Goal: Answer question/provide support: Share knowledge or assist other users

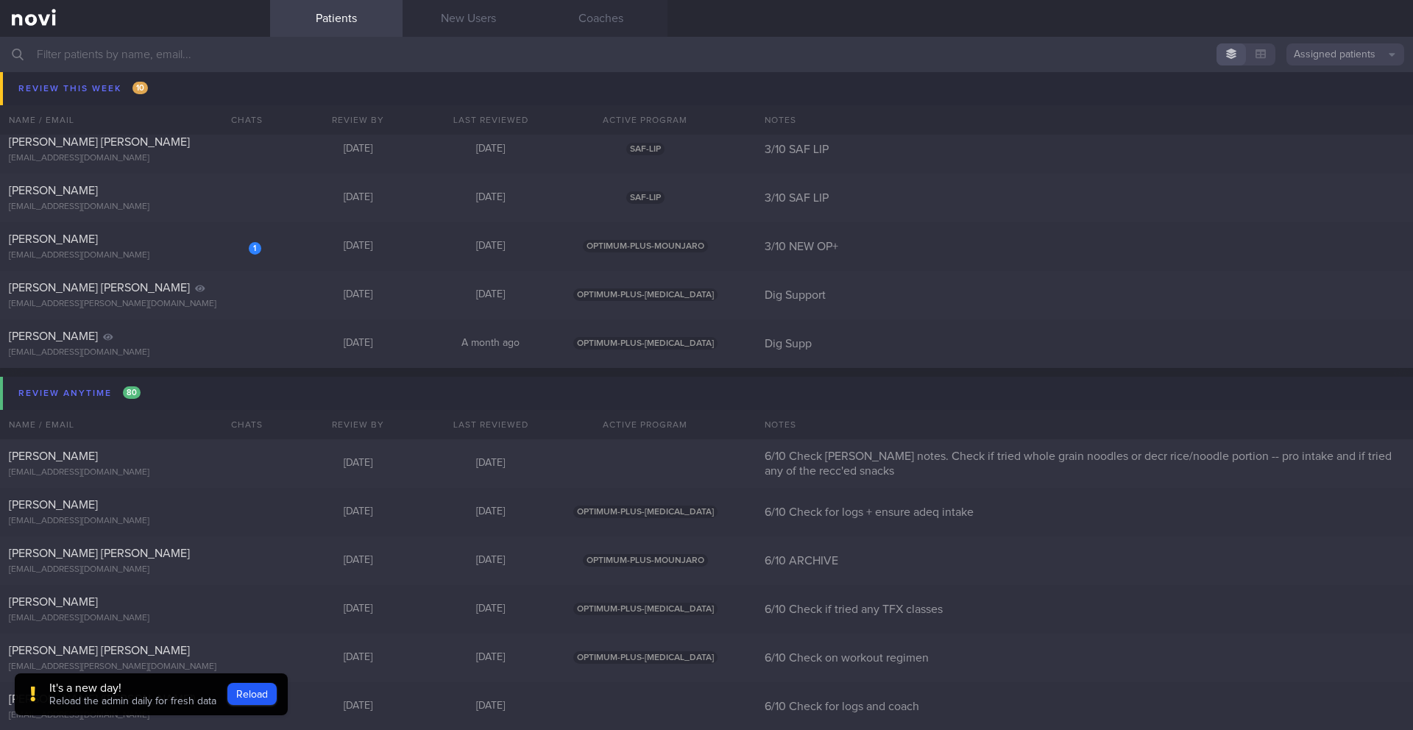
scroll to position [9124, 0]
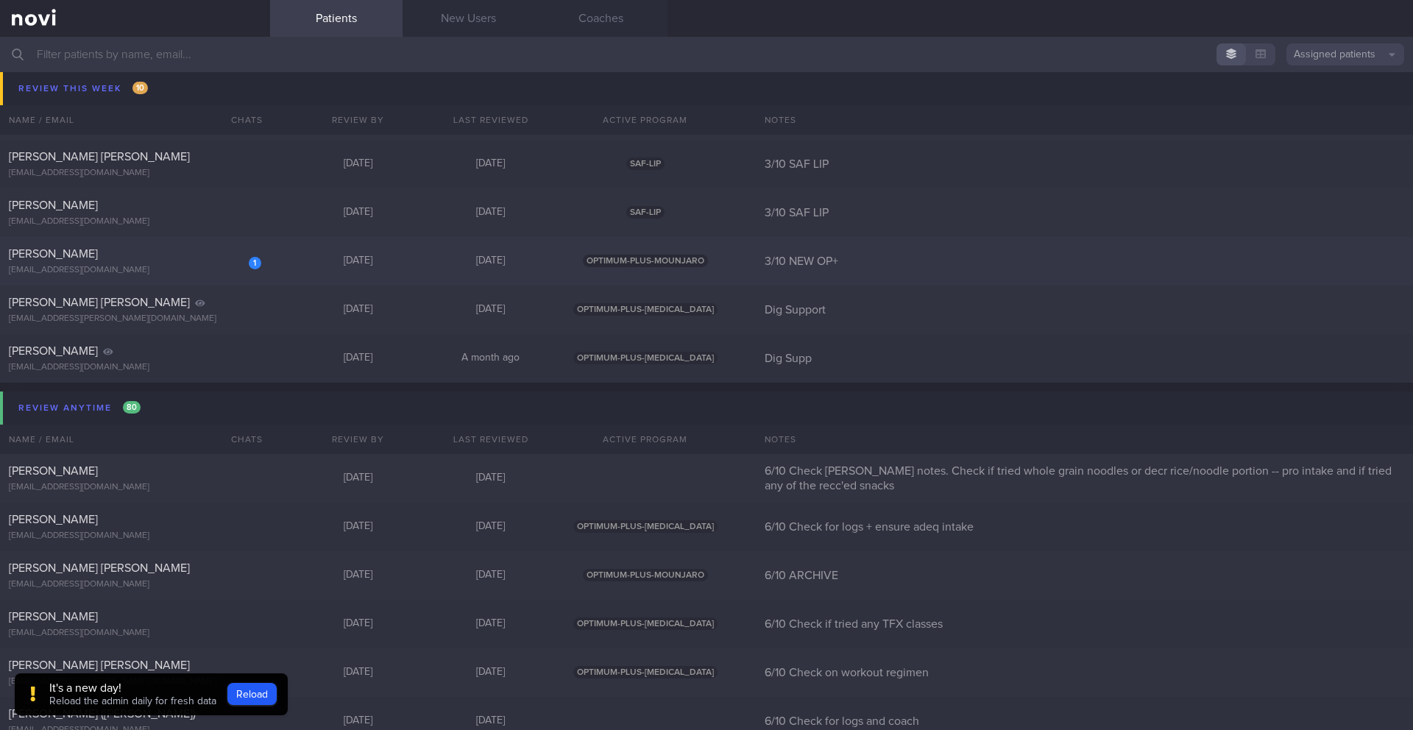
click at [191, 265] on div "[EMAIL_ADDRESS][DOMAIN_NAME]" at bounding box center [135, 270] width 252 height 11
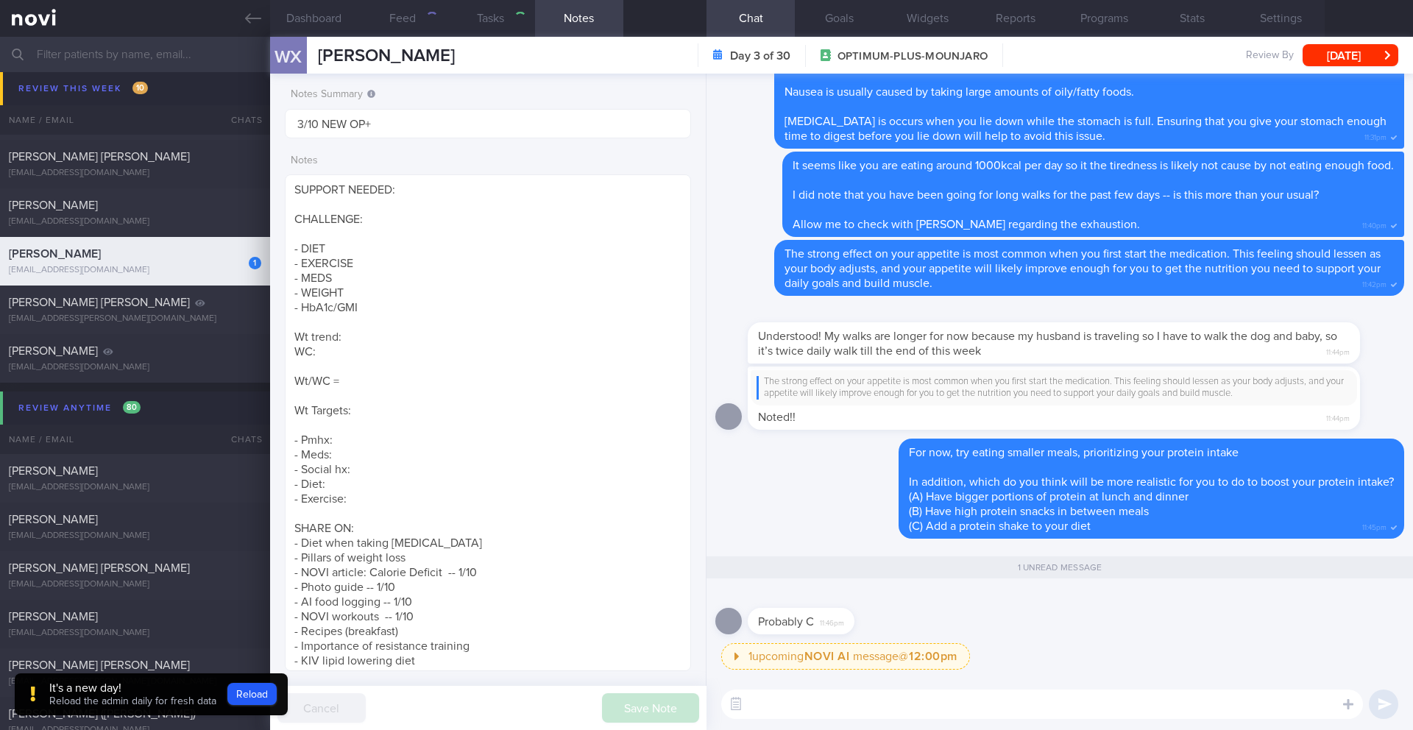
scroll to position [9076, 0]
click at [235, 640] on button "Reload" at bounding box center [251, 694] width 49 height 22
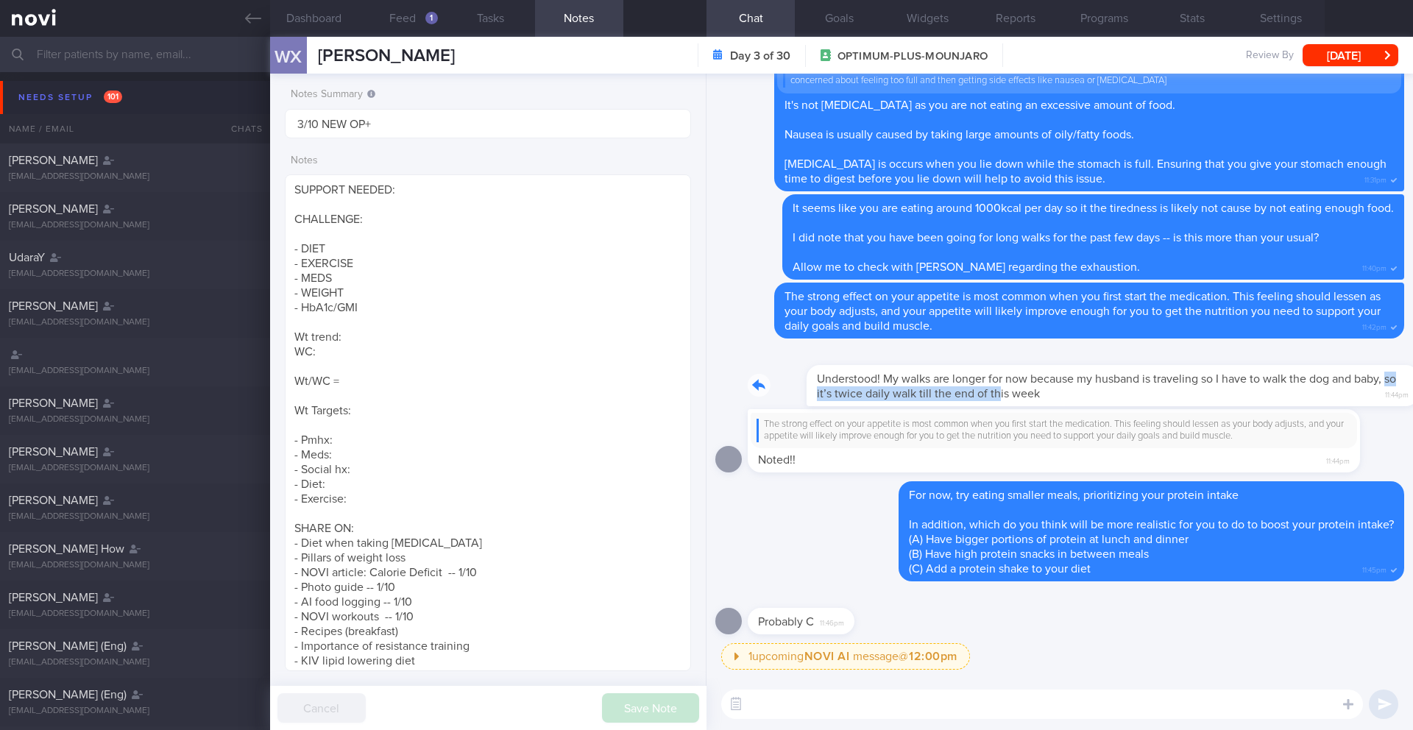
drag, startPoint x: 756, startPoint y: 389, endPoint x: 952, endPoint y: 392, distance: 195.8
click at [952, 392] on div "Understood! My walks are longer for now because my husband is traveling so I ha…" at bounding box center [1076, 376] width 657 height 59
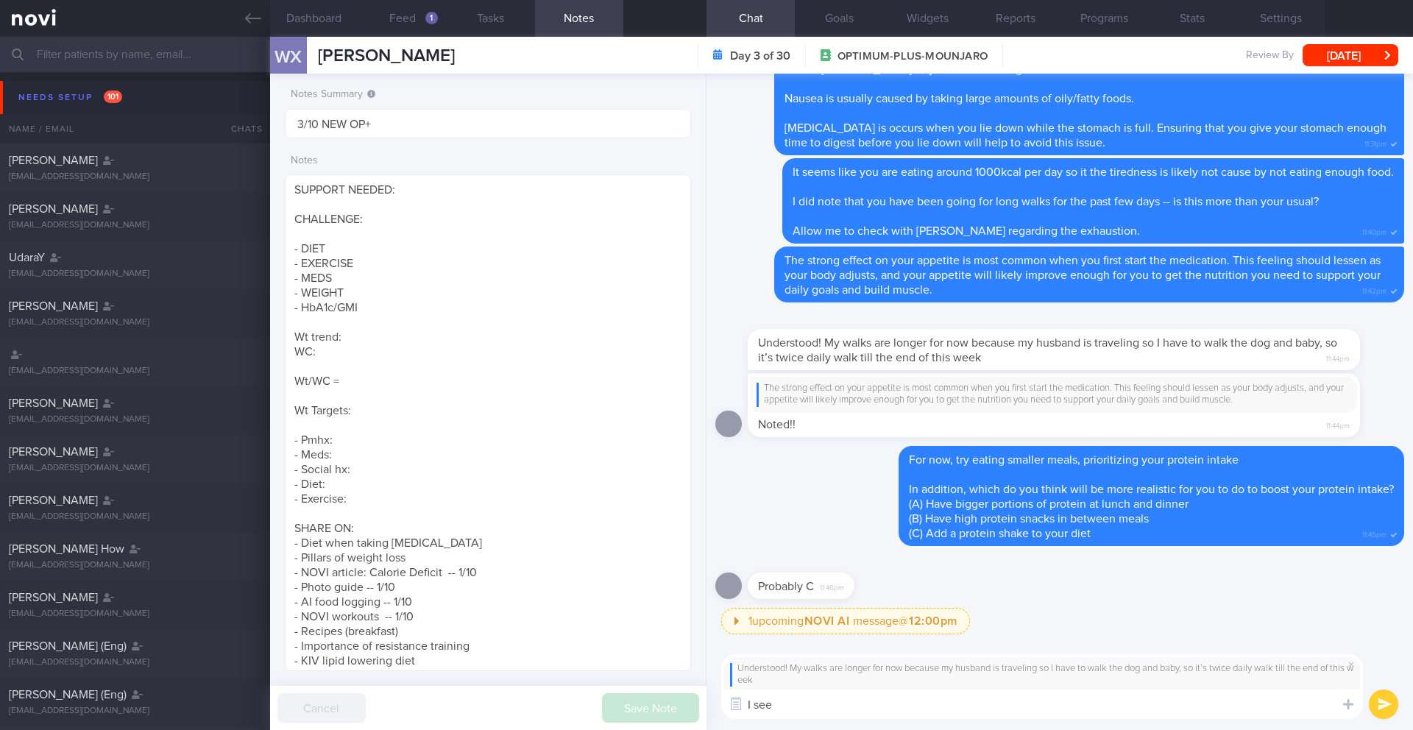
type textarea "I see!"
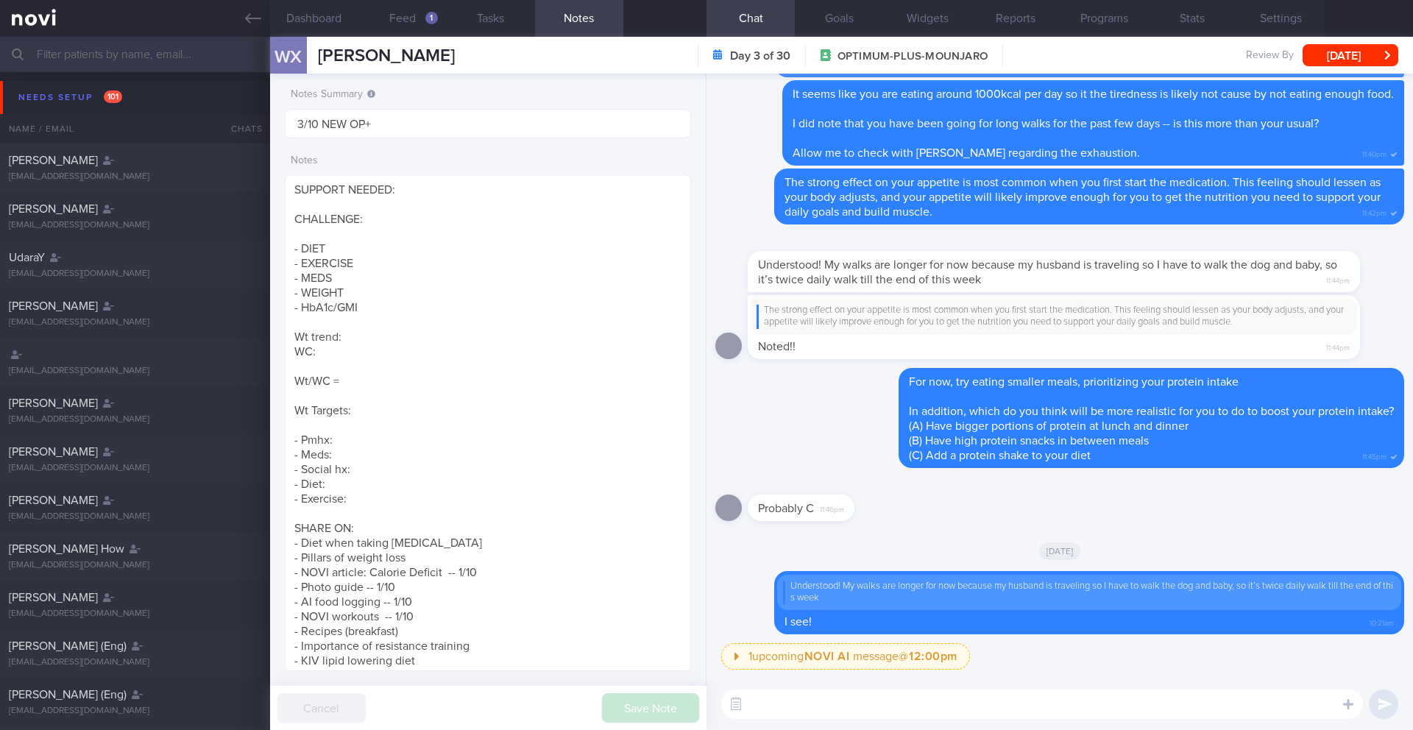
paste textarea "A protein shake should be low in sugar and fat (to control calories and for hea…"
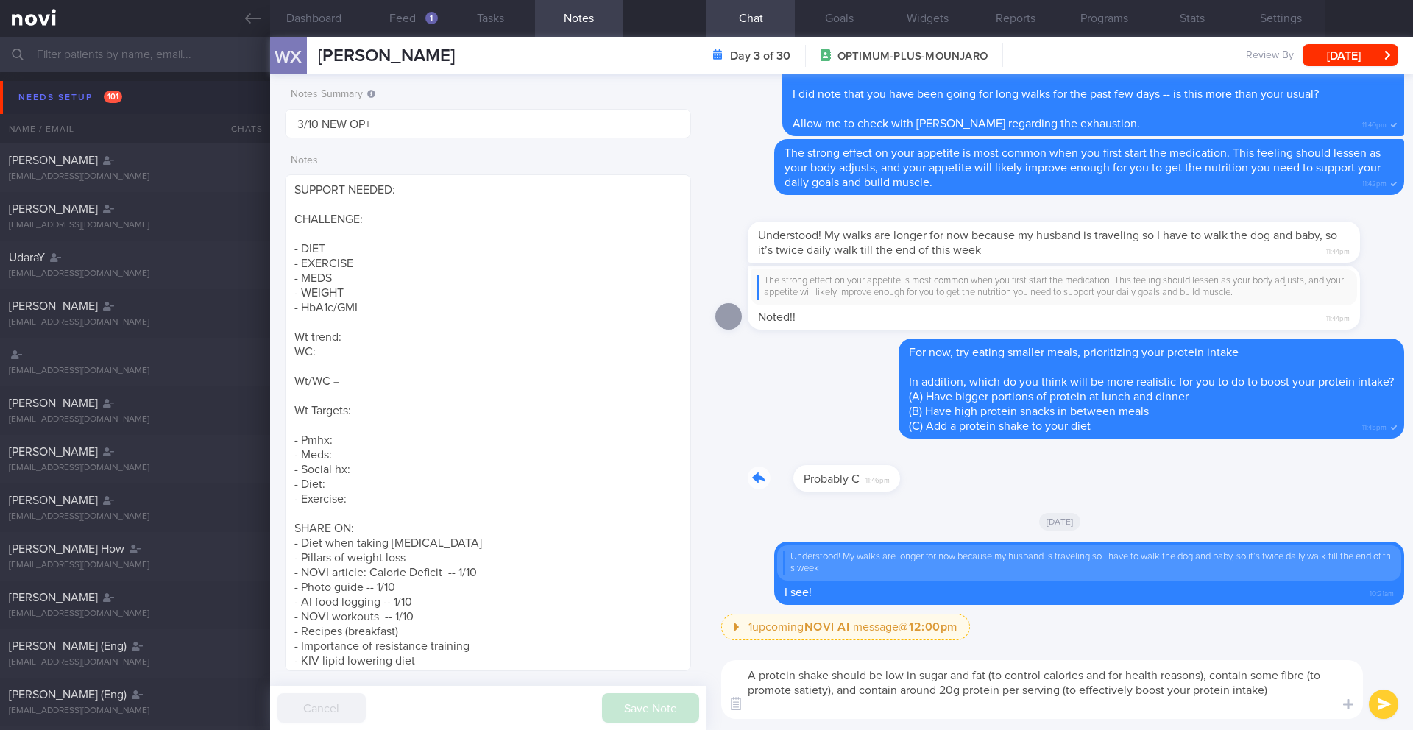
drag, startPoint x: 755, startPoint y: 478, endPoint x: 923, endPoint y: 484, distance: 167.9
click at [923, 484] on div "Probably C 11:46pm" at bounding box center [1059, 474] width 689 height 53
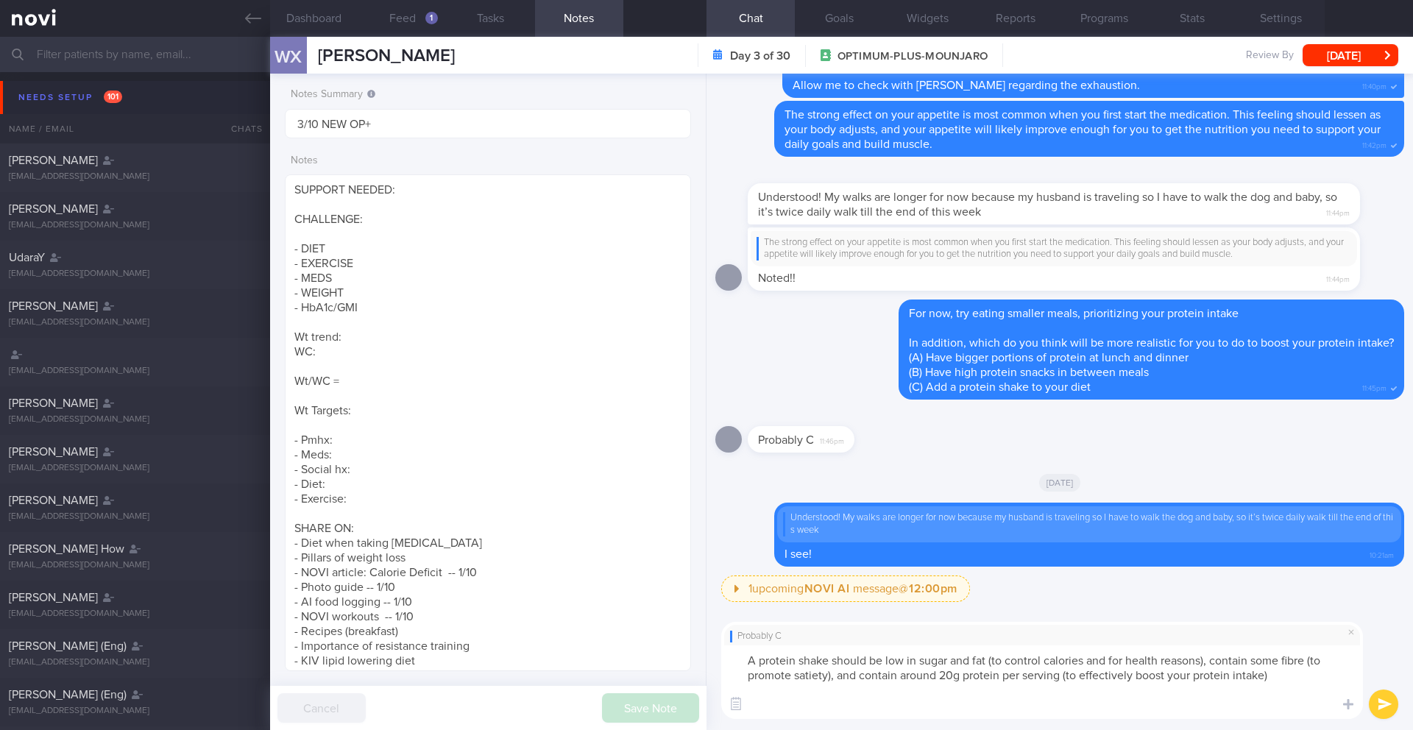
paste textarea "You can mix protein powder into different cold beverages or foods, like juice, …"
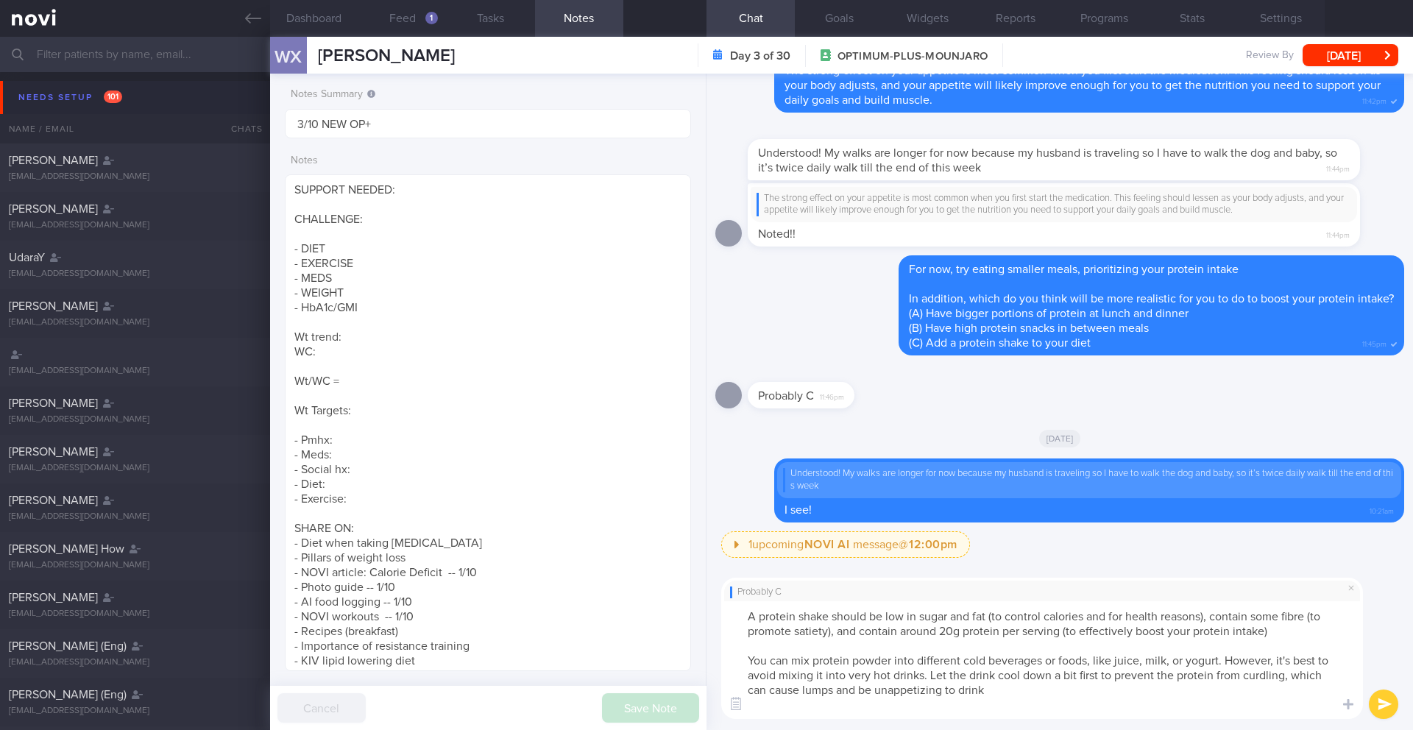
type textarea "A protein shake should be low in sugar and fat (to control calories and for hea…"
click at [1380, 699] on button "submit" at bounding box center [1383, 704] width 29 height 29
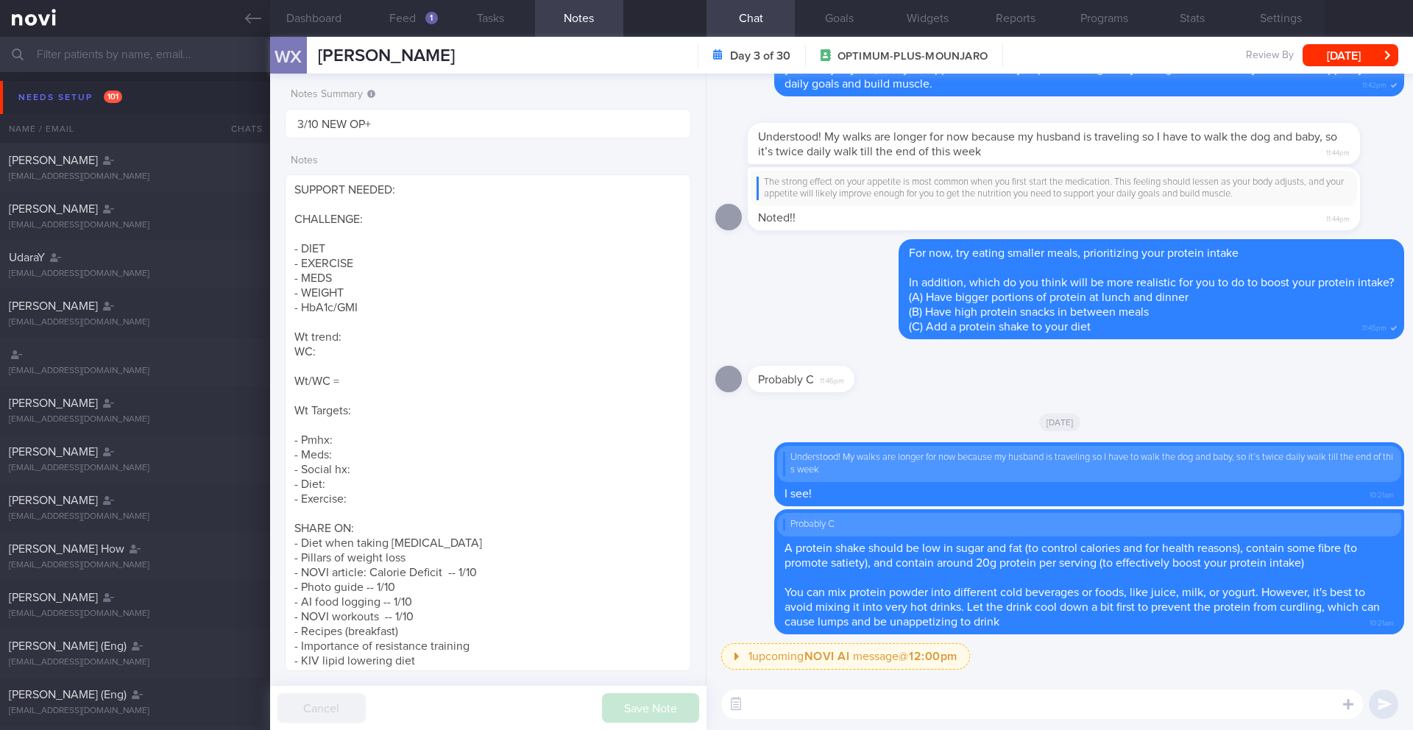
paste textarea "Use one scoop when you see a protein shortfall in your dinner macros. This guar…"
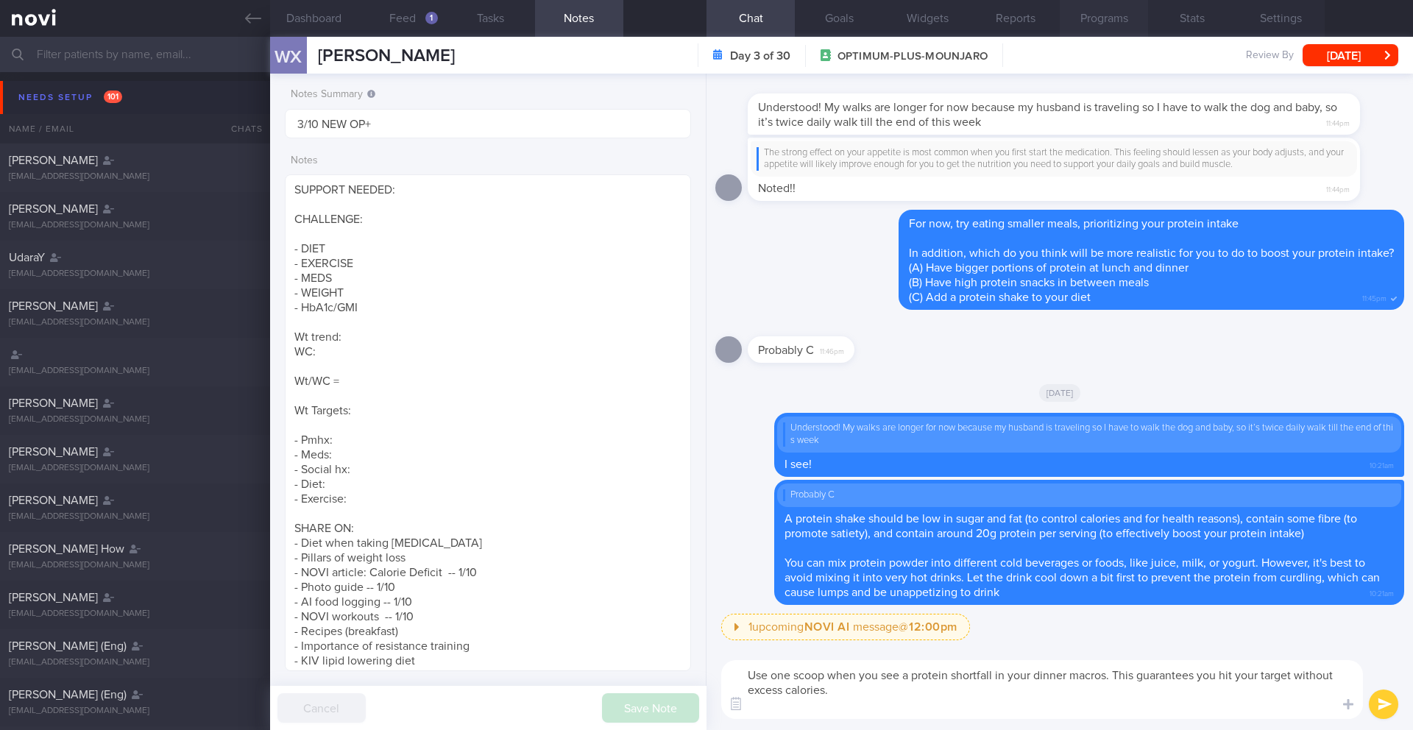
type textarea "Use one scoop when you see a protein shortfall in your dinner macros. This guar…"
click at [1278, 666] on button "button" at bounding box center [1291, 660] width 29 height 29
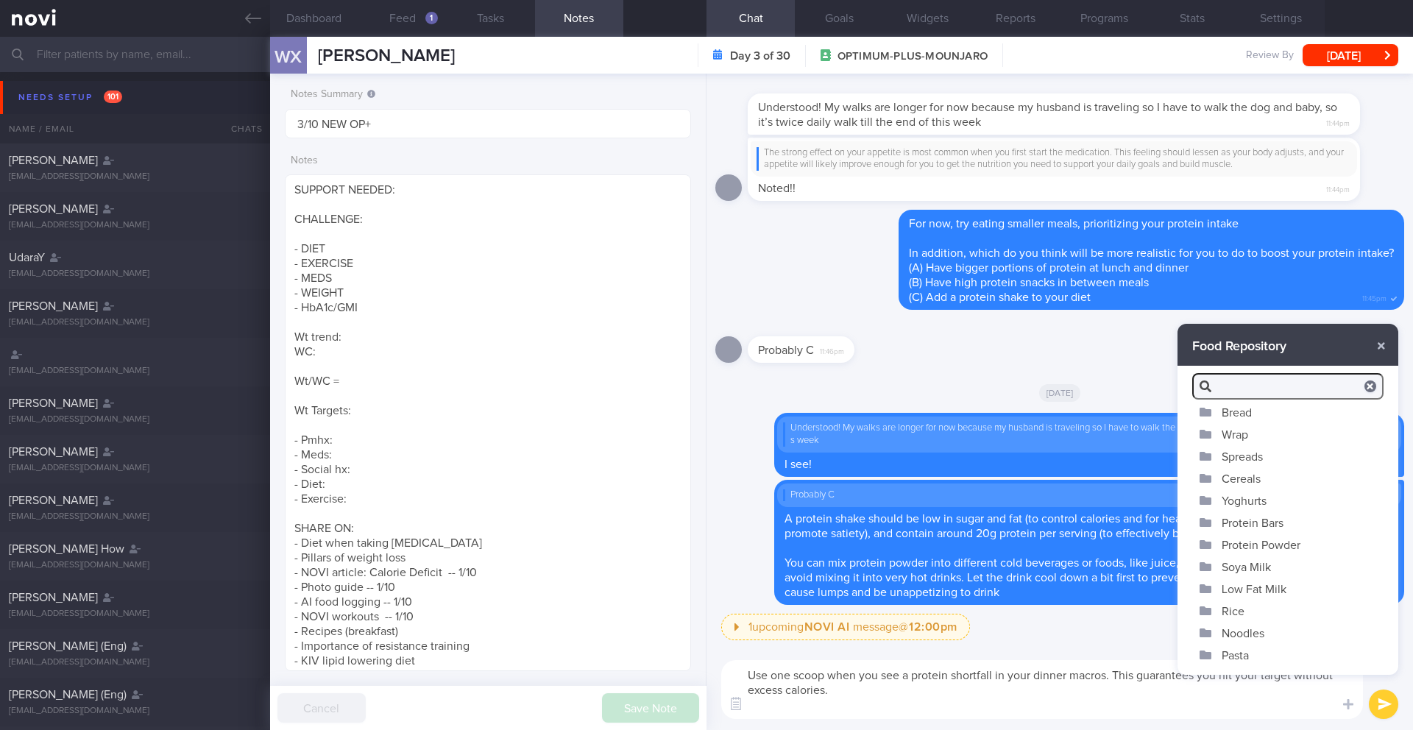
click at [1237, 547] on button "Protein Powder" at bounding box center [1288, 545] width 221 height 22
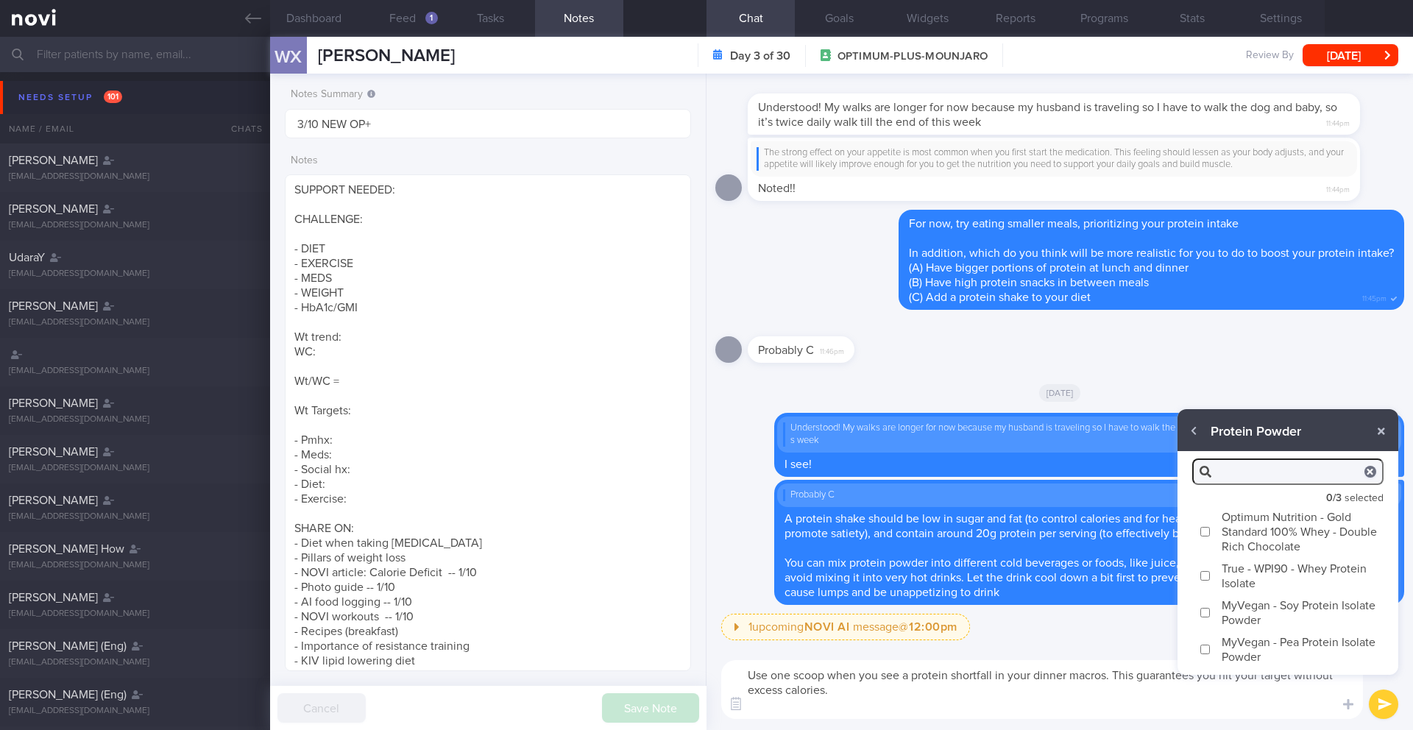
click at [1237, 547] on label "Optimum Nutrition - Gold Standard 100% Whey - Double Rich Chocolate" at bounding box center [1288, 532] width 221 height 52
click at [1211, 537] on input "Optimum Nutrition - Gold Standard 100% Whey - Double Rich Chocolate" at bounding box center [1205, 532] width 11 height 10
checkbox input "true"
type textarea "Use one scoop when you see a protein shortfall in your dinner macros. This guar…"
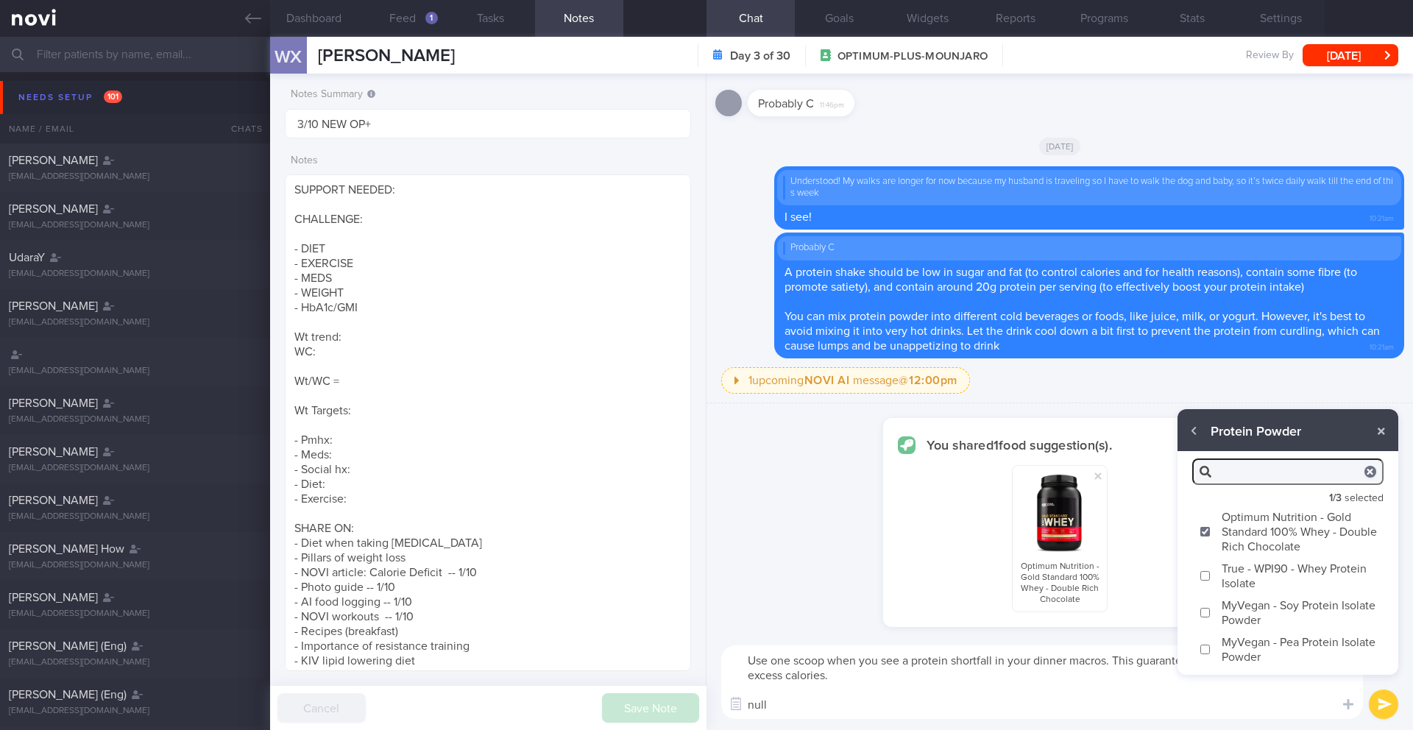
click at [1237, 575] on label "True - WPI90 - Whey Protein Isolate" at bounding box center [1288, 575] width 221 height 37
click at [1211, 575] on input "True - WPI90 - Whey Protein Isolate" at bounding box center [1205, 576] width 11 height 10
checkbox input "true"
type textarea "Use one scoop when you see a protein shortfall in your dinner macros. This guar…"
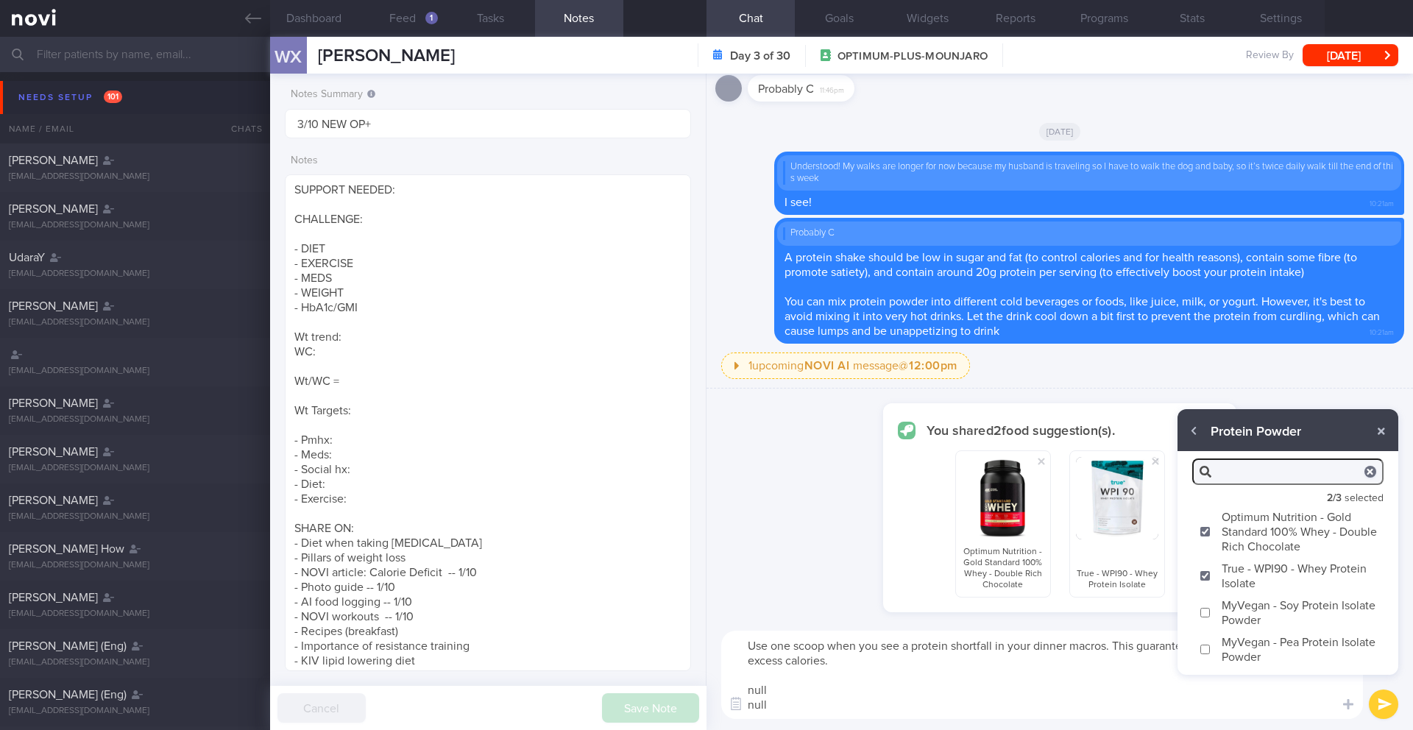
click at [1237, 575] on label "True - WPI90 - Whey Protein Isolate" at bounding box center [1288, 575] width 221 height 37
click at [1211, 575] on input "True - WPI90 - Whey Protein Isolate" at bounding box center [1205, 576] width 11 height 10
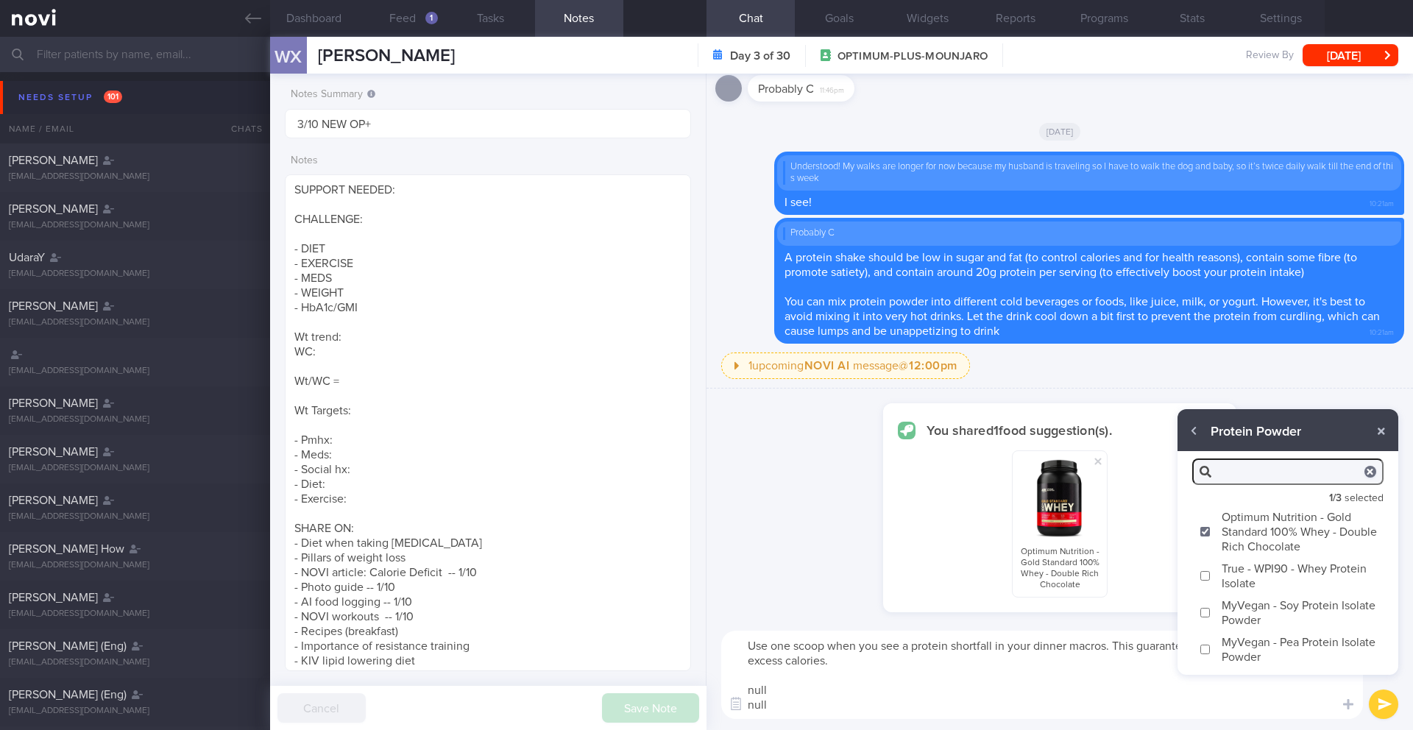
click at [1219, 579] on label "True - WPI90 - Whey Protein Isolate" at bounding box center [1288, 575] width 221 height 37
click at [1211, 579] on input "True - WPI90 - Whey Protein Isolate" at bounding box center [1205, 576] width 11 height 10
checkbox input "true"
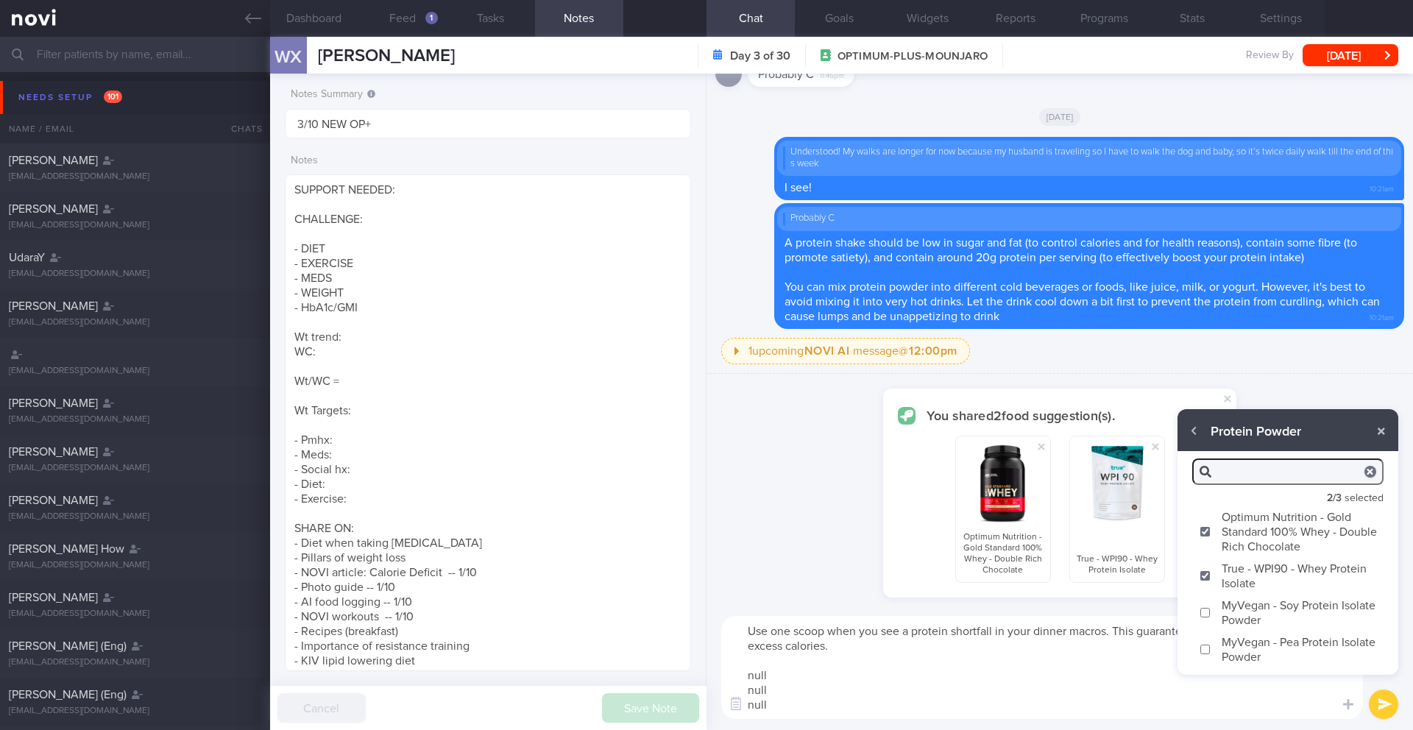
drag, startPoint x: 789, startPoint y: 701, endPoint x: 743, endPoint y: 676, distance: 52.4
click at [743, 676] on textarea "Use one scoop when you see a protein shortfall in your dinner macros. This guar…" at bounding box center [1042, 667] width 642 height 103
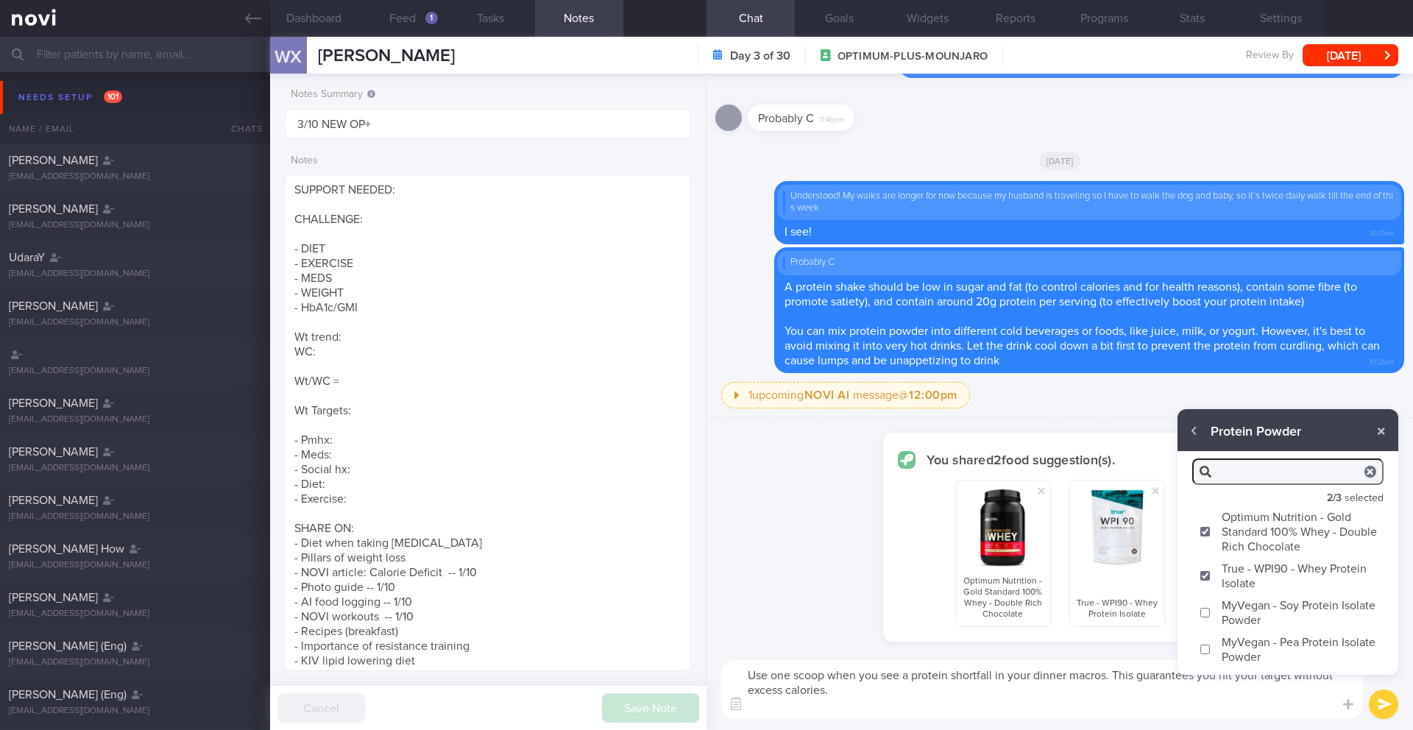
click at [750, 673] on textarea "Use one scoop when you see a protein shortfall in your dinner macros. This guar…" at bounding box center [1042, 689] width 642 height 59
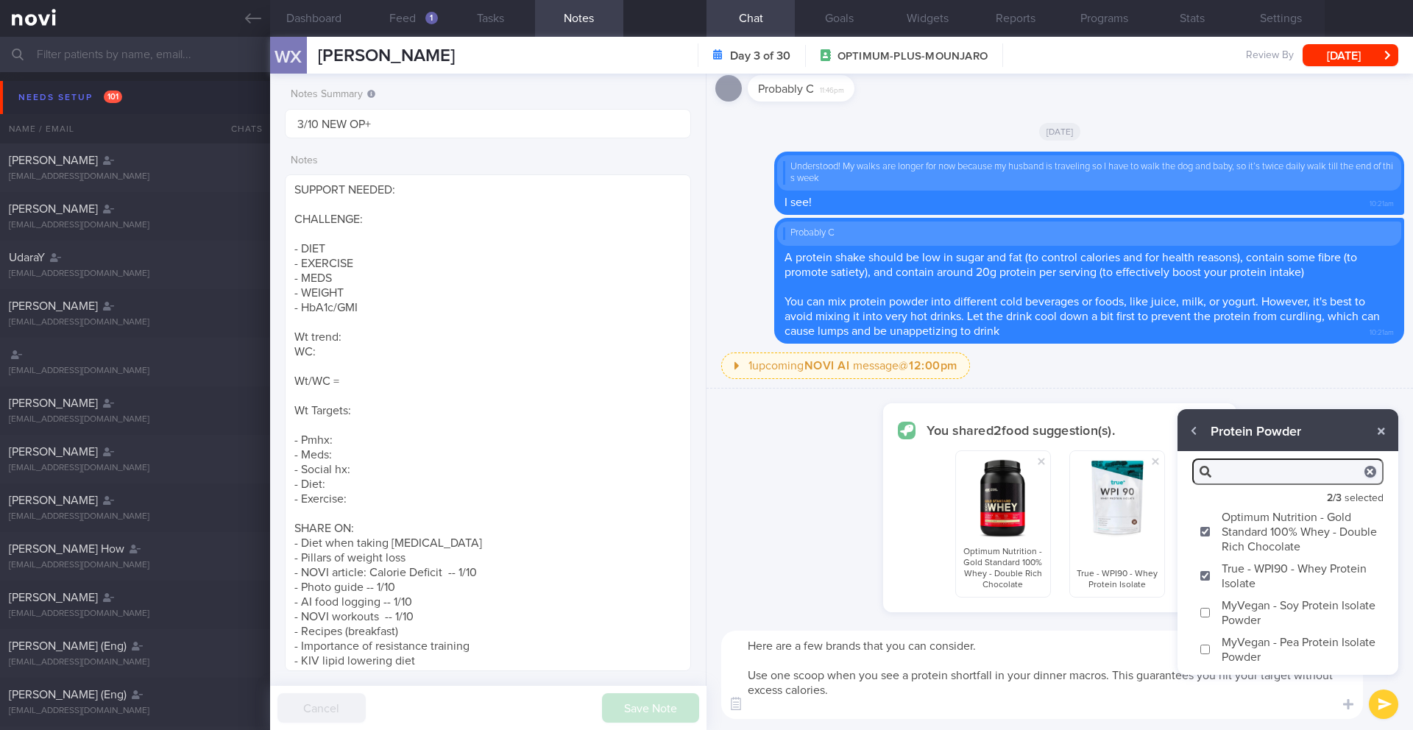
drag, startPoint x: 1036, startPoint y: 675, endPoint x: 1068, endPoint y: 674, distance: 32.4
click at [1068, 674] on textarea "Here are a few brands that you can consider. Use one scoop when you see a prote…" at bounding box center [1042, 675] width 642 height 88
type textarea "Here are a few brands that you can consider. Use one scoop when you see a prote…"
click at [1386, 434] on button "button" at bounding box center [1381, 431] width 26 height 26
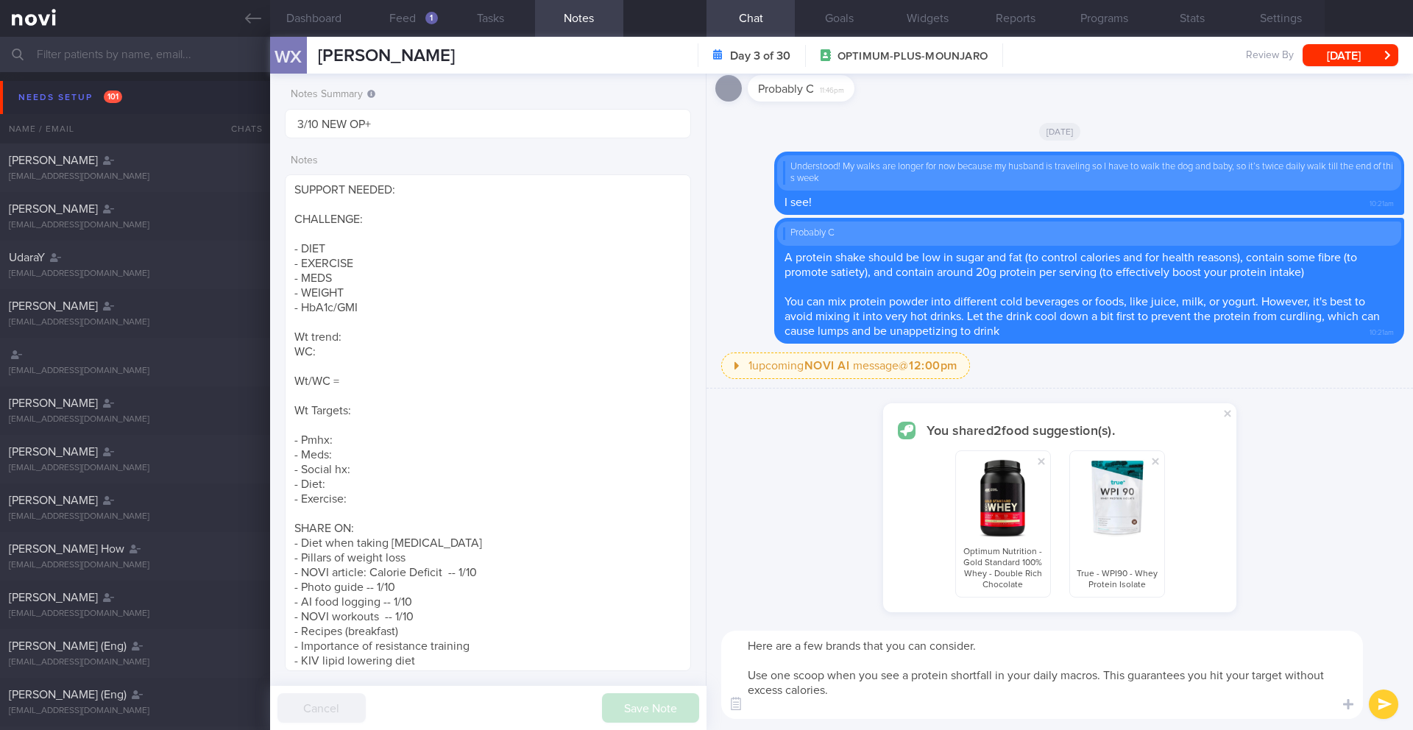
click at [1387, 708] on button "submit" at bounding box center [1383, 704] width 29 height 29
checkbox input "false"
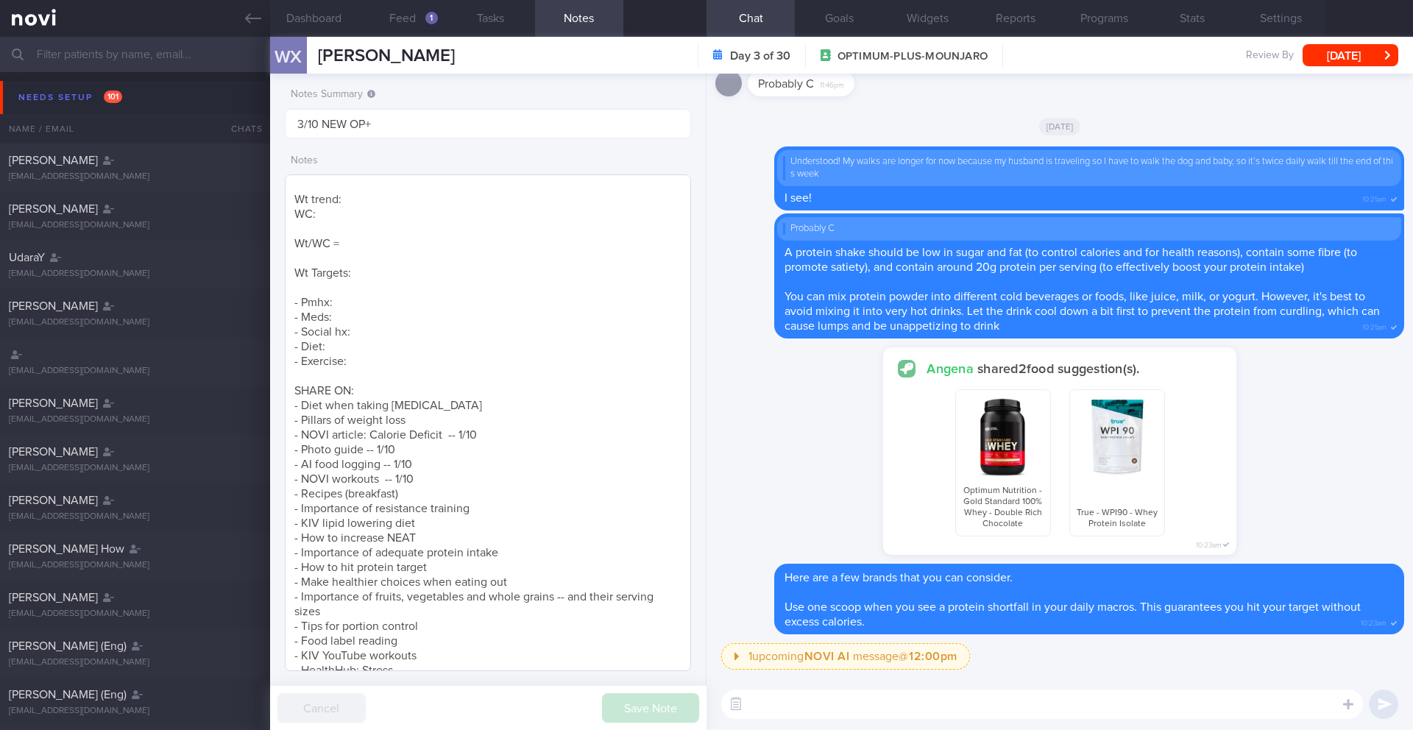
scroll to position [241, 0]
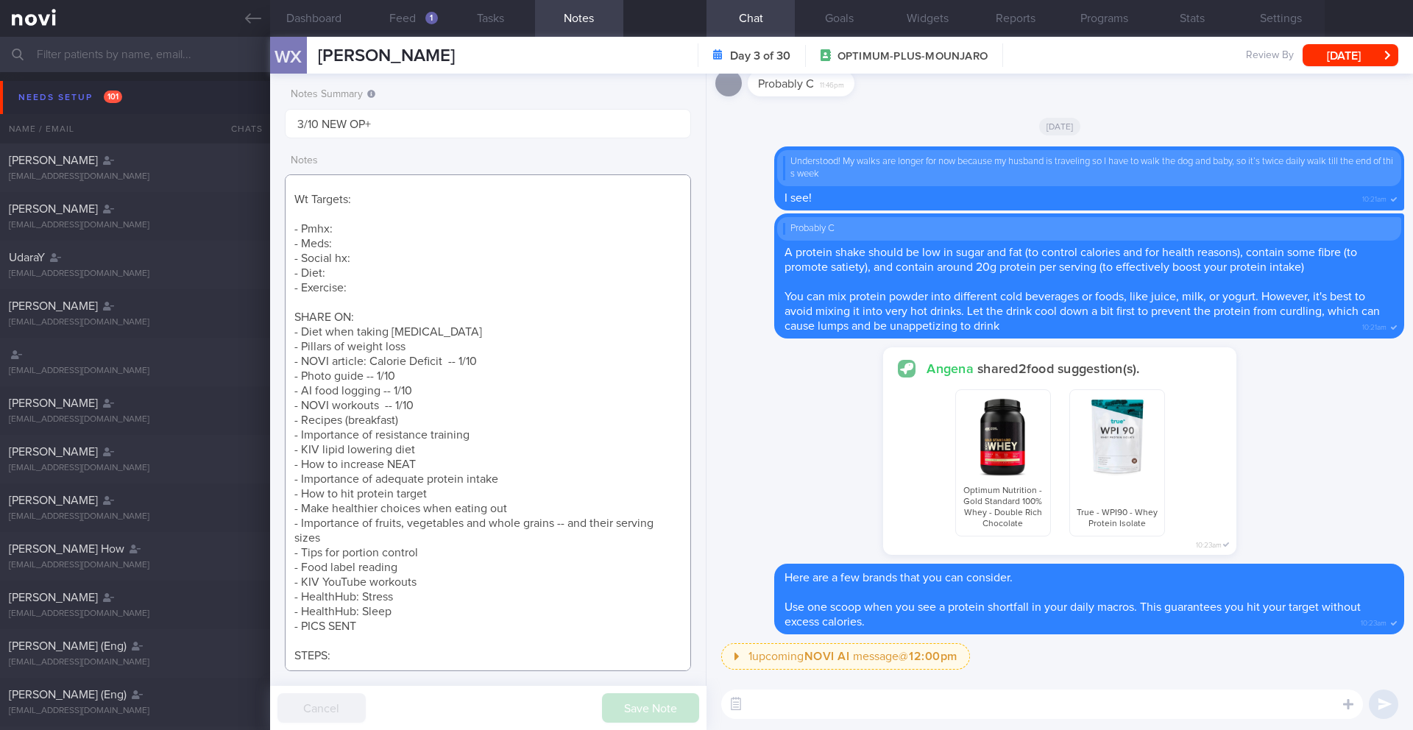
click at [484, 375] on textarea "SUPPORT NEEDED: CHALLENGE: - DIET - EXERCISE - MEDS - WEIGHT - HbA1c/GMI Wt tre…" at bounding box center [488, 422] width 406 height 497
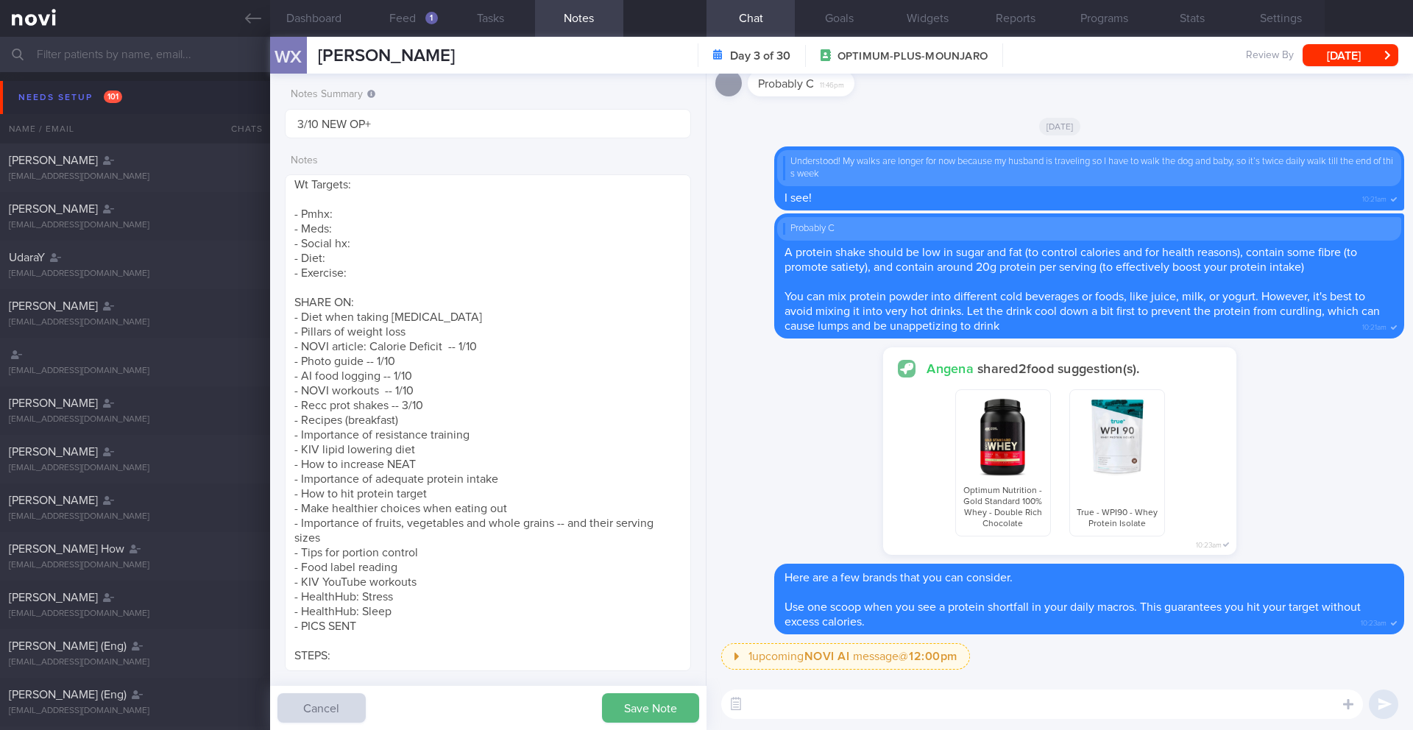
click at [637, 709] on button "Save Note" at bounding box center [650, 707] width 97 height 29
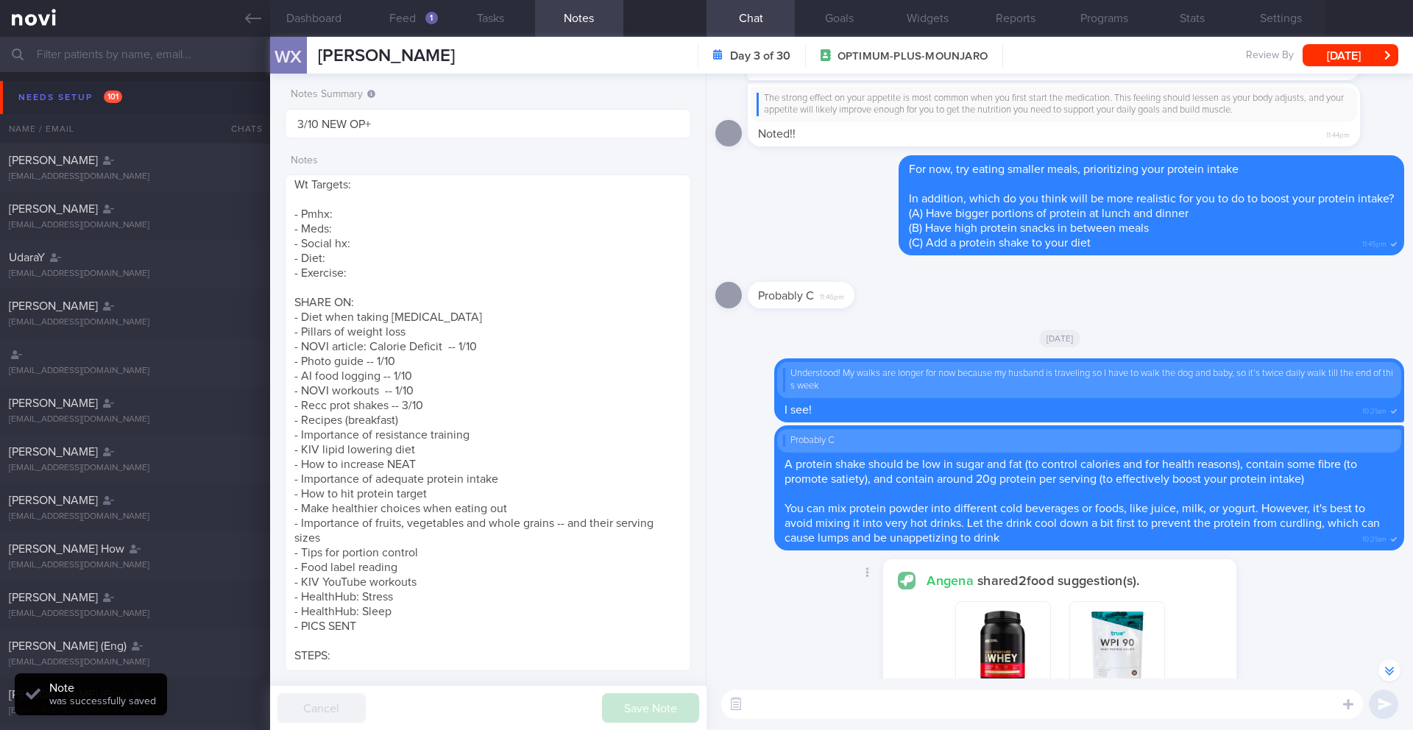
scroll to position [-510, 0]
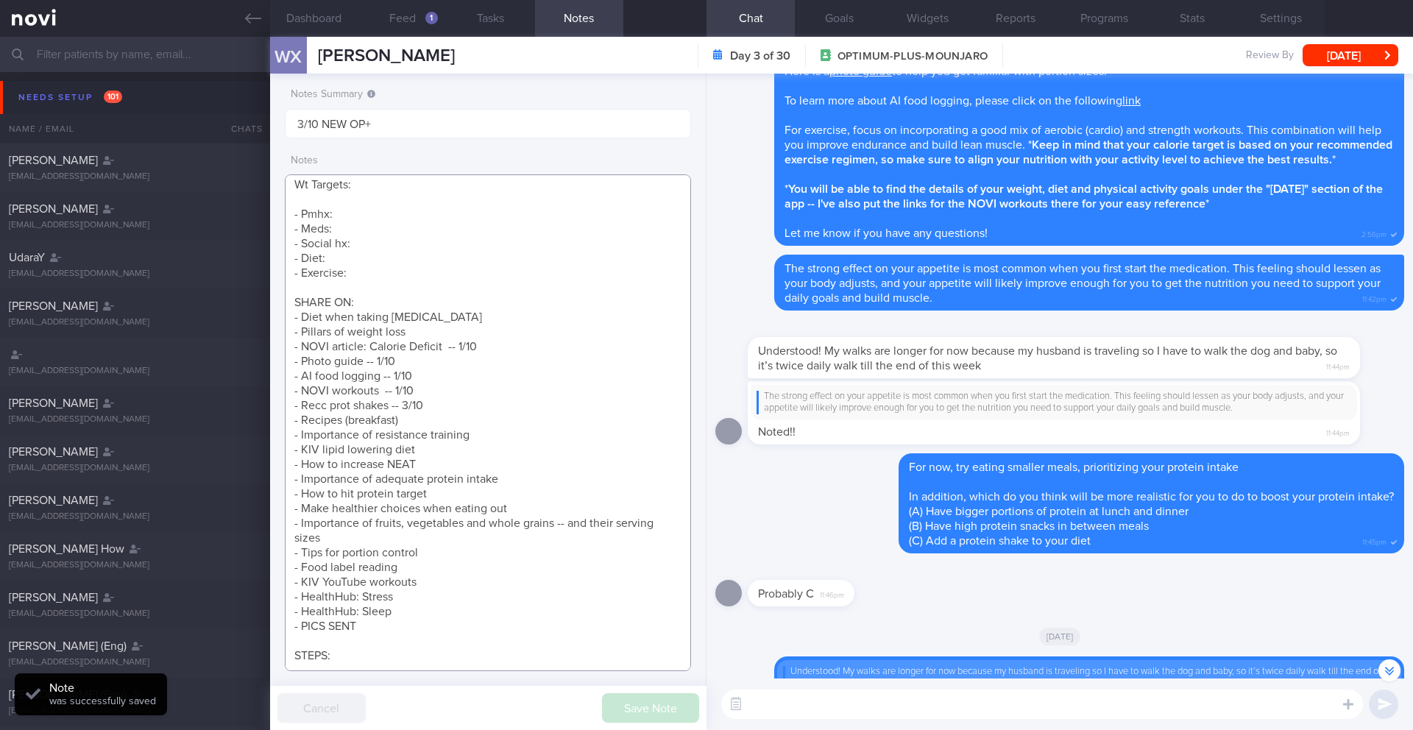
click at [441, 369] on textarea "SUPPORT NEEDED: CHALLENGE: - DIET - EXERCISE - MEDS - WEIGHT - HbA1c/GMI Wt tre…" at bounding box center [488, 422] width 406 height 497
click at [439, 356] on textarea "SUPPORT NEEDED: CHALLENGE: - DIET - EXERCISE - MEDS - WEIGHT - HbA1c/GMI Wt tre…" at bounding box center [488, 422] width 406 height 497
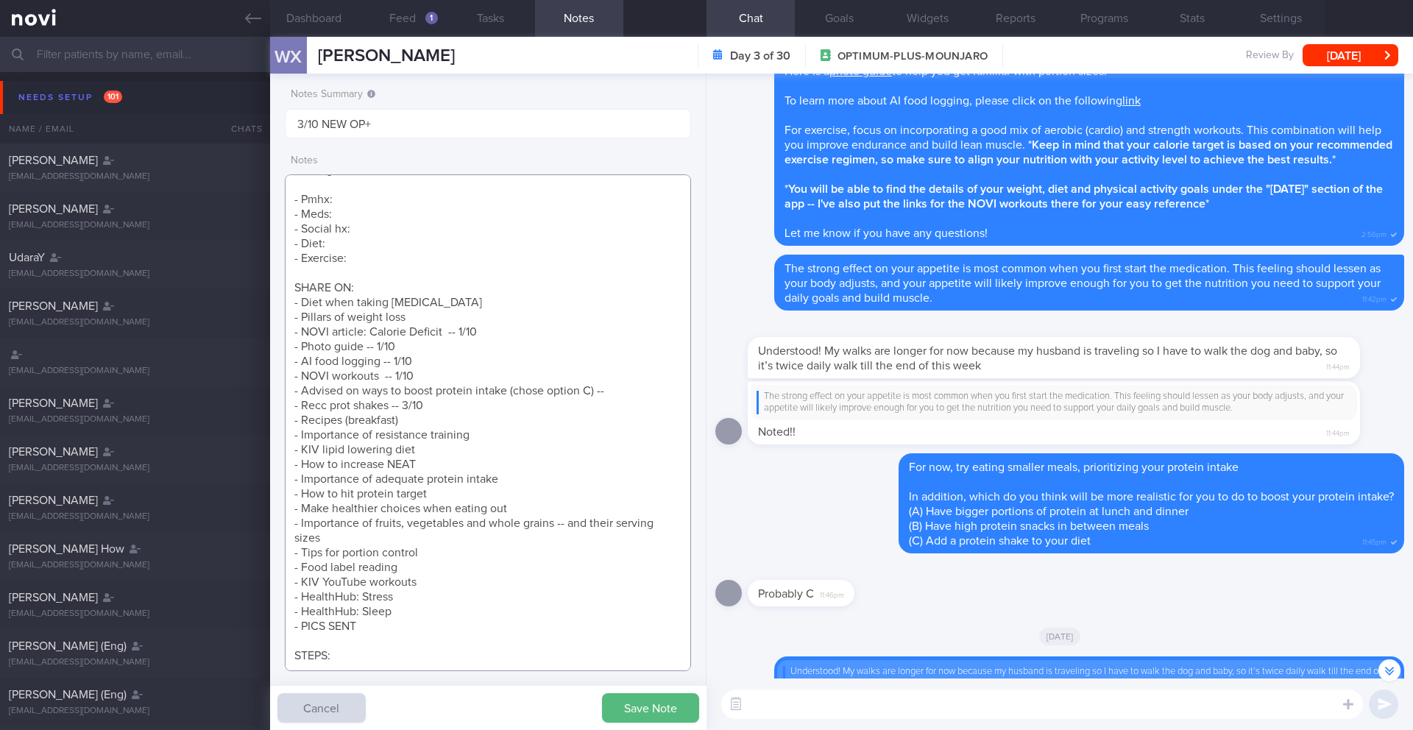
scroll to position [0, 0]
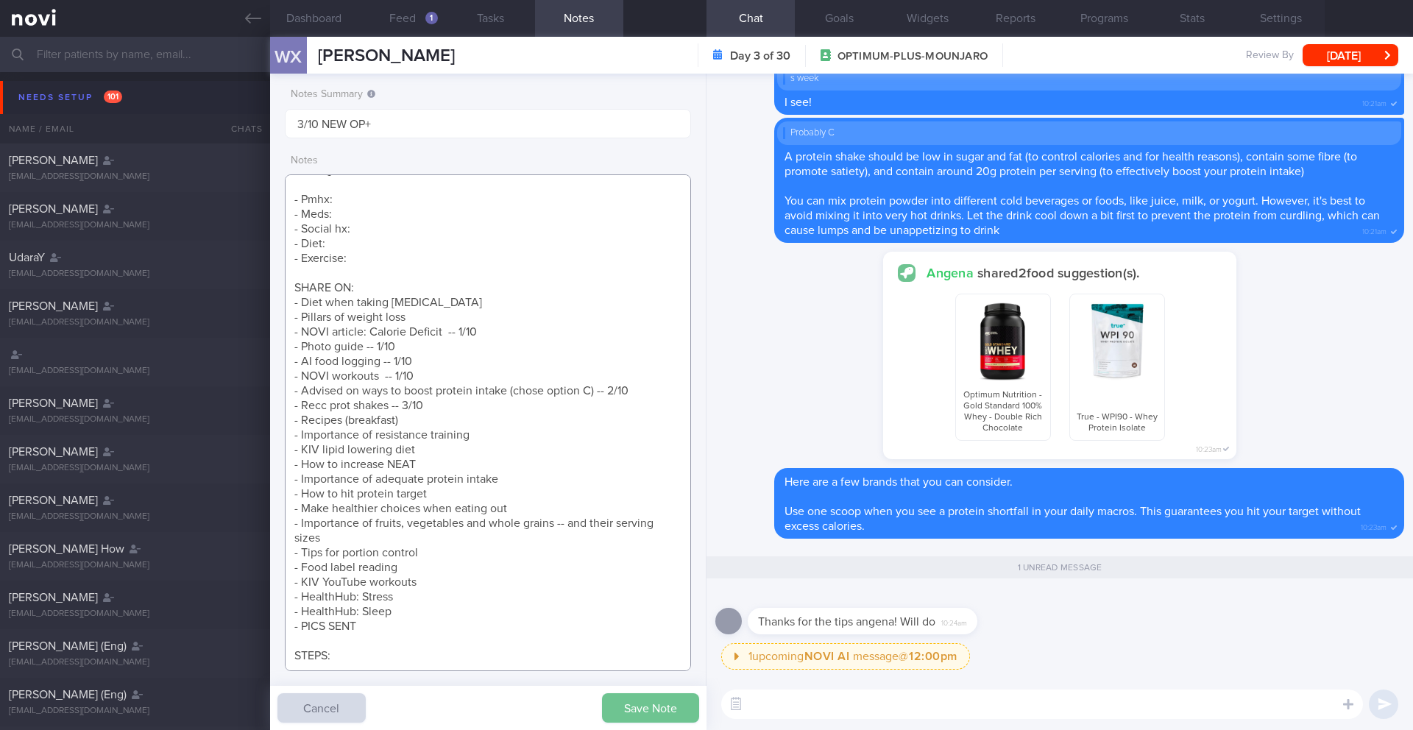
type textarea "SUPPORT NEEDED: CHALLENGE: - DIET - EXERCISE - MEDS - WEIGHT - HbA1c/GMI Wt tre…"
click at [653, 707] on button "Save Note" at bounding box center [650, 707] width 97 height 29
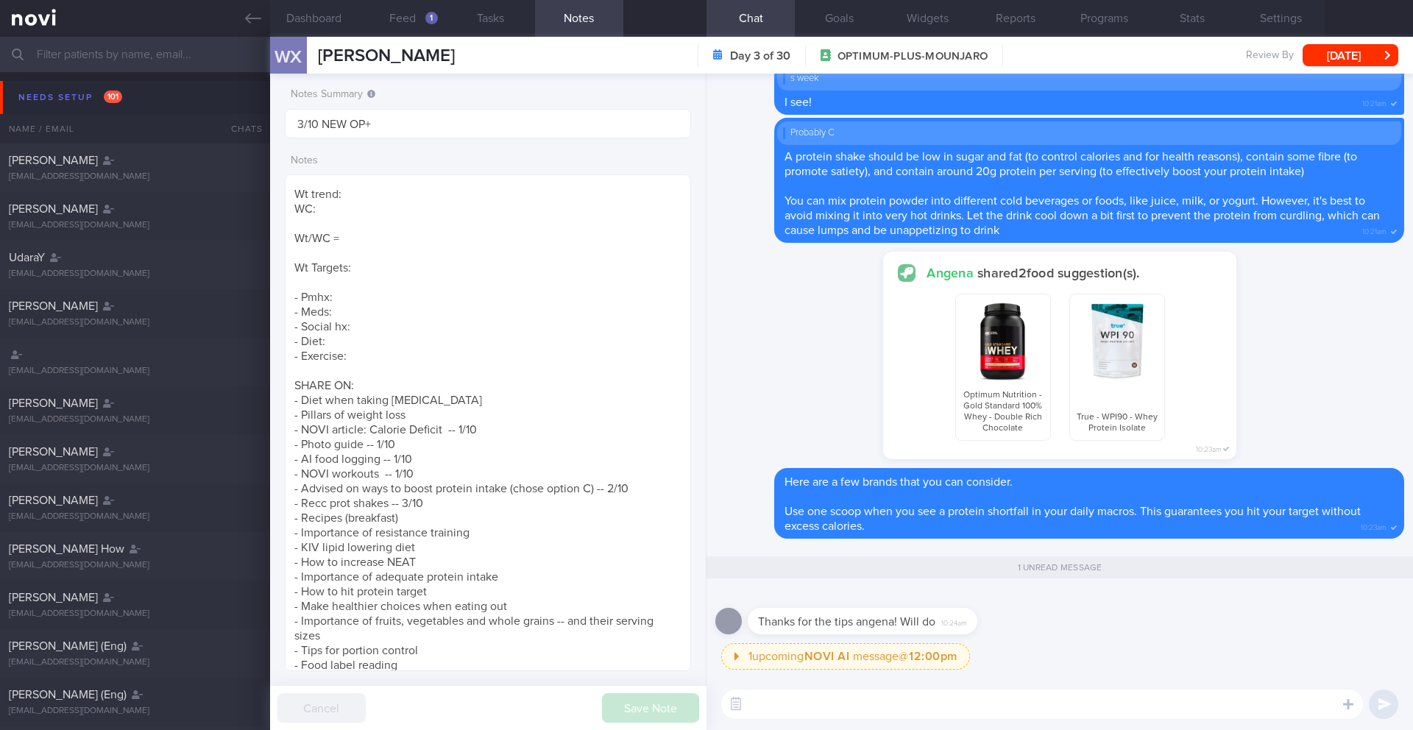
click at [829, 712] on textarea at bounding box center [1042, 704] width 642 height 29
type textarea "No problem, Xiuyi!"
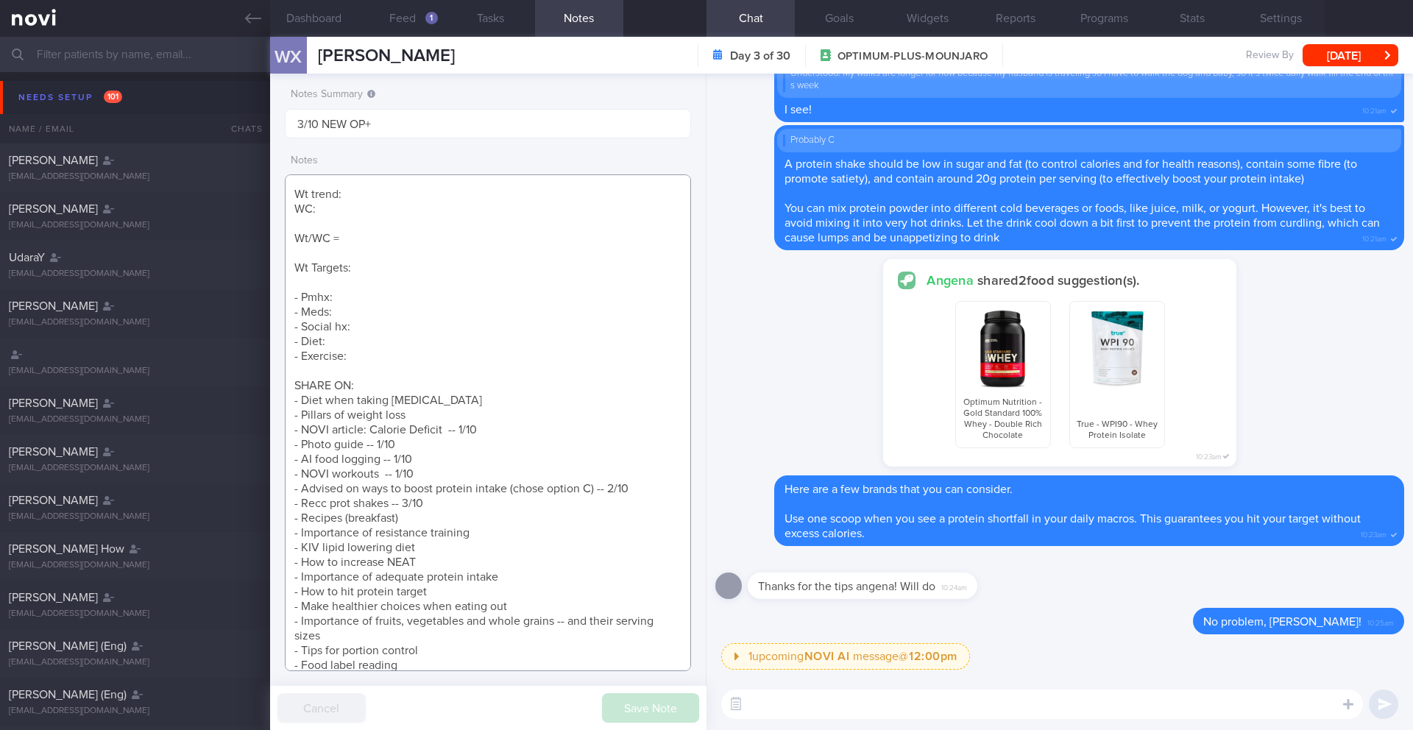
click at [361, 286] on textarea "SUPPORT NEEDED: CHALLENGE: - DIET - EXERCISE - MEDS - WEIGHT - HbA1c/GMI Wt tre…" at bounding box center [488, 422] width 406 height 497
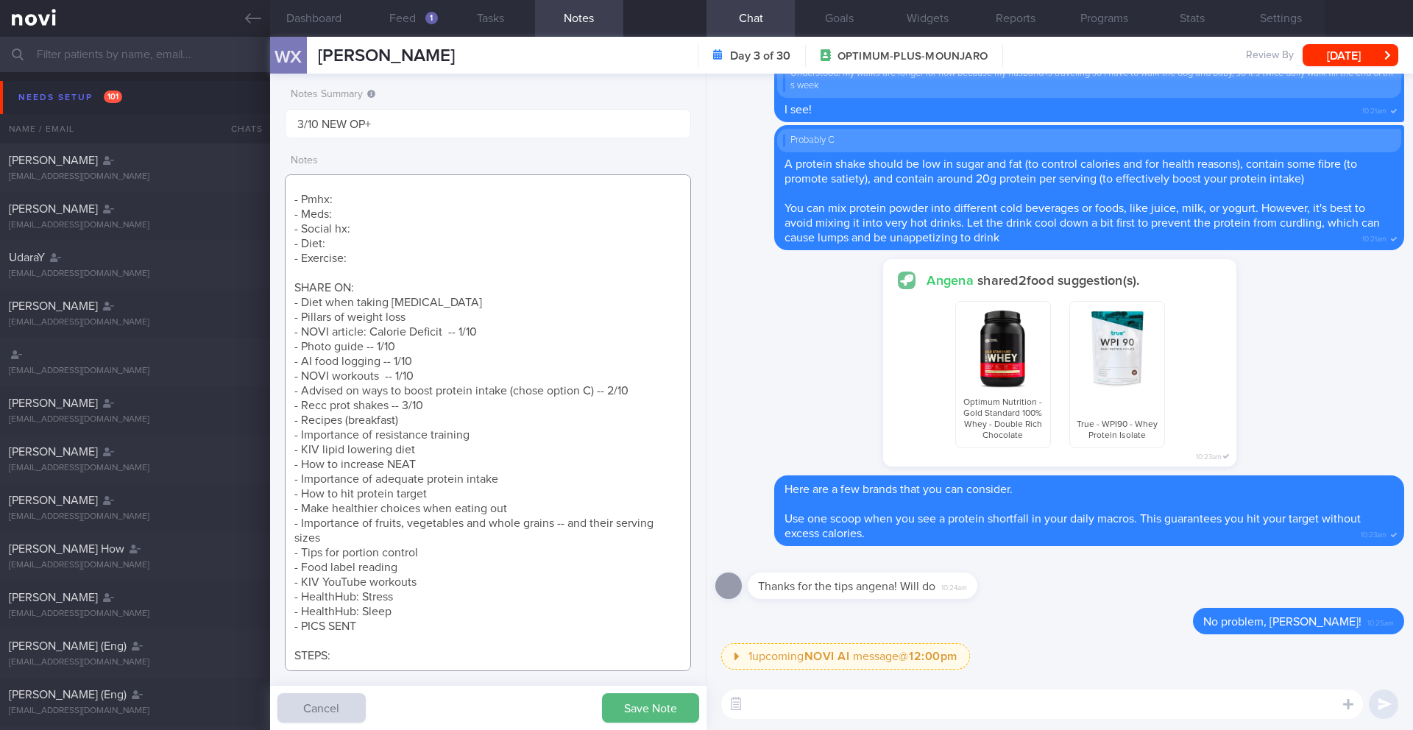
paste textarea "Spirits company - project management - sedentary job - WFO 3 days - WFH 2 days …"
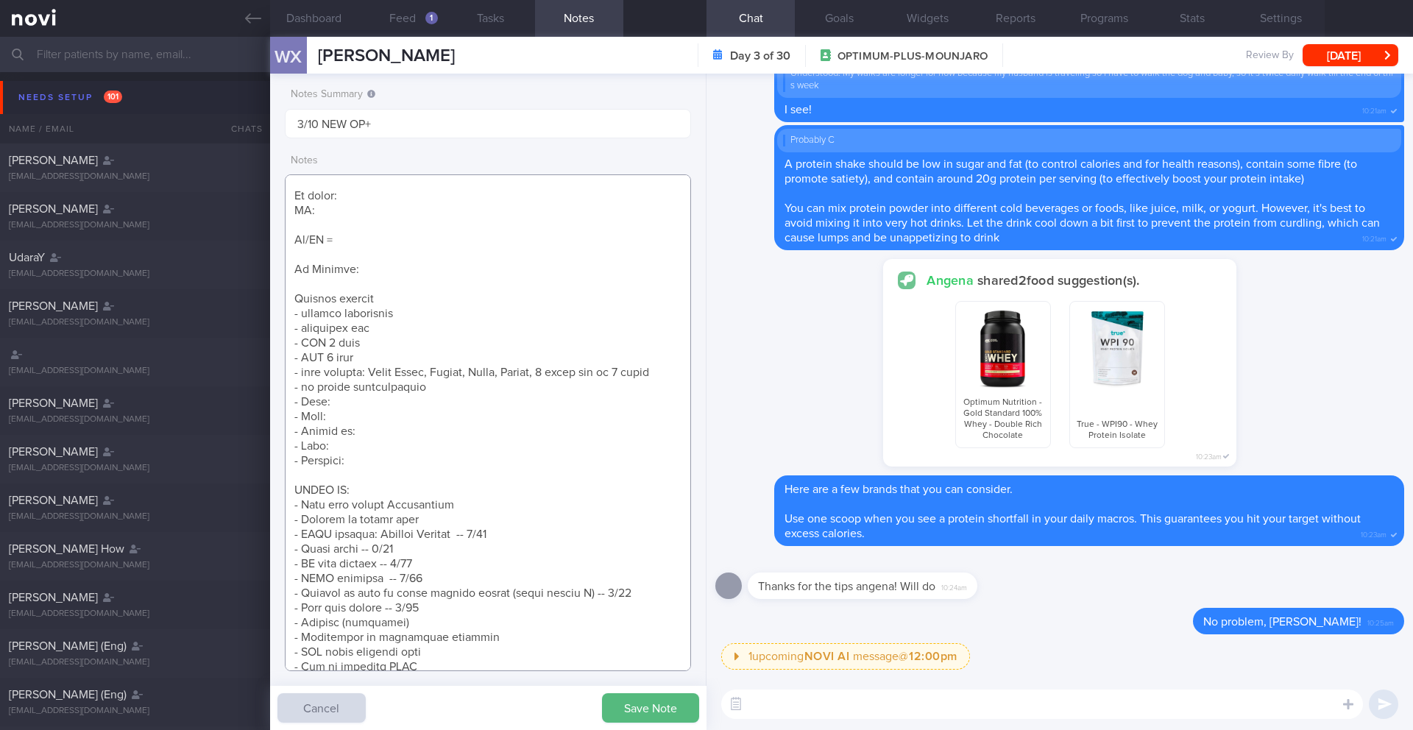
scroll to position [136, 0]
click at [373, 428] on textarea at bounding box center [488, 422] width 406 height 497
paste textarea "High Triglycerides, moderately high cholesterol - not on f/up Radio-ablation of…"
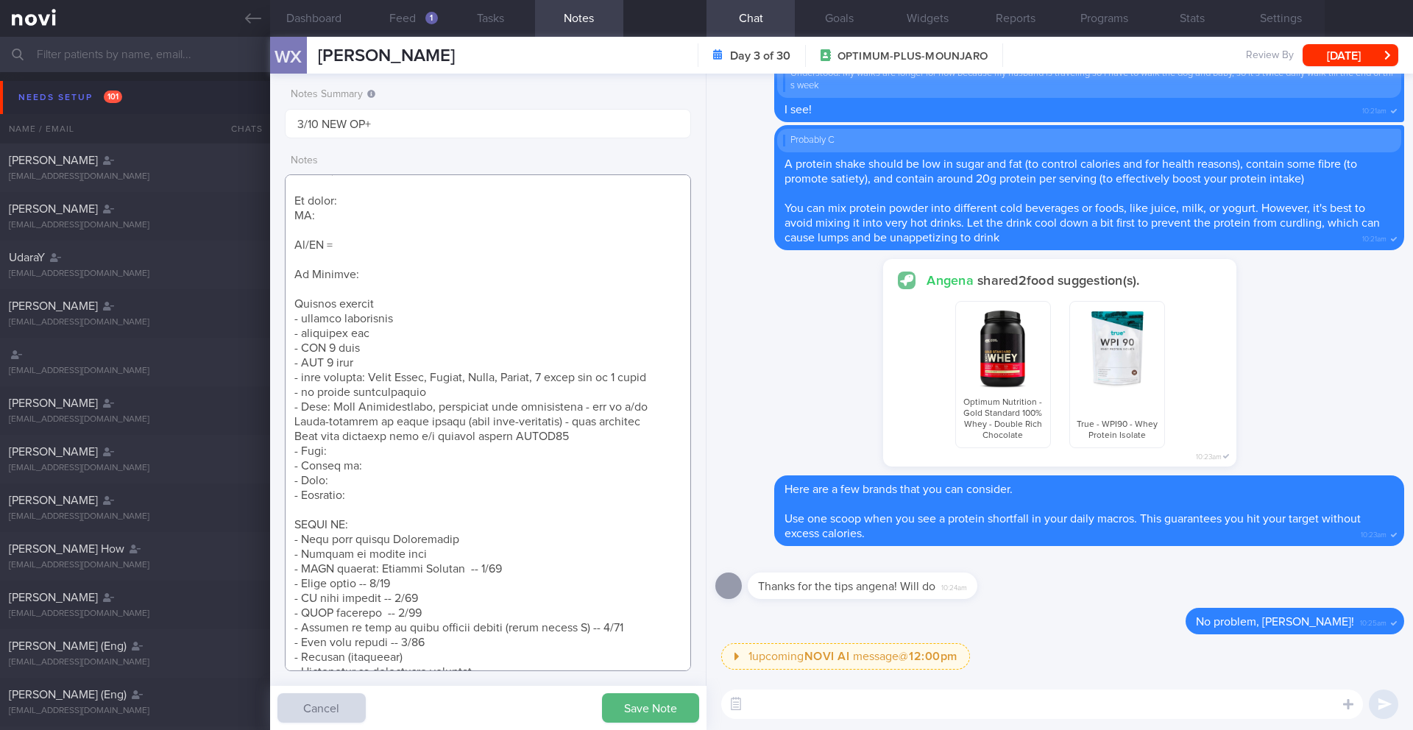
click at [353, 460] on textarea at bounding box center [488, 422] width 406 height 497
paste textarea "Multivitamins to boost immunity (Nano Singapore)"
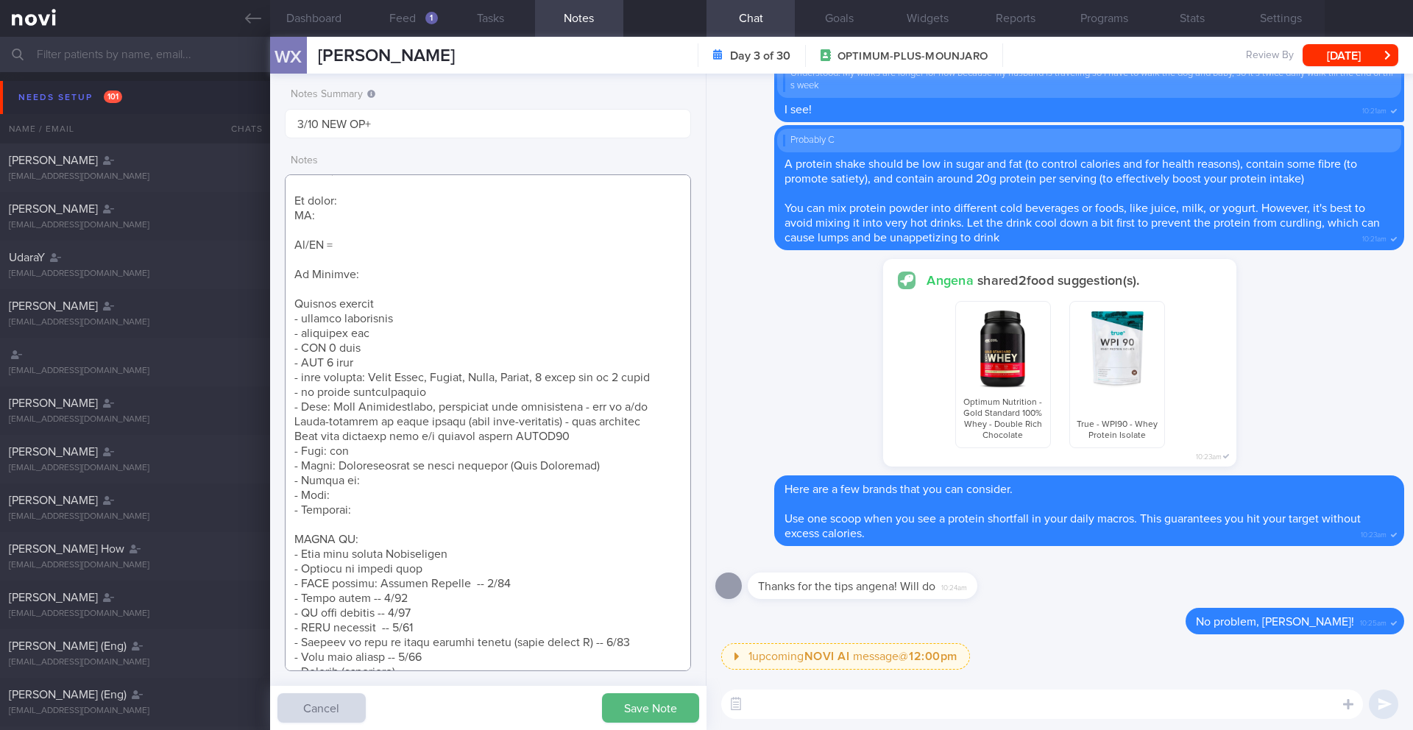
click at [356, 498] on textarea at bounding box center [488, 422] width 406 height 497
paste textarea "Married with 1 child Client/helper cooks (Western, Indian, Chinese -- "protein …"
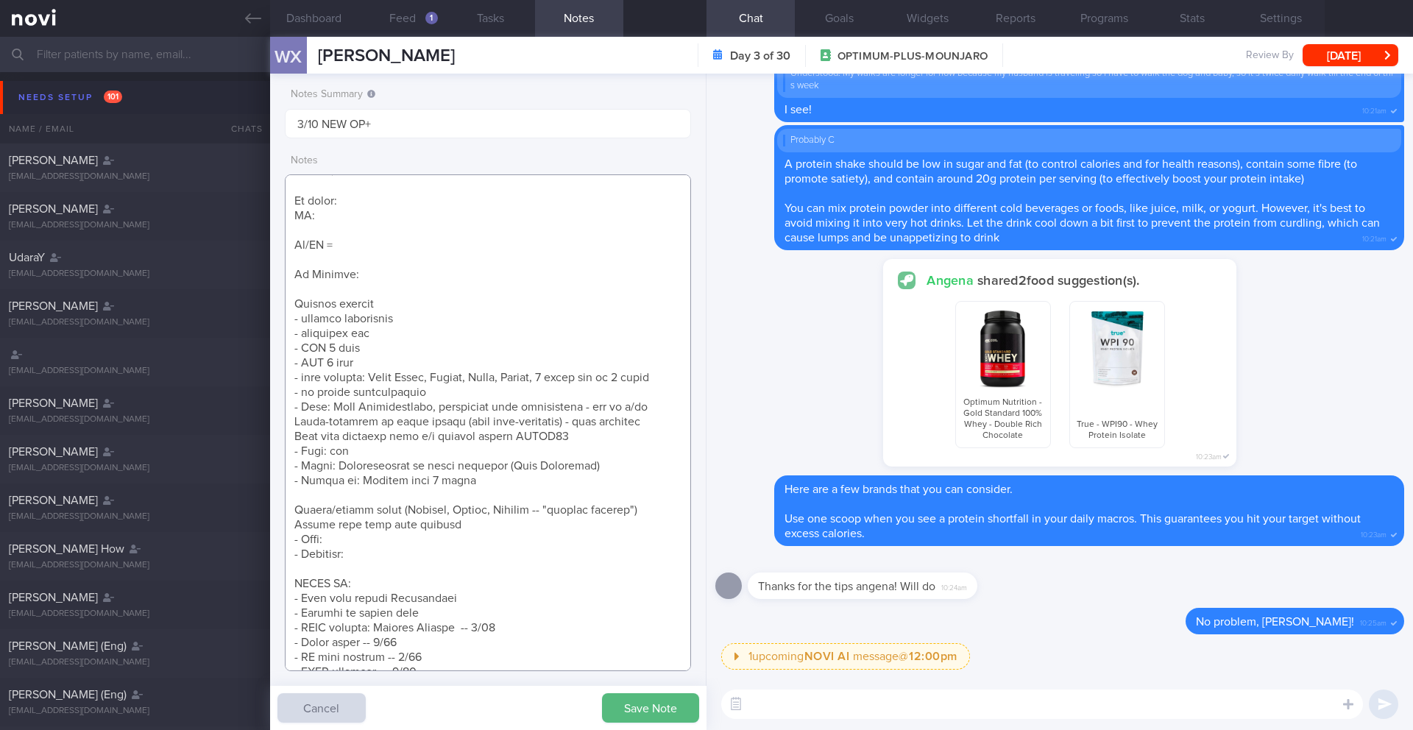
click at [297, 528] on textarea at bounding box center [488, 422] width 406 height 497
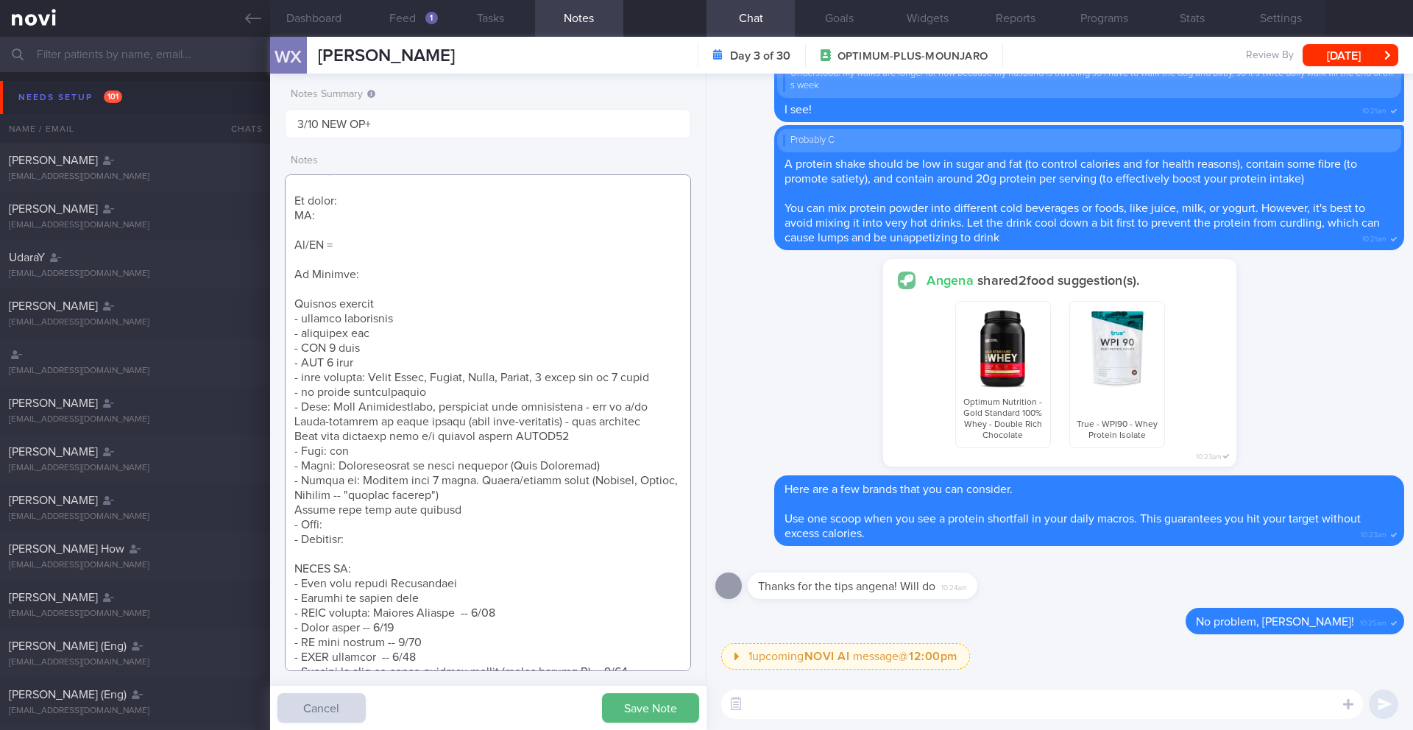
click at [297, 528] on textarea at bounding box center [488, 422] width 406 height 497
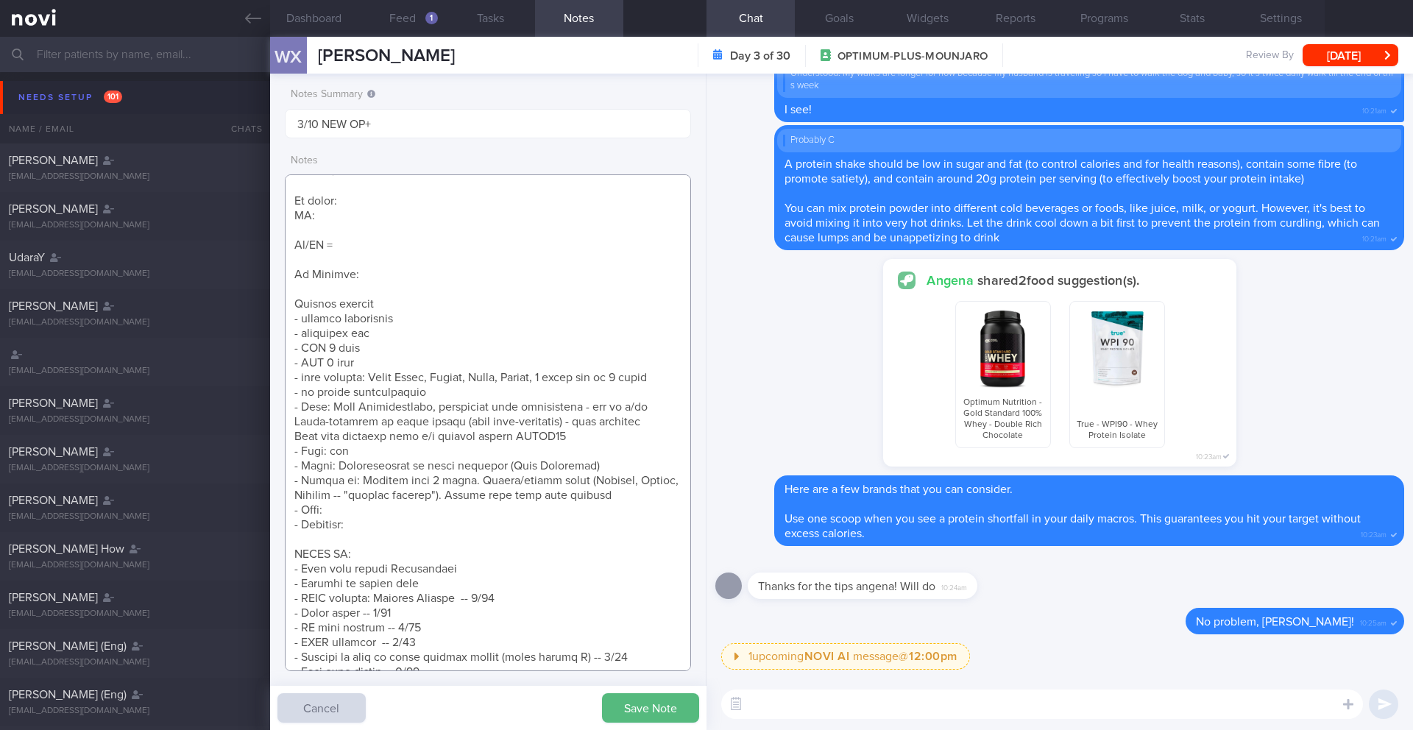
click at [620, 514] on textarea at bounding box center [488, 422] width 406 height 497
click at [371, 523] on textarea at bounding box center [488, 422] width 406 height 497
paste textarea "Usually eats at out for lunch when at office, leftovers when working from home,…"
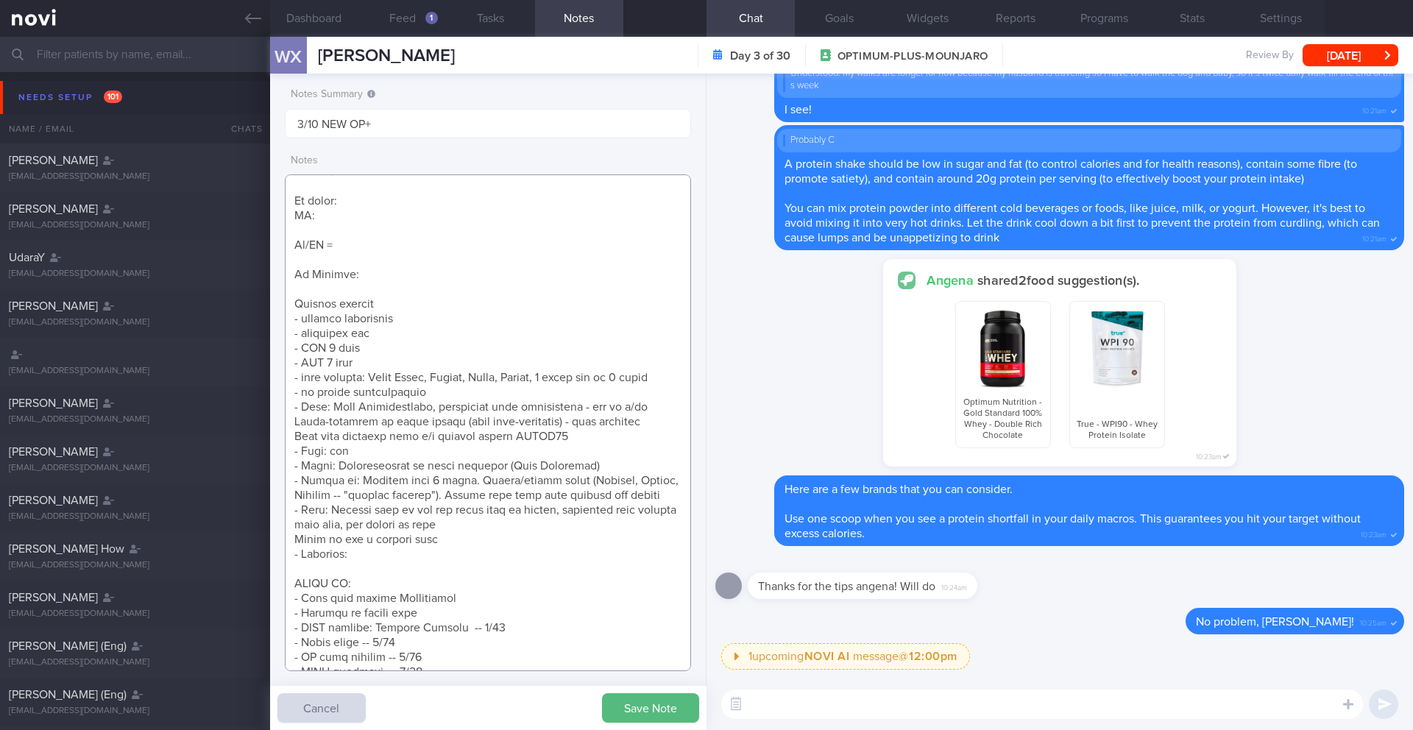
click at [511, 540] on textarea at bounding box center [488, 422] width 406 height 497
click at [640, 540] on textarea at bounding box center [488, 422] width 406 height 497
paste textarea "No sugar beverages"
paste textarea "Proteins taken: eggs, fish, chicken, beef, cheese, pork, tofu, makes own full c…"
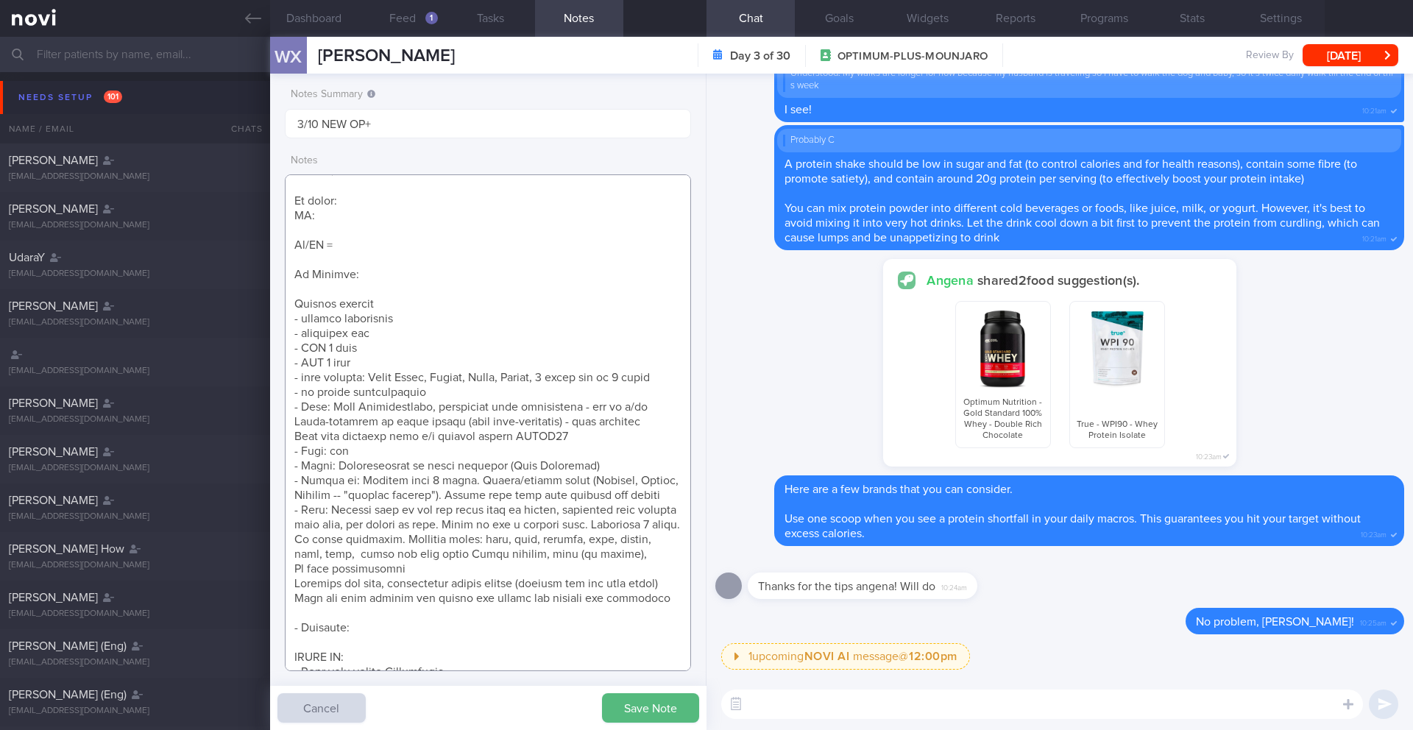
click at [446, 581] on textarea at bounding box center [488, 422] width 406 height 497
click at [542, 585] on textarea at bounding box center [488, 422] width 406 height 497
click at [528, 598] on textarea at bounding box center [488, 422] width 406 height 497
click at [462, 629] on textarea at bounding box center [488, 422] width 406 height 497
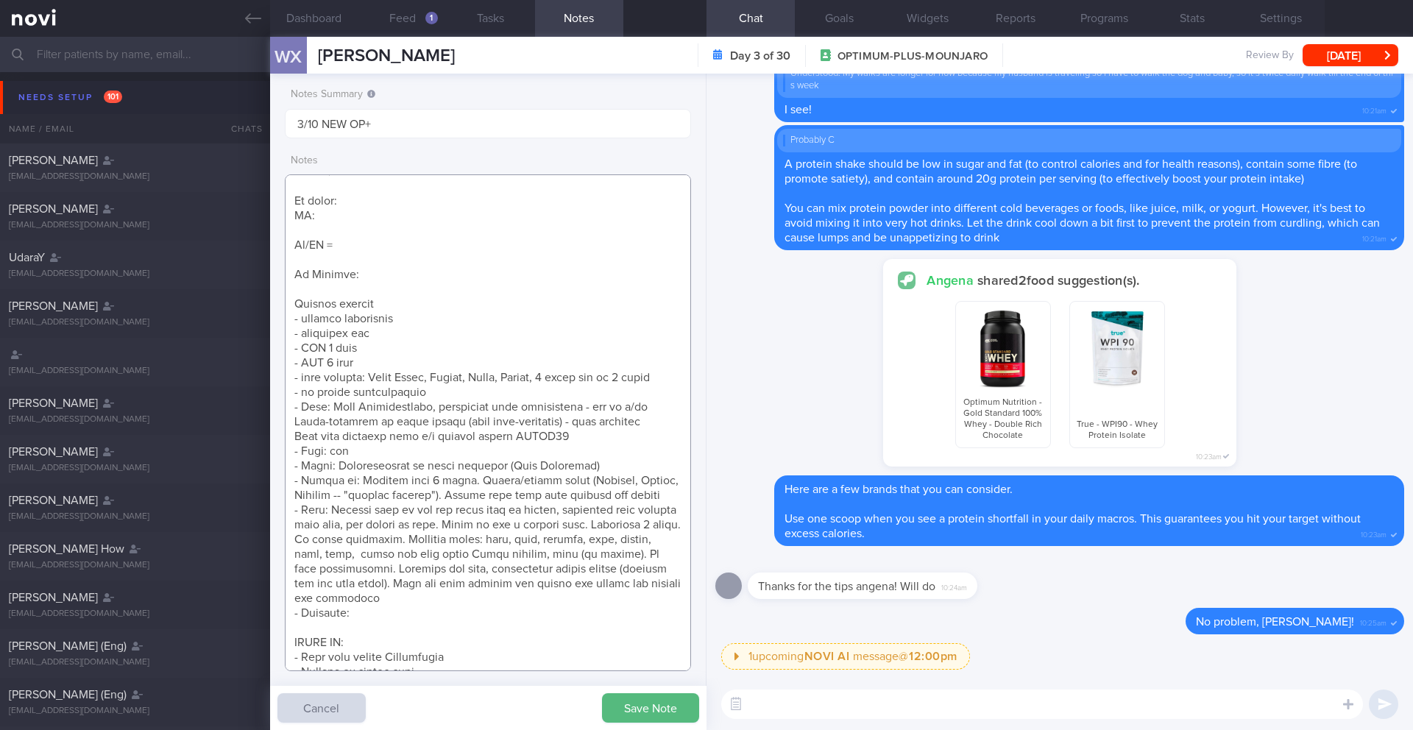
click at [403, 624] on textarea at bounding box center [488, 422] width 406 height 497
paste textarea "Badminton, tennis -- was taking tennis lessons before pregnancy Hurt her wrist …"
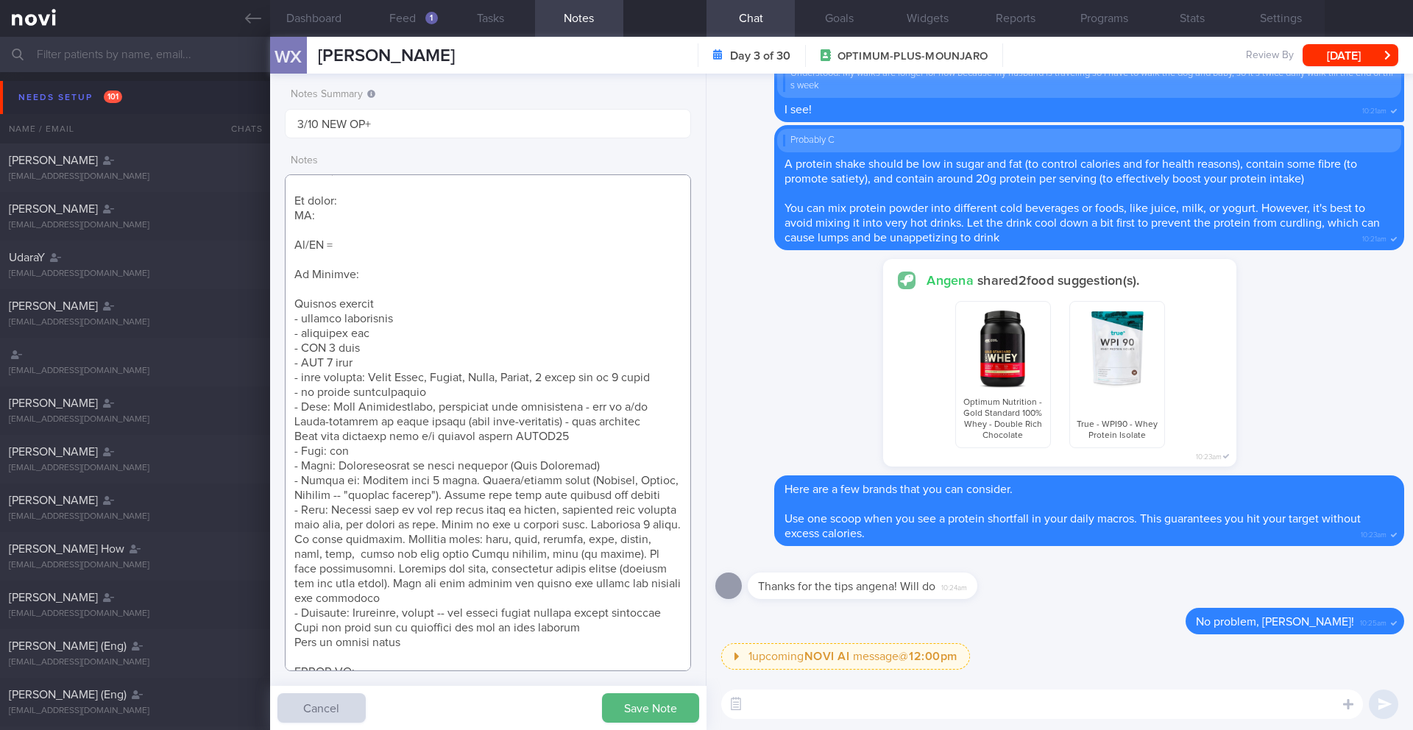
scroll to position [144, 0]
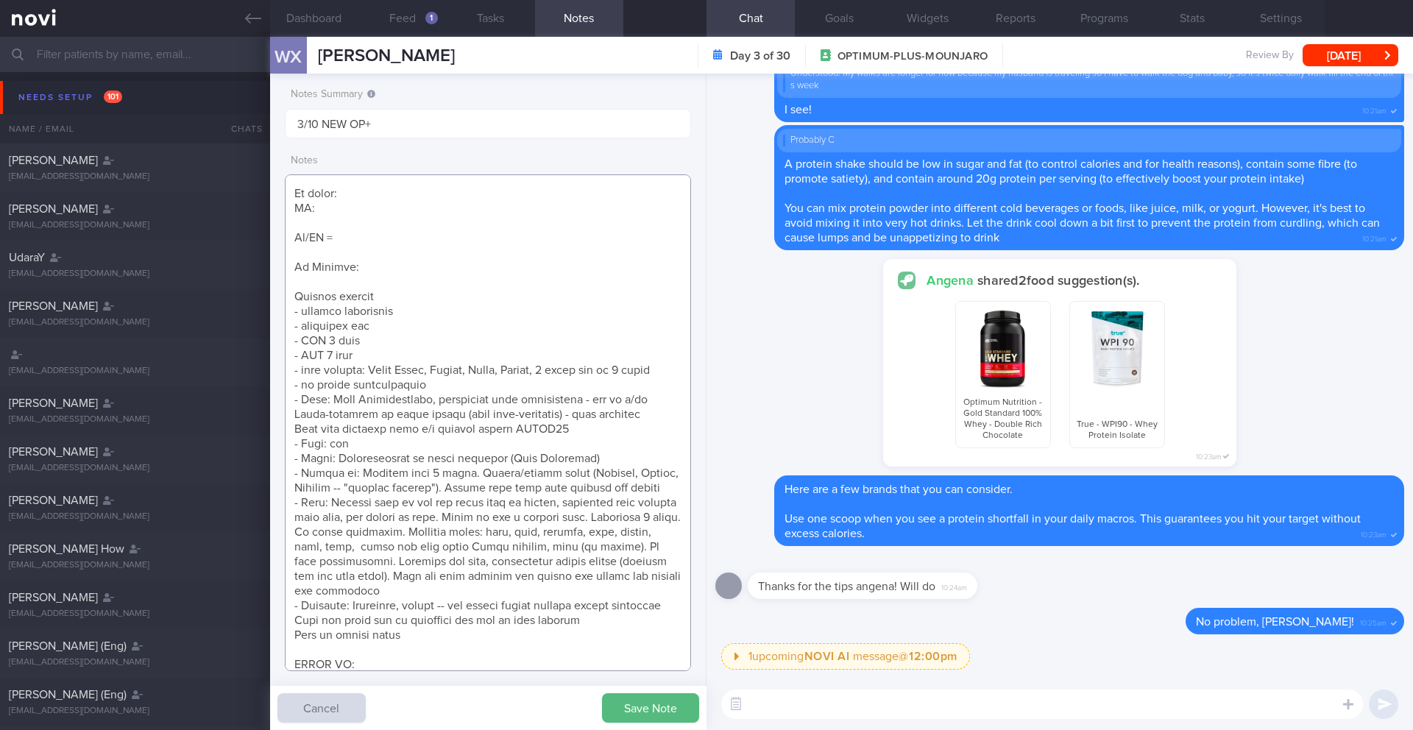
click at [377, 626] on textarea at bounding box center [488, 422] width 406 height 497
click at [378, 634] on textarea at bounding box center [488, 422] width 406 height 497
click at [441, 651] on textarea at bounding box center [488, 422] width 406 height 497
click at [349, 623] on textarea at bounding box center [488, 422] width 406 height 497
click at [343, 657] on textarea at bounding box center [488, 422] width 406 height 497
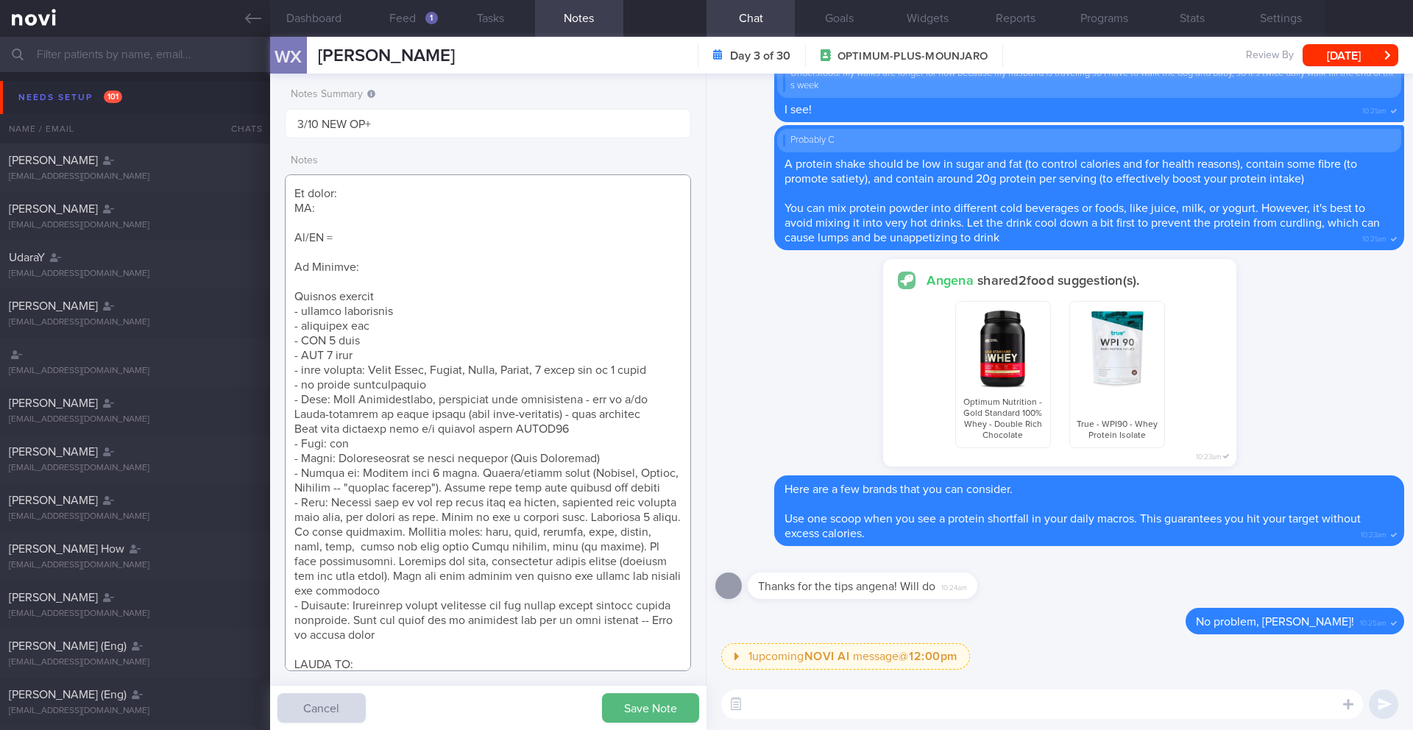
click at [498, 654] on textarea at bounding box center [488, 422] width 406 height 497
paste textarea "normal speed walks dog 5x/week, 3-5km jogging 5km-8km, 30-45min, 1-2x/week, reg…"
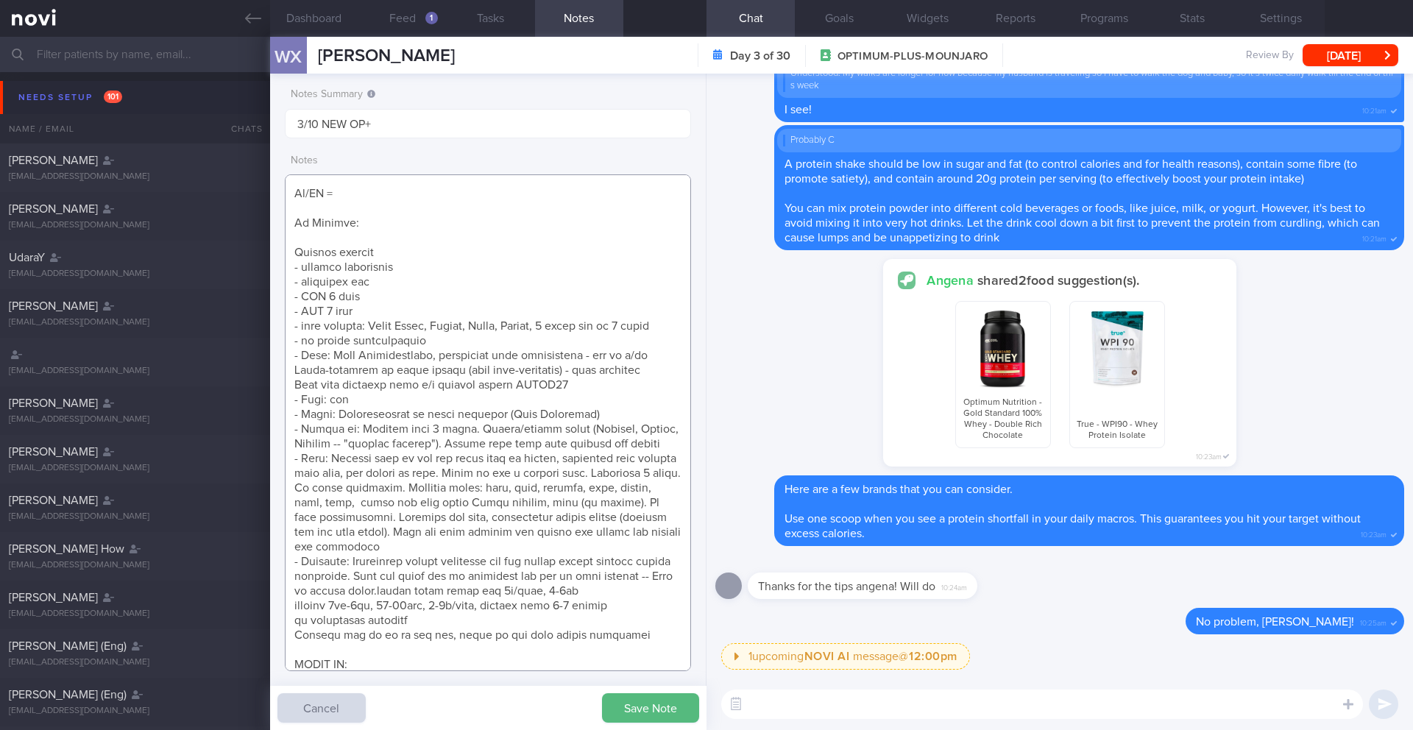
click at [463, 604] on textarea at bounding box center [488, 422] width 406 height 497
click at [453, 625] on textarea at bounding box center [488, 422] width 406 height 497
click at [454, 628] on textarea at bounding box center [488, 422] width 406 height 497
click at [517, 634] on textarea at bounding box center [488, 422] width 406 height 497
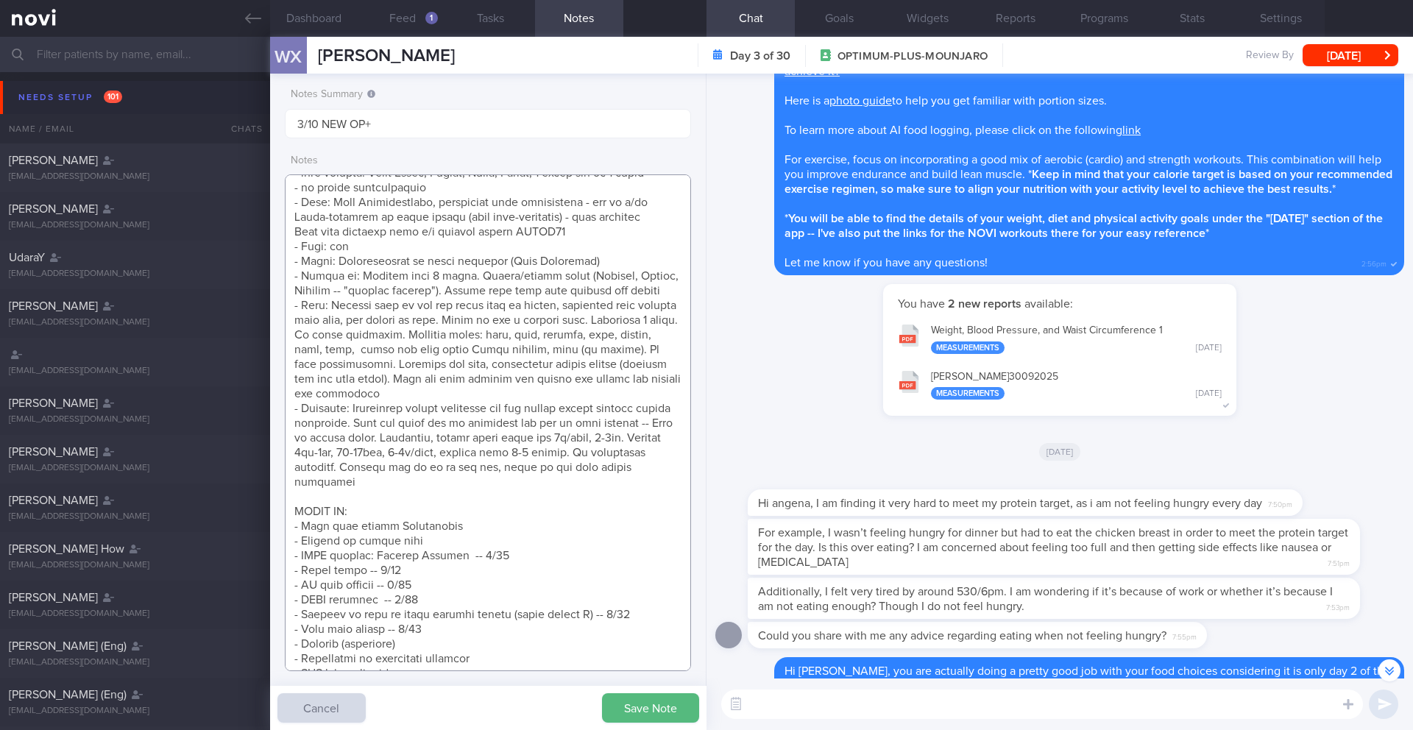
scroll to position [-1762, 0]
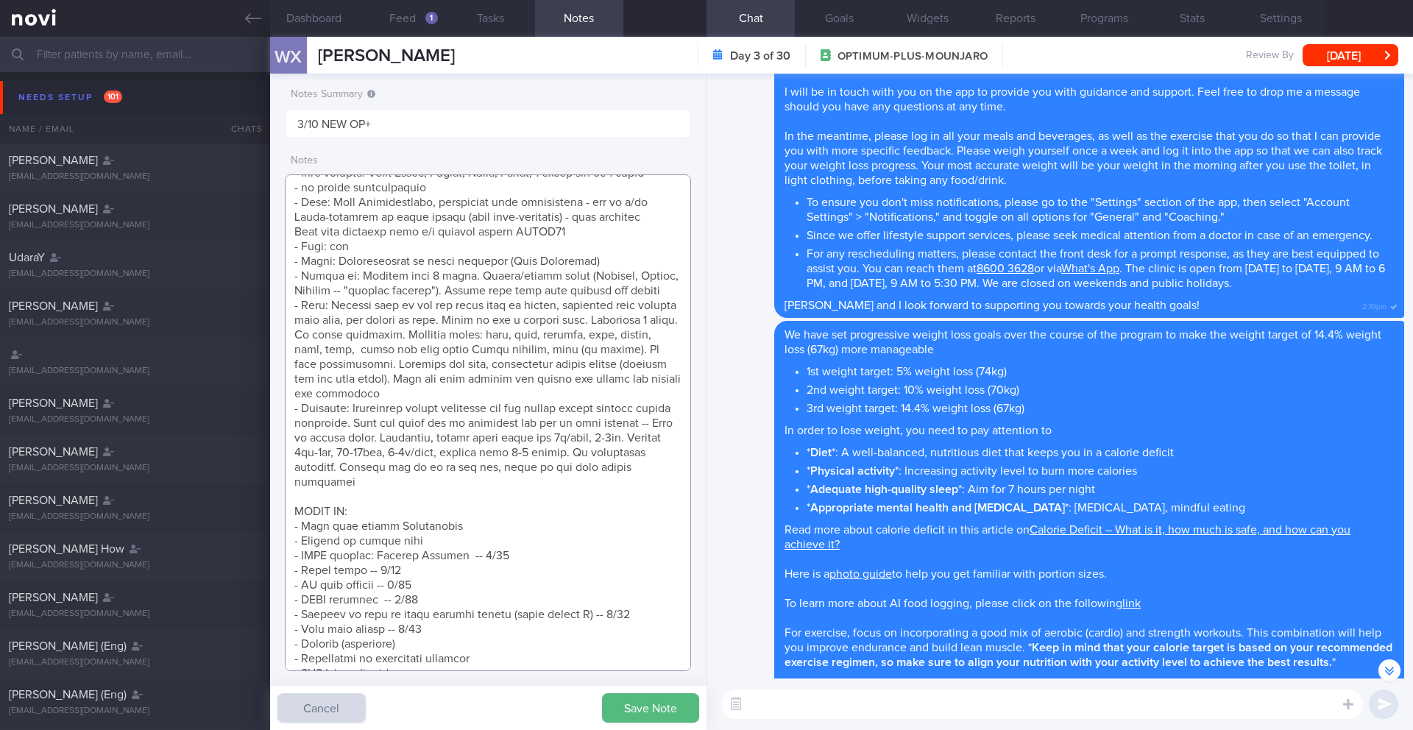
click at [460, 559] on textarea at bounding box center [488, 422] width 406 height 497
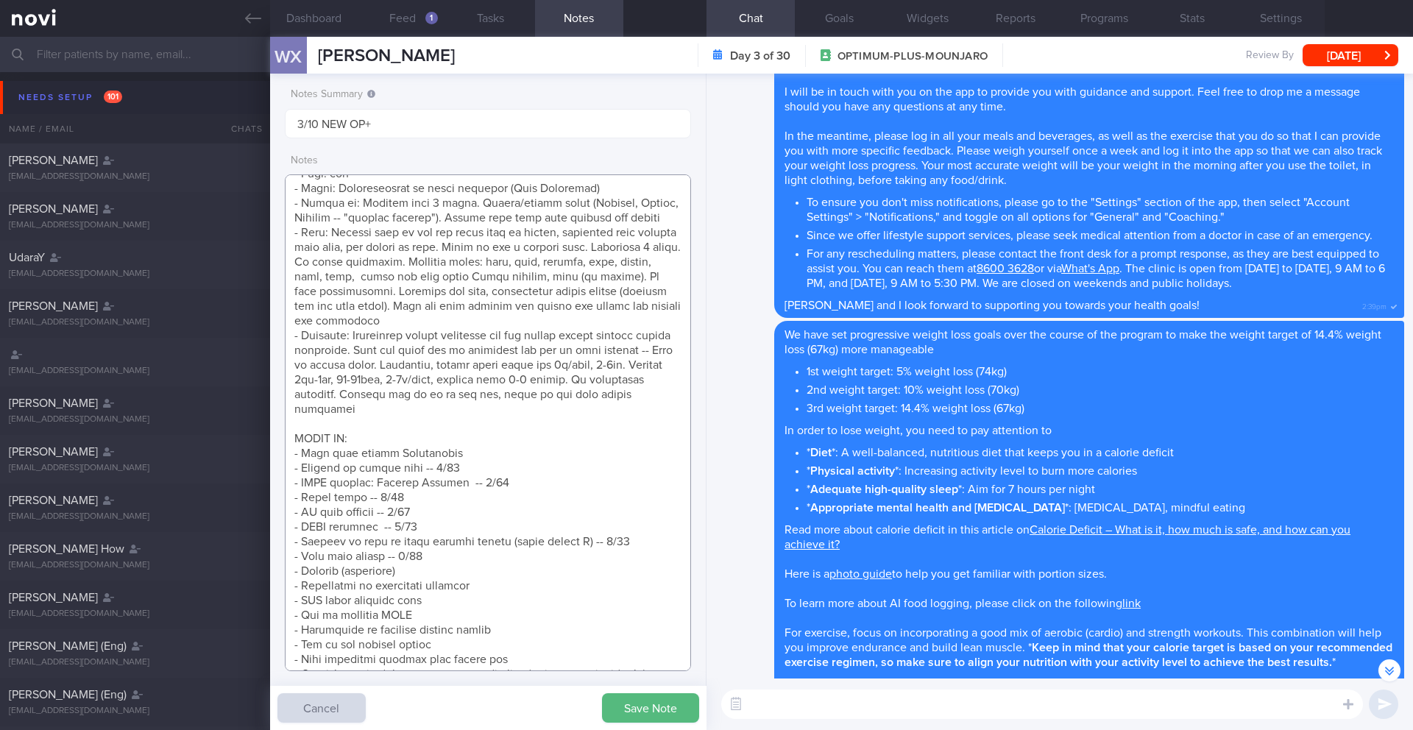
scroll to position [417, 0]
type textarea "SUPPORT NEEDED: CHALLENGE: - DIET - EXERCISE - MEDS - WEIGHT - HbA1c/GMI Wt tre…"
click at [668, 707] on button "Save Note" at bounding box center [650, 707] width 97 height 29
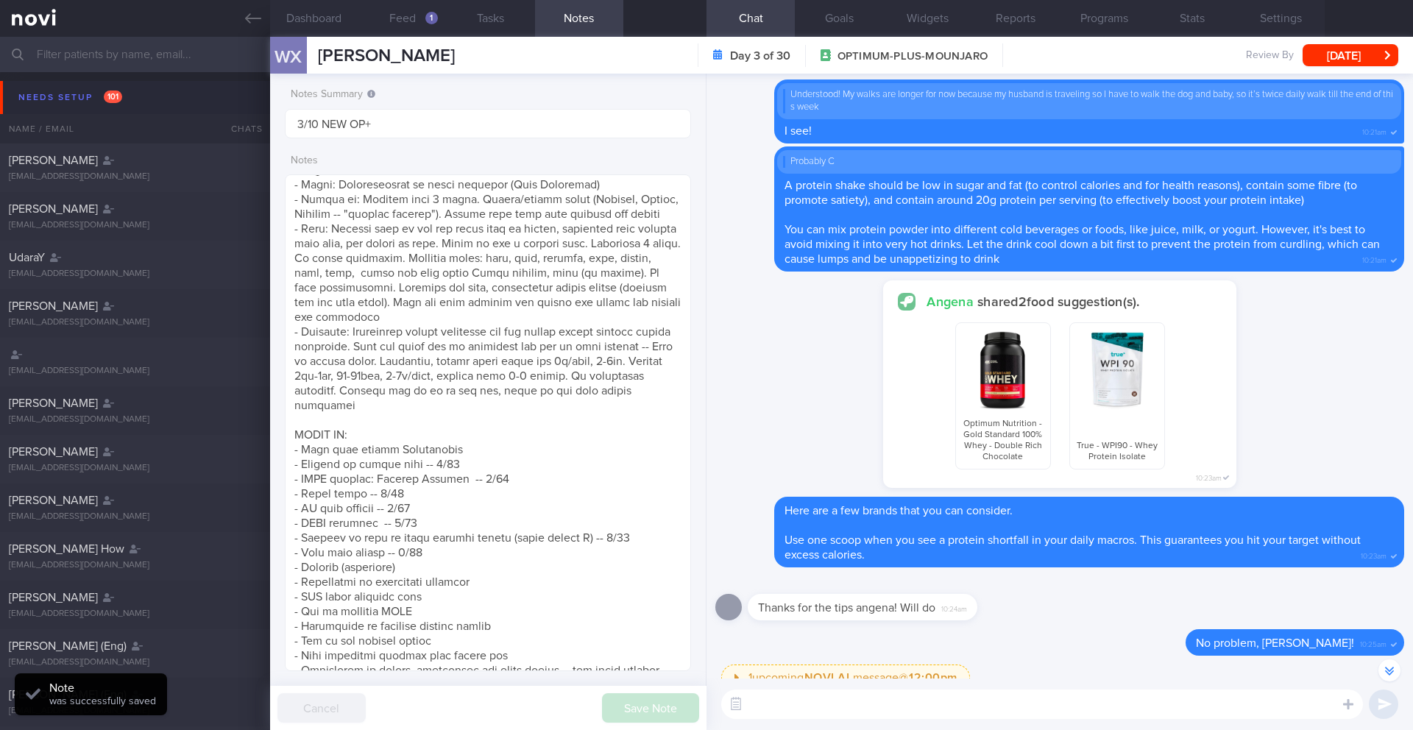
scroll to position [1, 0]
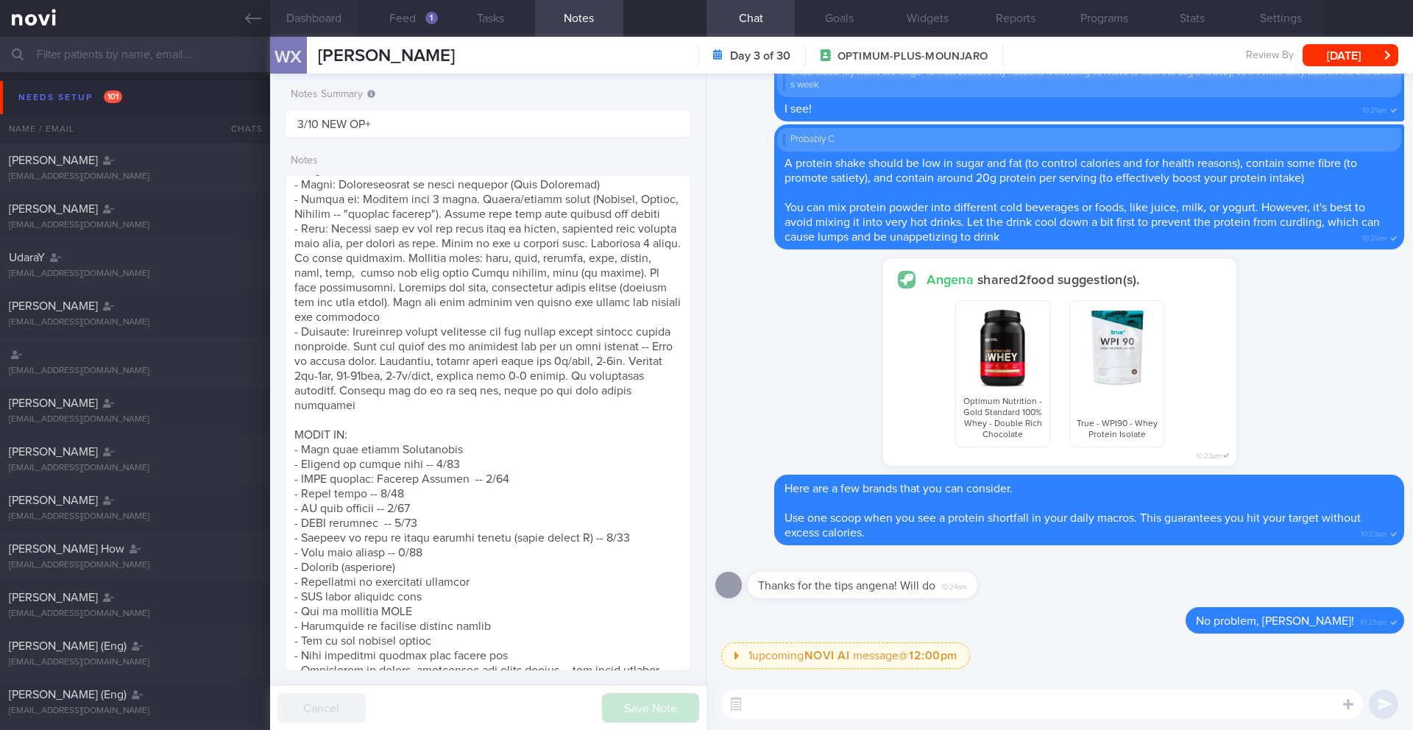
click at [319, 20] on button "Dashboard" at bounding box center [314, 18] width 88 height 37
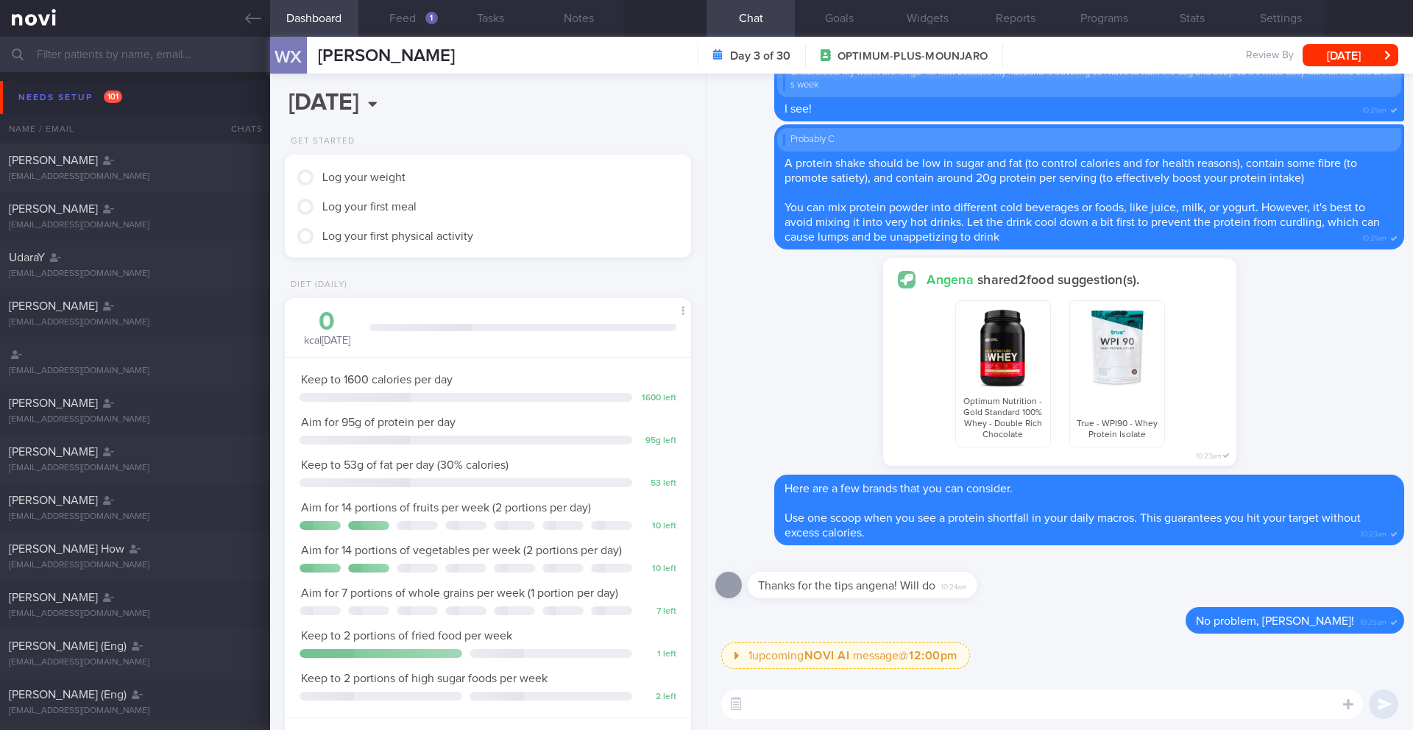
scroll to position [205, 369]
click at [790, 709] on textarea at bounding box center [1042, 704] width 642 height 29
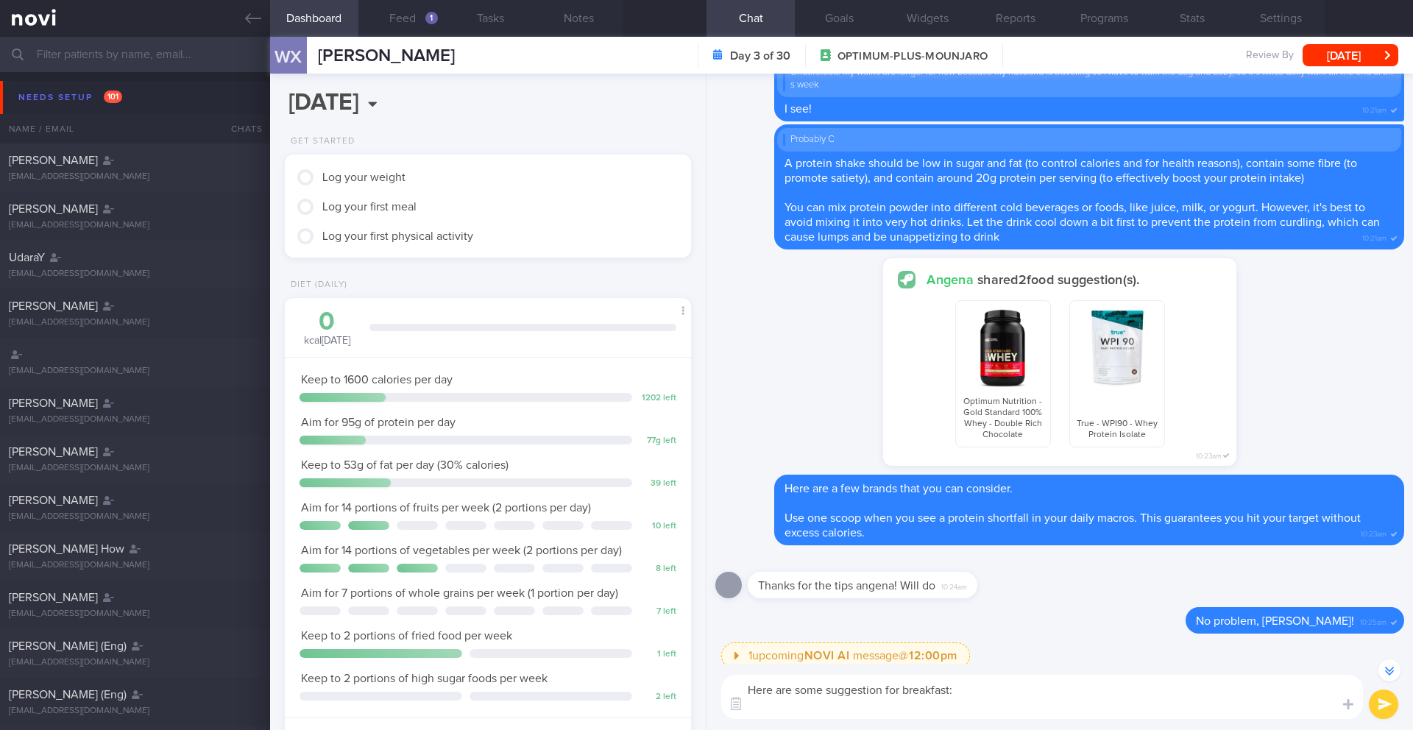
paste textarea "Eggs & Avocado Toast - 2 large eggs (prepared how you like them – boiled, poach…"
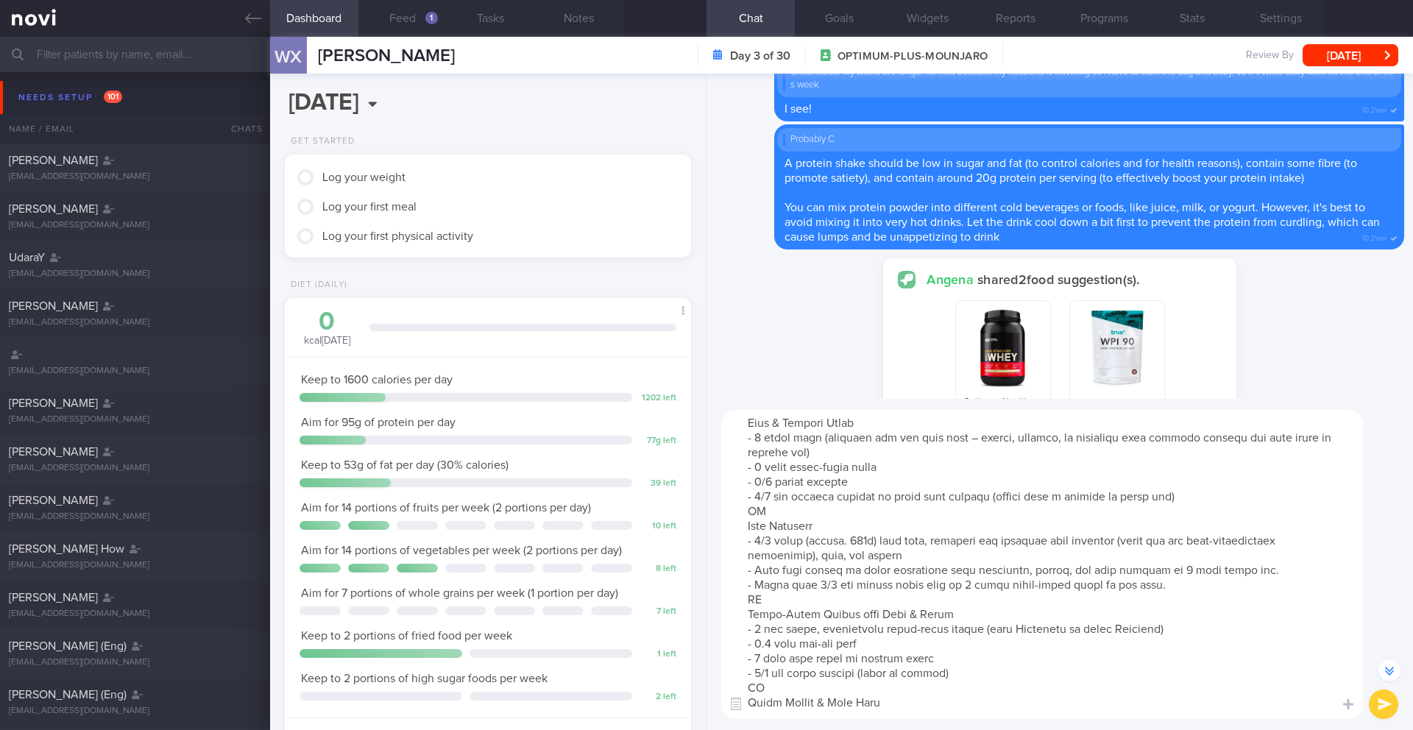
scroll to position [0, 0]
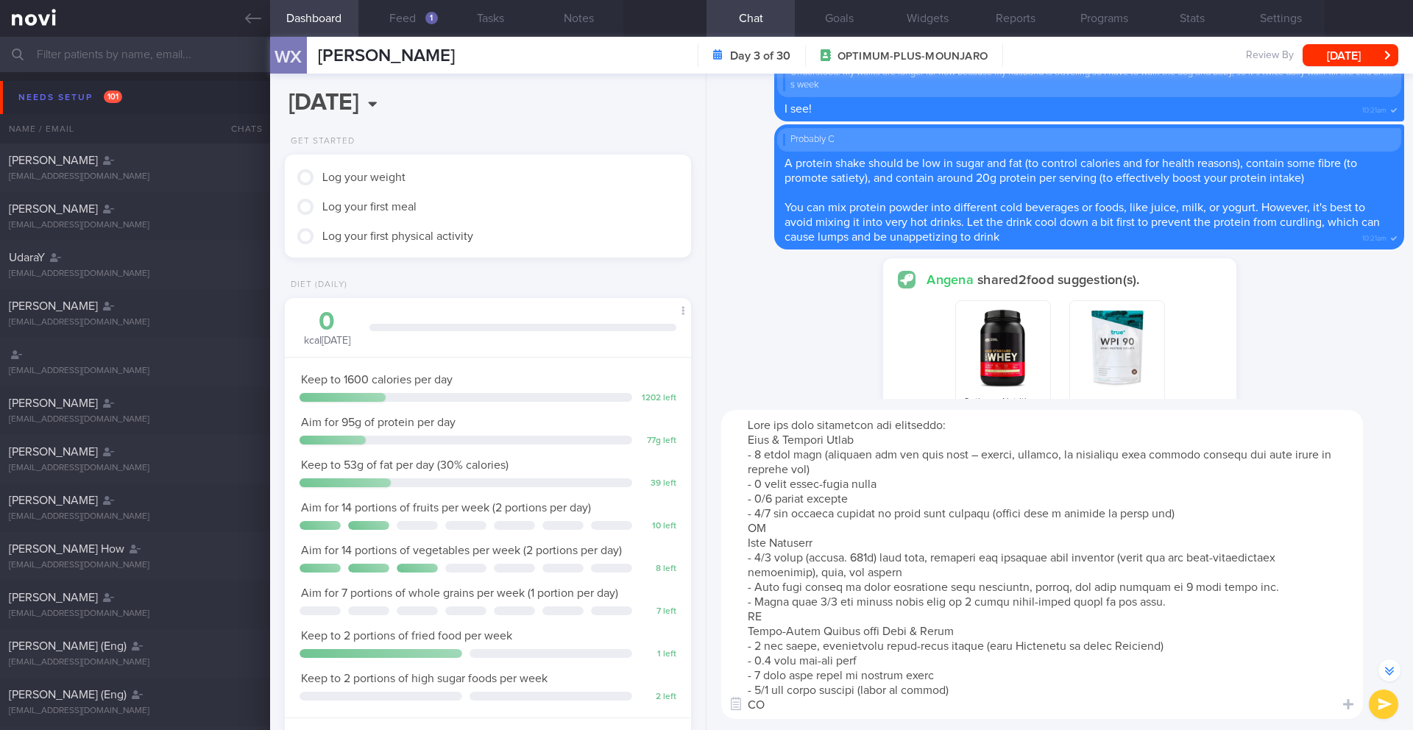
click at [980, 428] on textarea at bounding box center [1042, 564] width 642 height 309
click at [746, 445] on textarea at bounding box center [1042, 564] width 642 height 309
click at [895, 447] on textarea at bounding box center [1042, 564] width 642 height 309
click at [895, 445] on textarea at bounding box center [1042, 564] width 642 height 309
click at [732, 545] on textarea at bounding box center [1042, 564] width 642 height 309
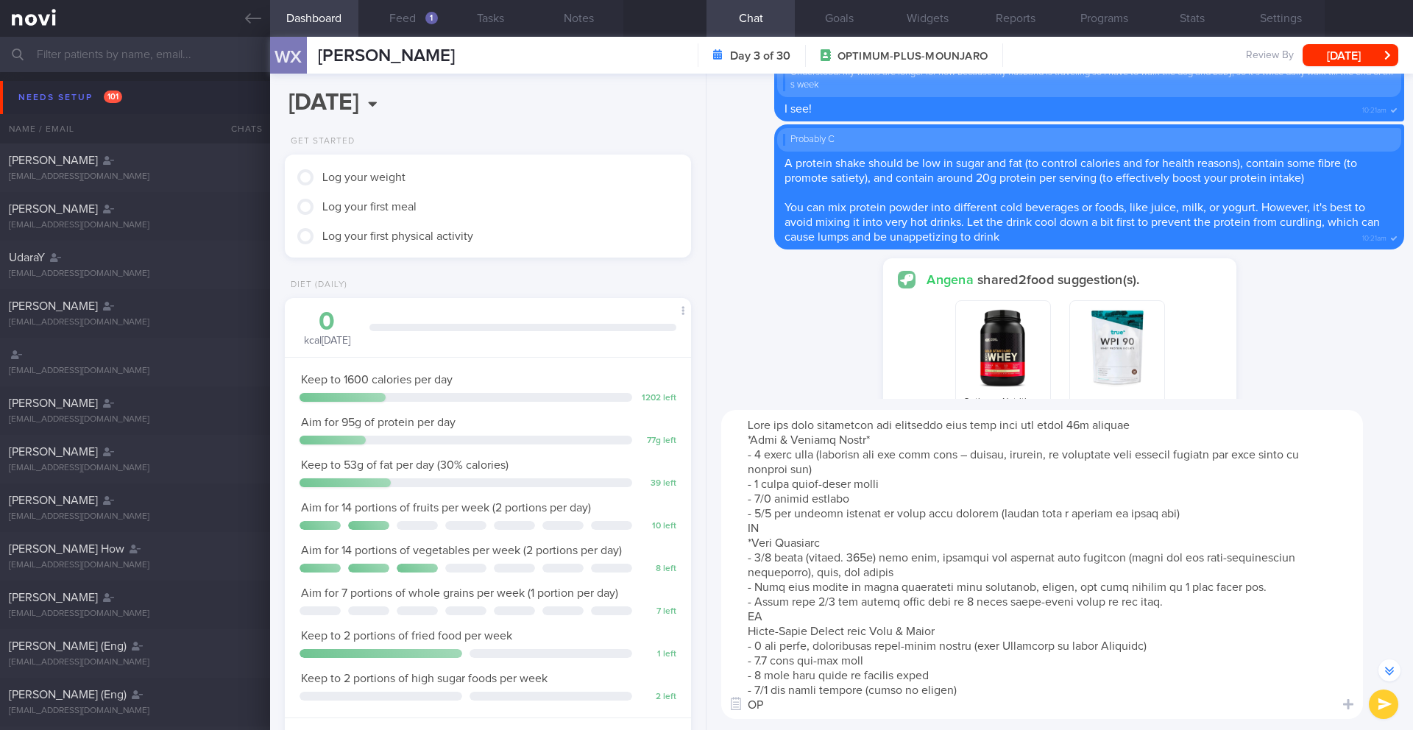
click at [836, 542] on textarea at bounding box center [1042, 564] width 642 height 309
click at [823, 534] on textarea at bounding box center [1042, 564] width 642 height 309
click at [734, 436] on textarea at bounding box center [1042, 564] width 642 height 309
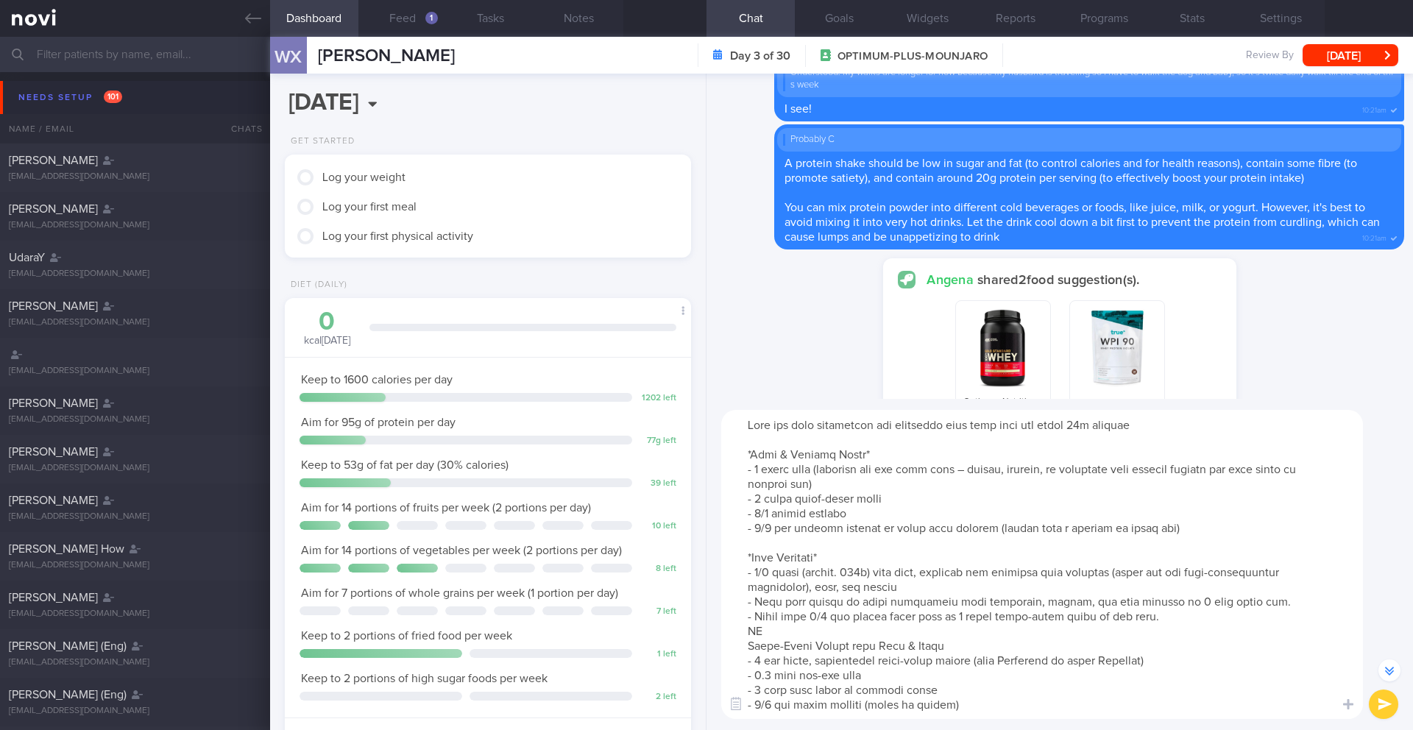
click at [743, 631] on textarea at bounding box center [1042, 564] width 642 height 309
click at [997, 647] on textarea at bounding box center [1042, 564] width 642 height 309
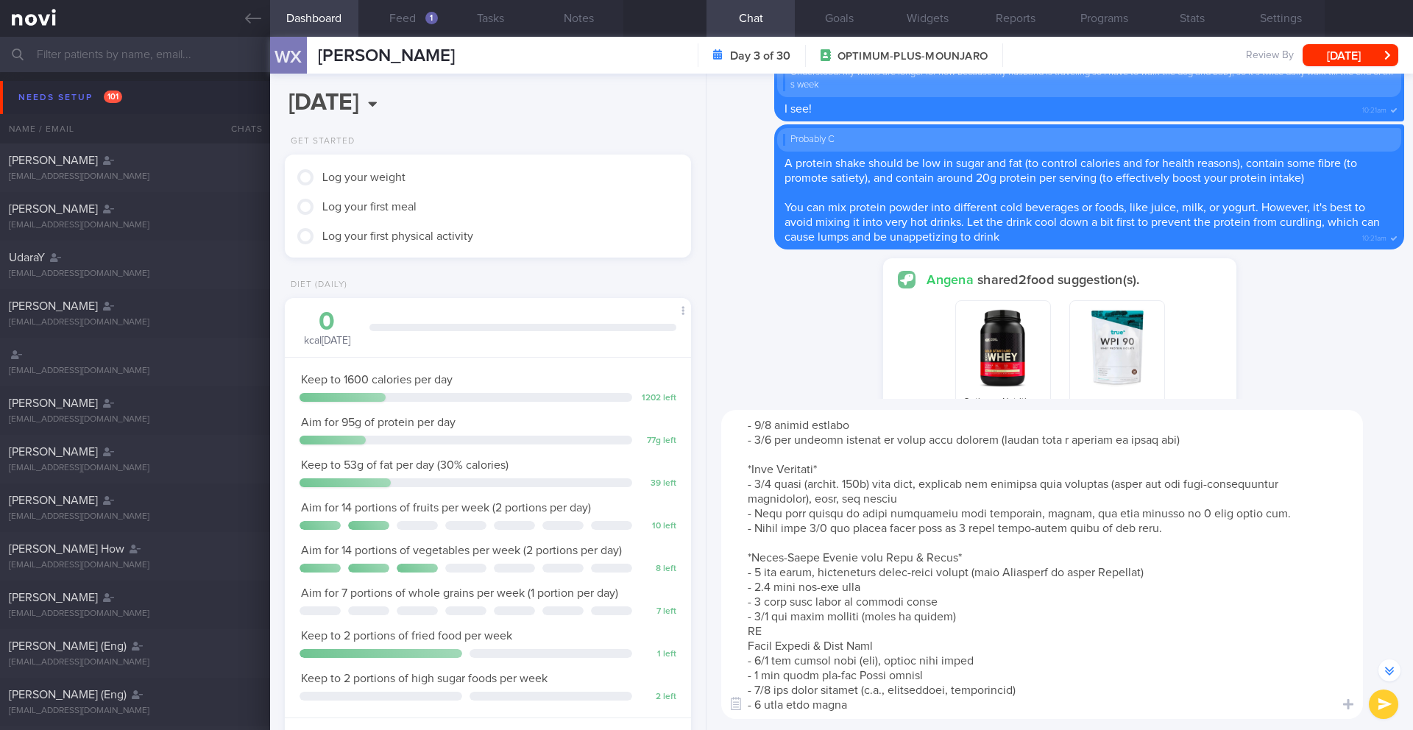
scroll to position [103, 0]
click at [745, 613] on textarea at bounding box center [1042, 564] width 642 height 309
drag, startPoint x: 781, startPoint y: 615, endPoint x: 723, endPoint y: 620, distance: 58.4
click at [723, 620] on textarea at bounding box center [1042, 564] width 642 height 309
click at [762, 633] on textarea at bounding box center [1042, 564] width 642 height 309
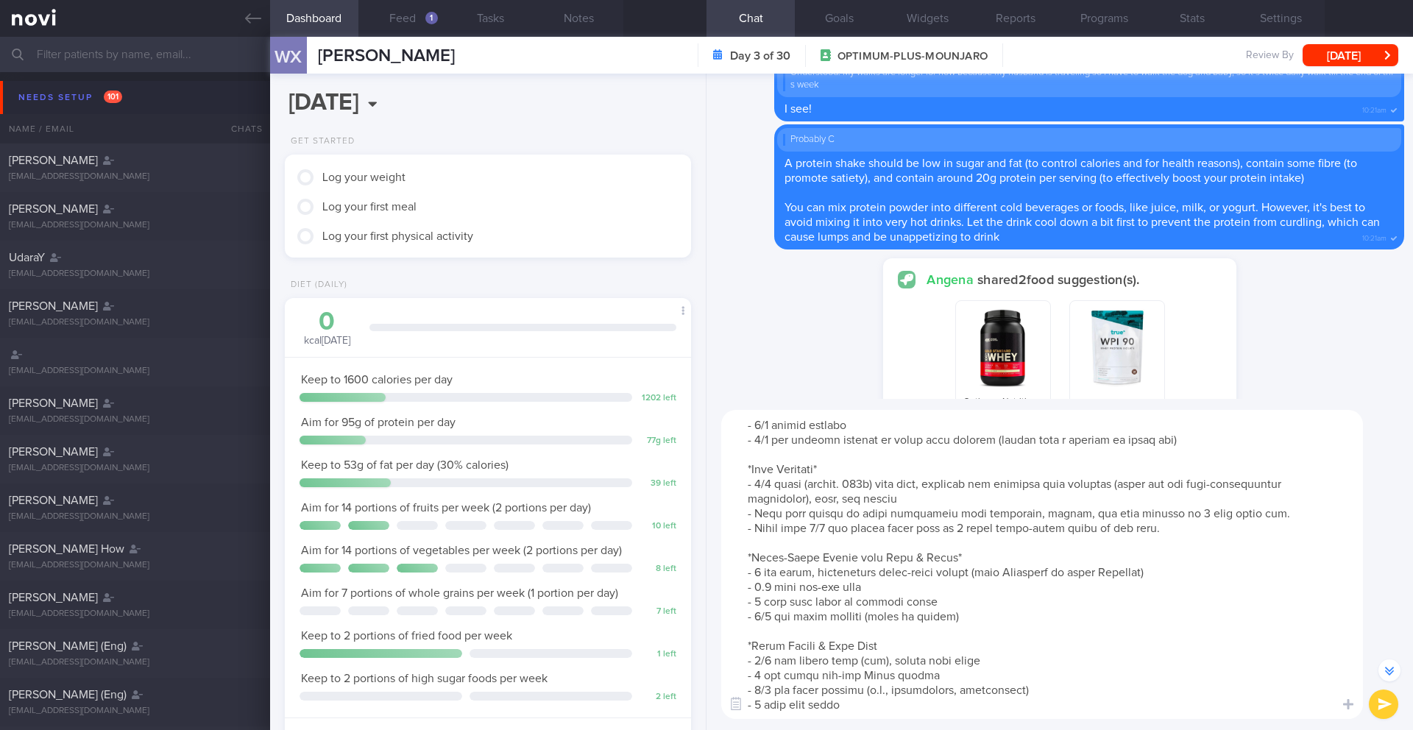
click at [895, 628] on textarea at bounding box center [1042, 564] width 642 height 309
type textarea "Here are some suggestion for breakfast that will give you about 20g protein *Eg…"
click at [1383, 708] on button "submit" at bounding box center [1383, 704] width 29 height 29
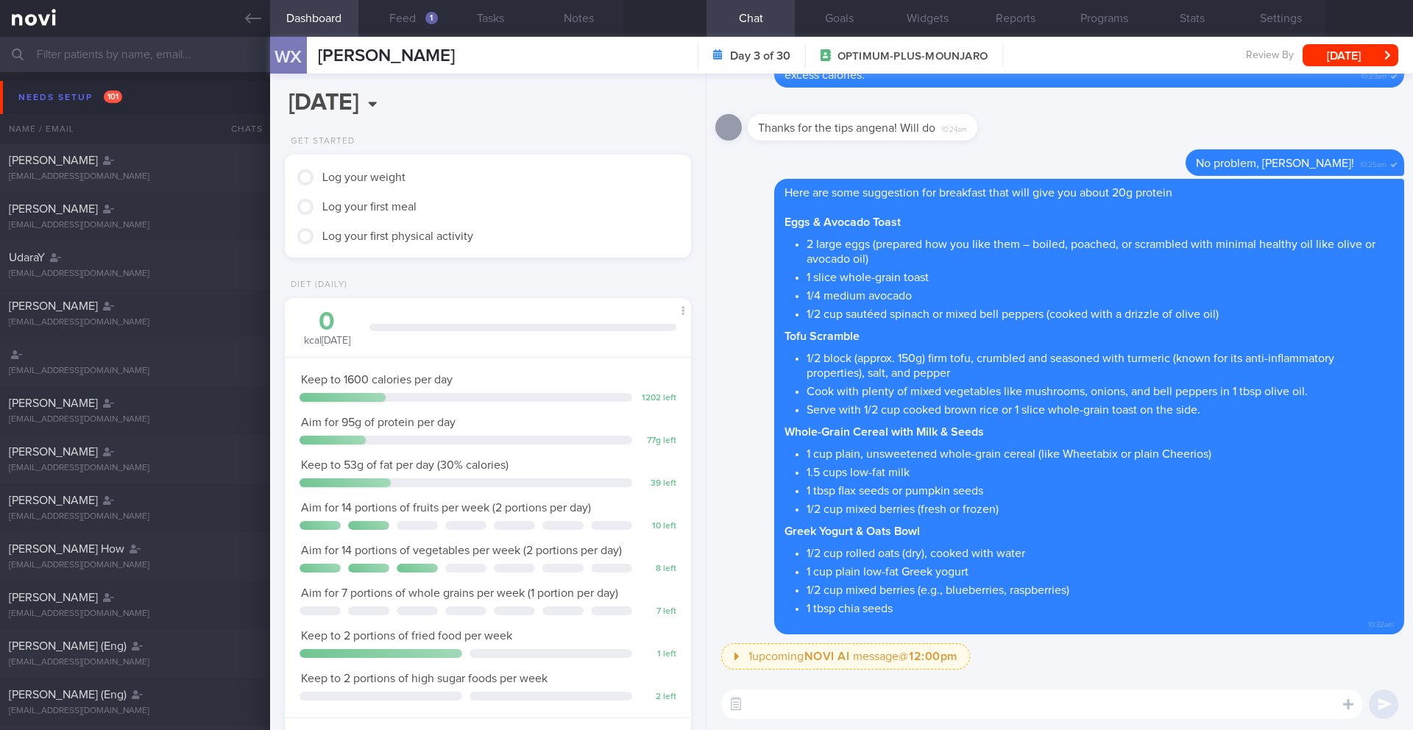
scroll to position [519, 0]
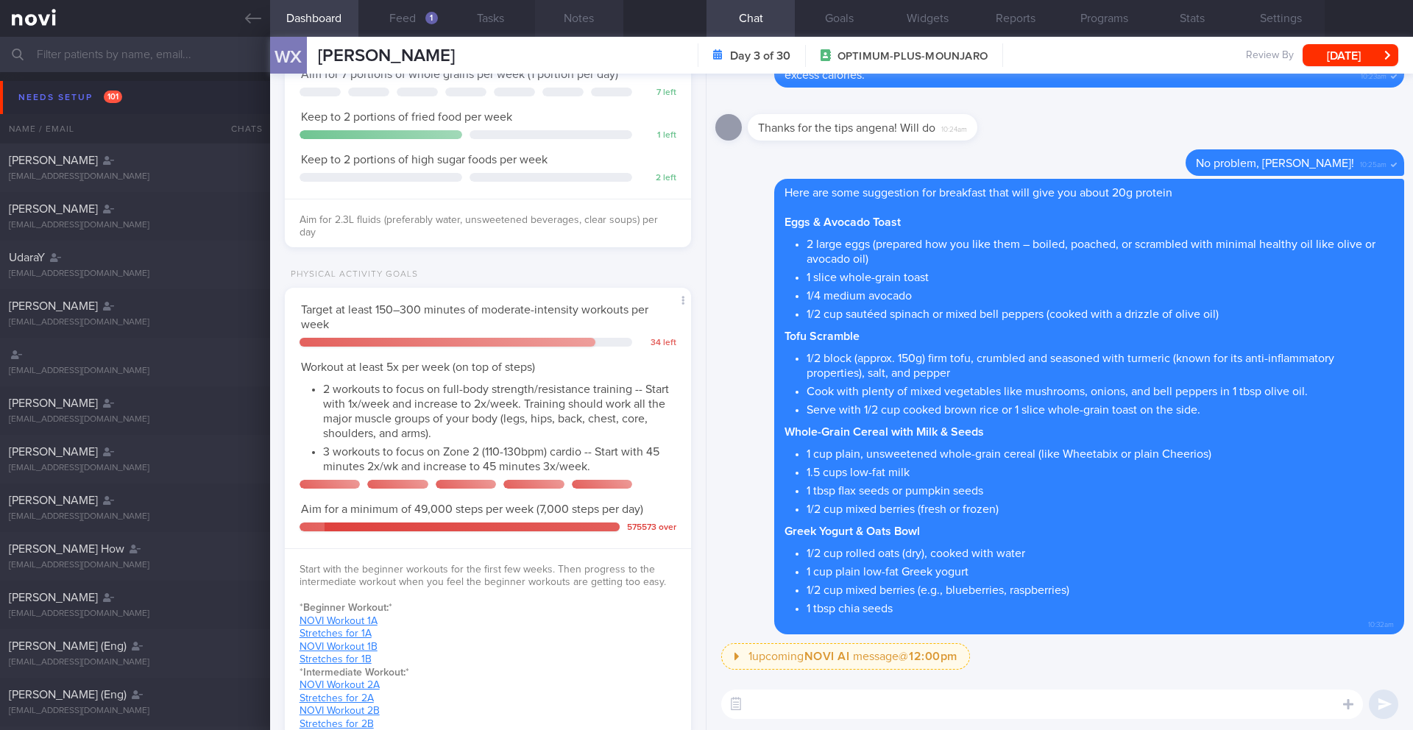
click at [585, 29] on button "Notes" at bounding box center [579, 18] width 88 height 37
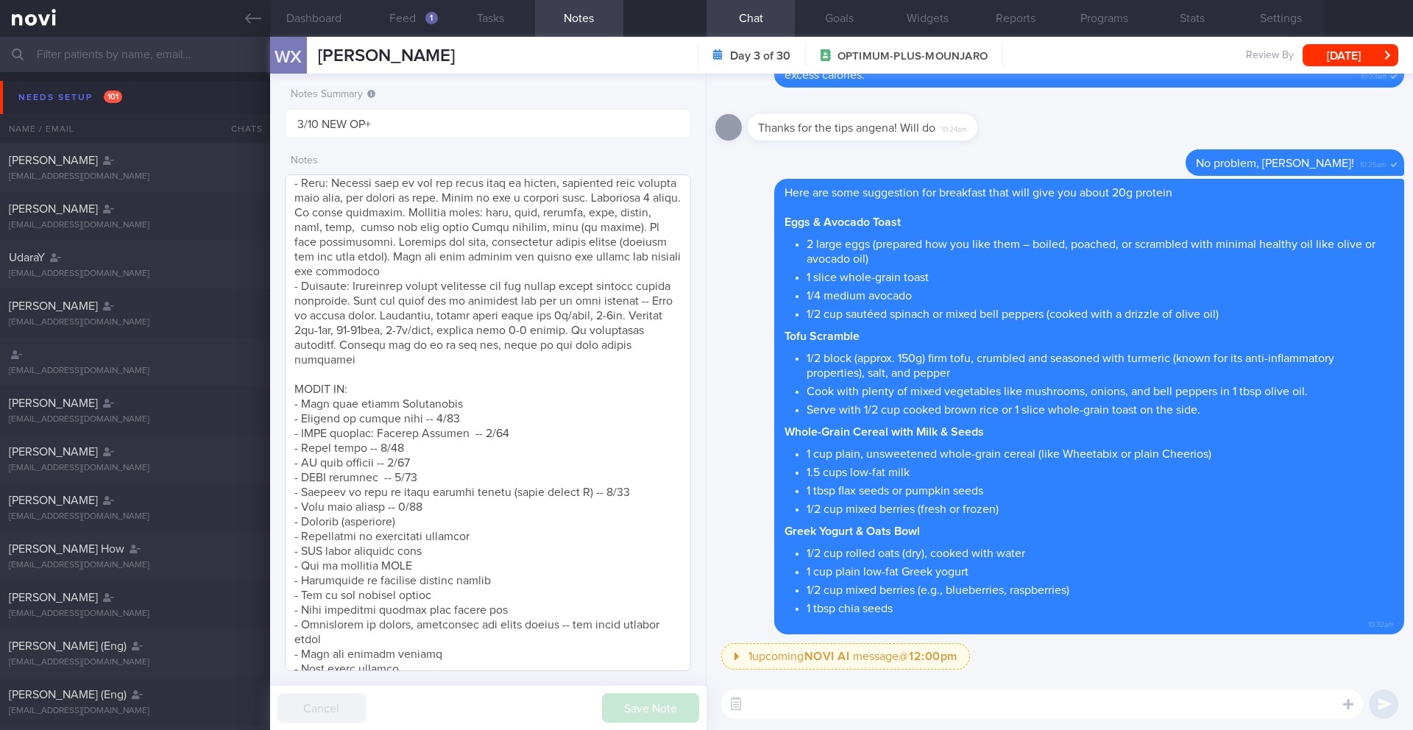
scroll to position [609, 0]
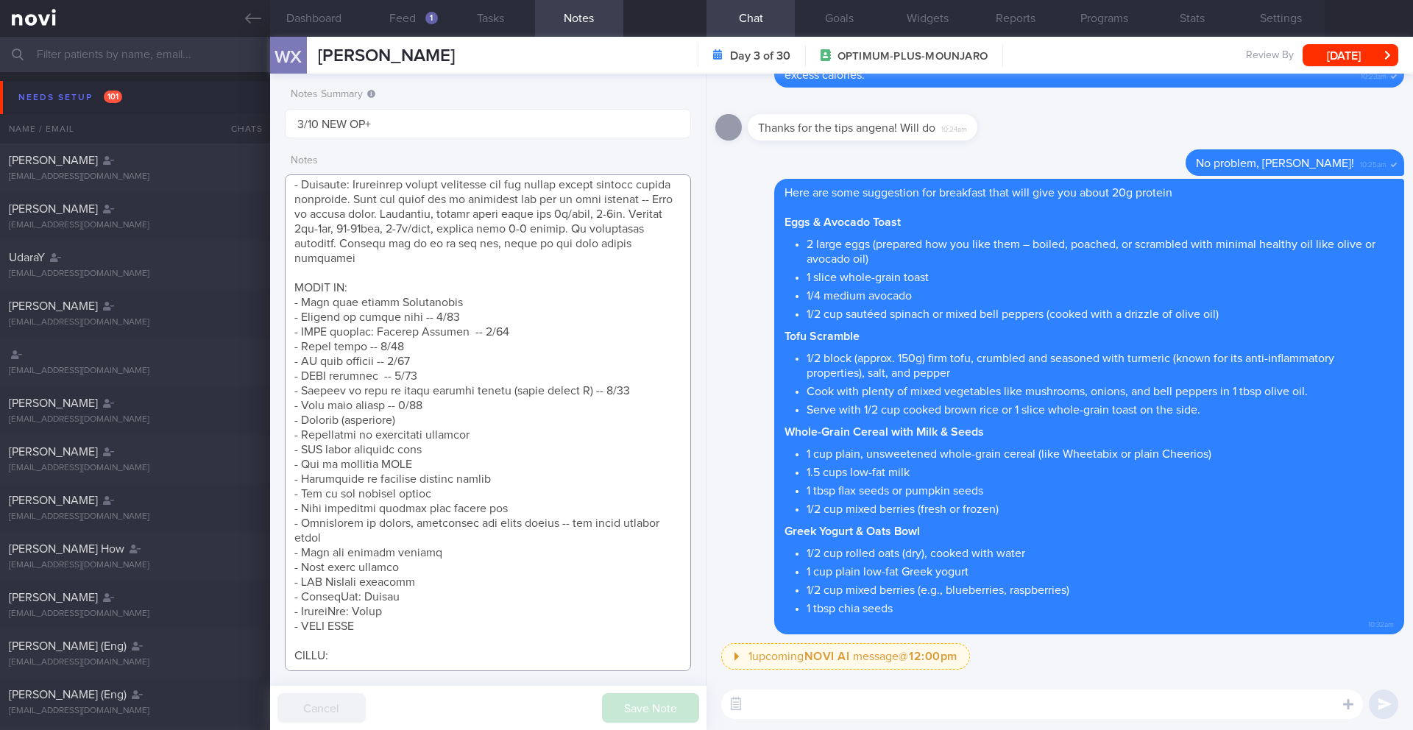
click at [470, 376] on textarea at bounding box center [488, 422] width 406 height 497
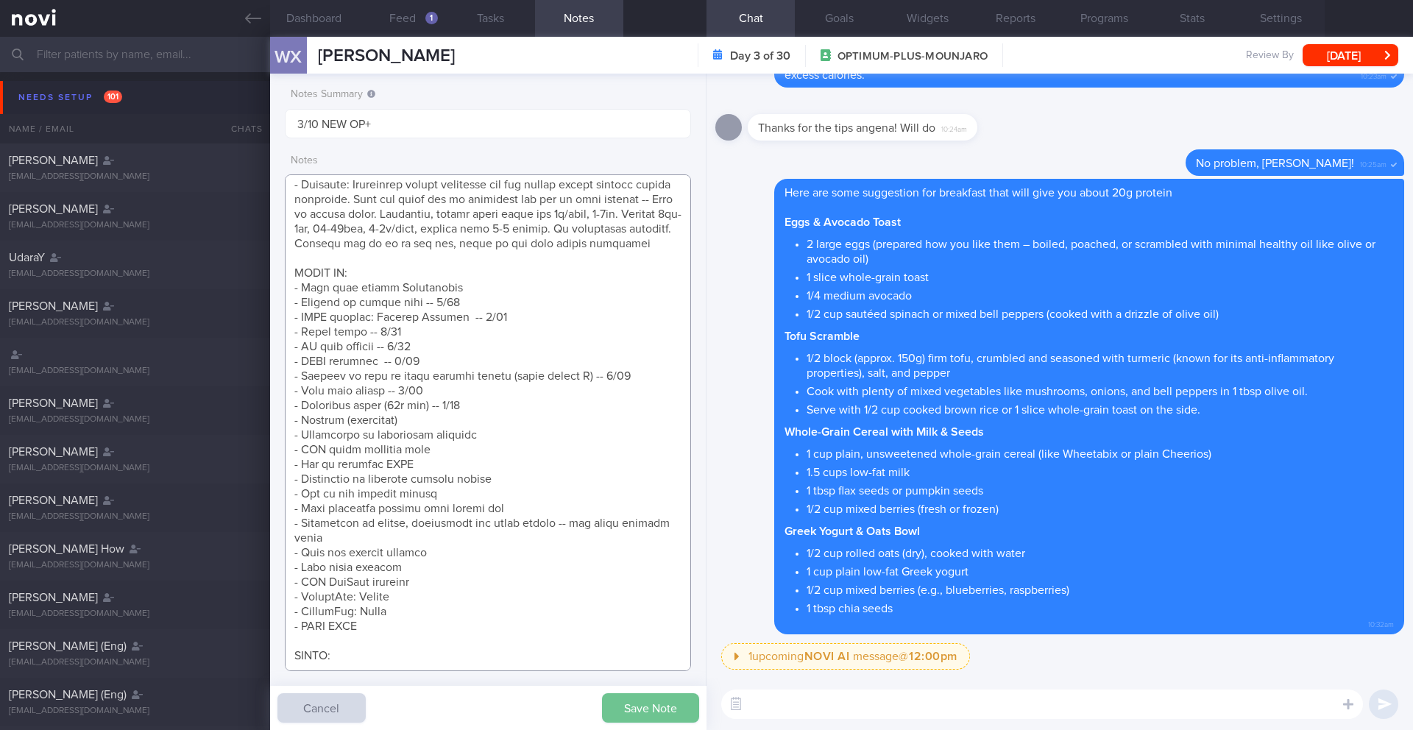
type textarea "SUPPORT NEEDED: CHALLENGE: - DIET - EXERCISE - MEDS - WEIGHT - HbA1c/GMI Wt tre…"
click at [621, 712] on button "Save Note" at bounding box center [650, 707] width 97 height 29
paste textarea "[*Sweet Potato Breakfast Casserole*](https://therealfooddietitians.com/sweet-po…"
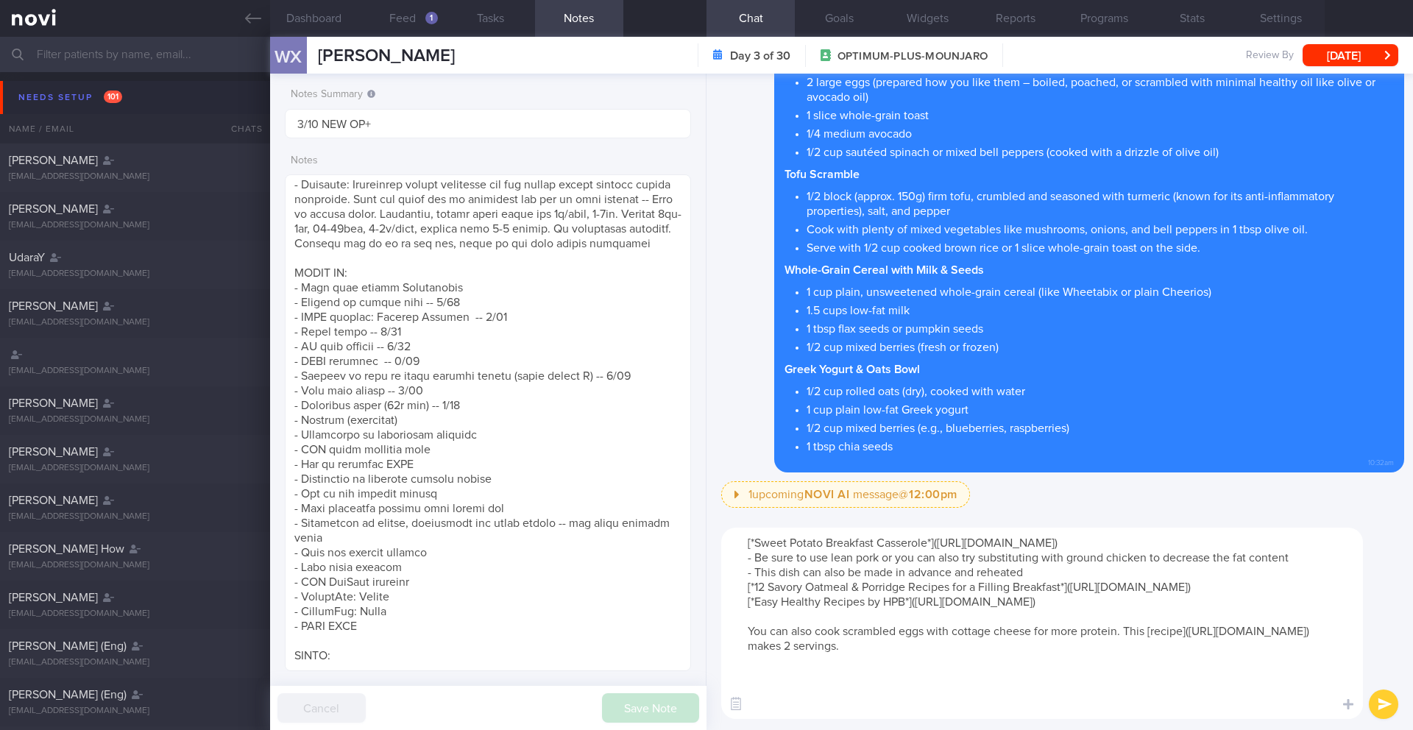
scroll to position [0, 0]
click at [729, 591] on textarea "[*Sweet Potato Breakfast Casserole*](https://therealfooddietitians.com/sweet-po…" at bounding box center [1042, 623] width 642 height 191
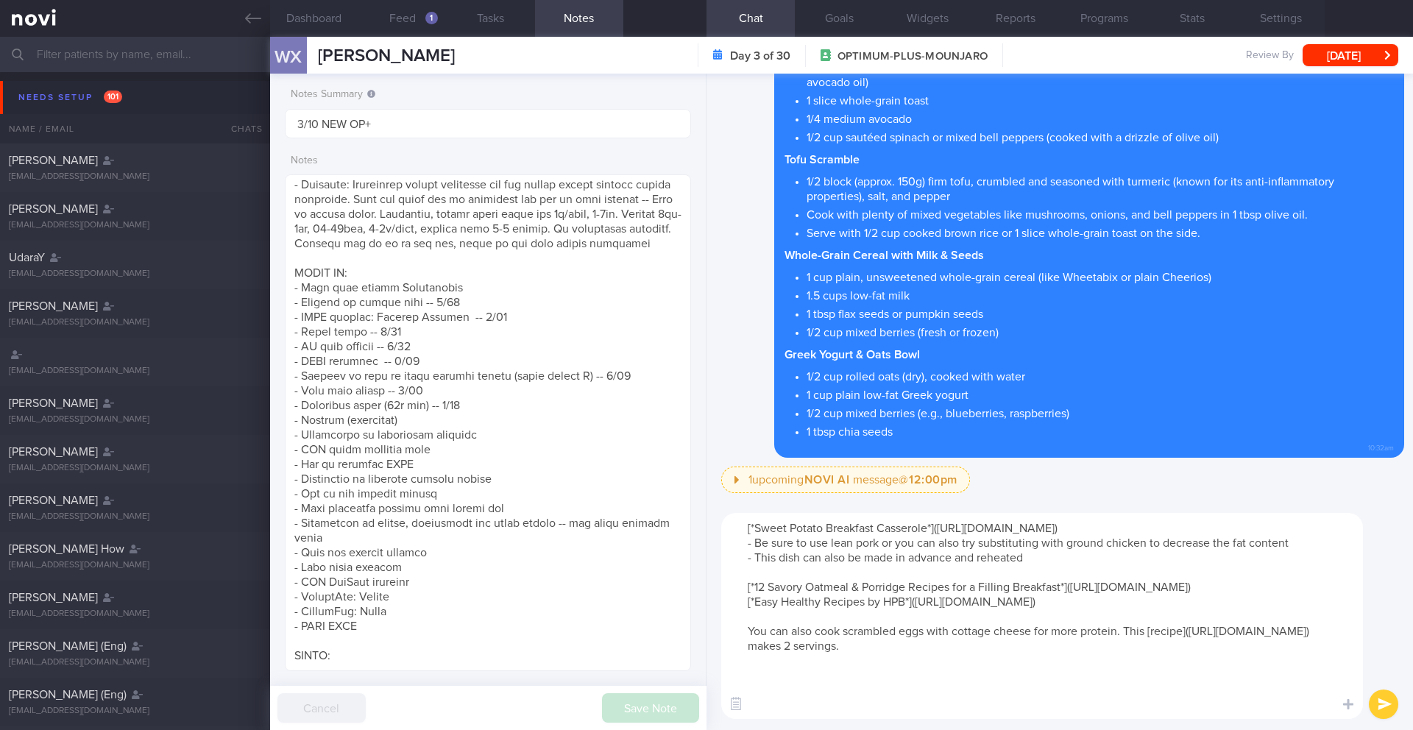
click at [738, 620] on textarea "[*Sweet Potato Breakfast Casserole*](https://therealfooddietitians.com/sweet-po…" at bounding box center [1042, 616] width 642 height 206
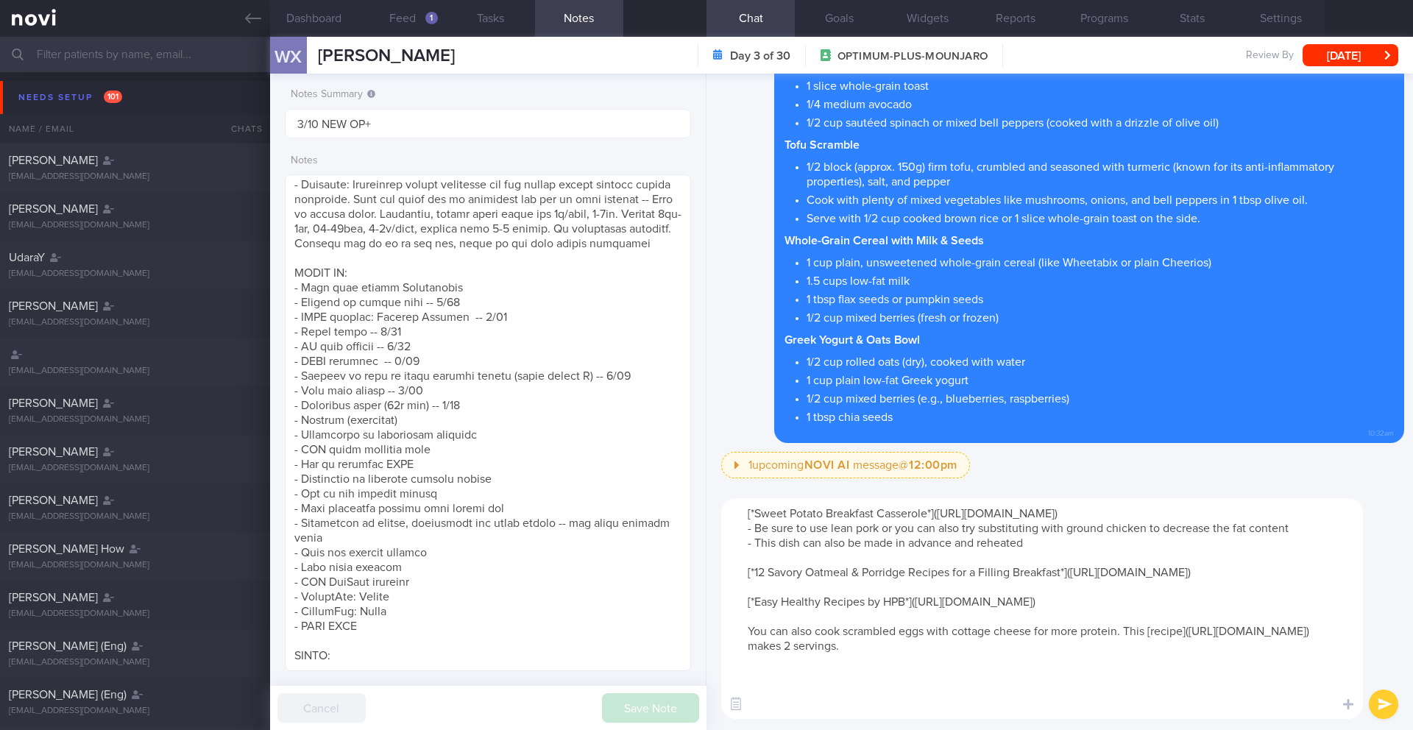
drag, startPoint x: 952, startPoint y: 661, endPoint x: 729, endPoint y: 614, distance: 227.2
click at [729, 616] on textarea "[*Sweet Potato Breakfast Casserole*](https://therealfooddietitians.com/sweet-po…" at bounding box center [1042, 608] width 642 height 221
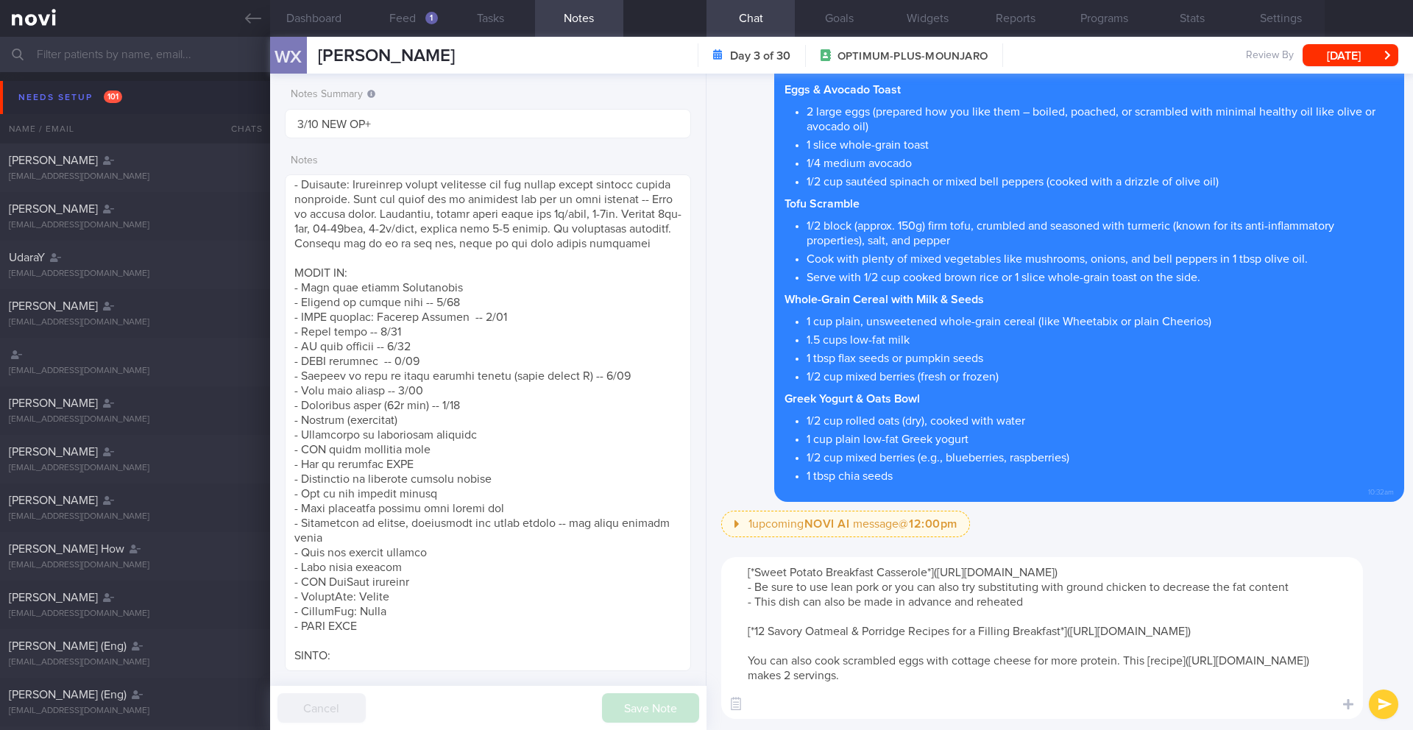
click at [782, 657] on textarea "[*Sweet Potato Breakfast Casserole*](https://therealfooddietitians.com/sweet-po…" at bounding box center [1042, 638] width 642 height 162
click at [798, 717] on textarea "[*Sweet Potato Breakfast Casserole*](https://therealfooddietitians.com/sweet-po…" at bounding box center [1042, 638] width 642 height 162
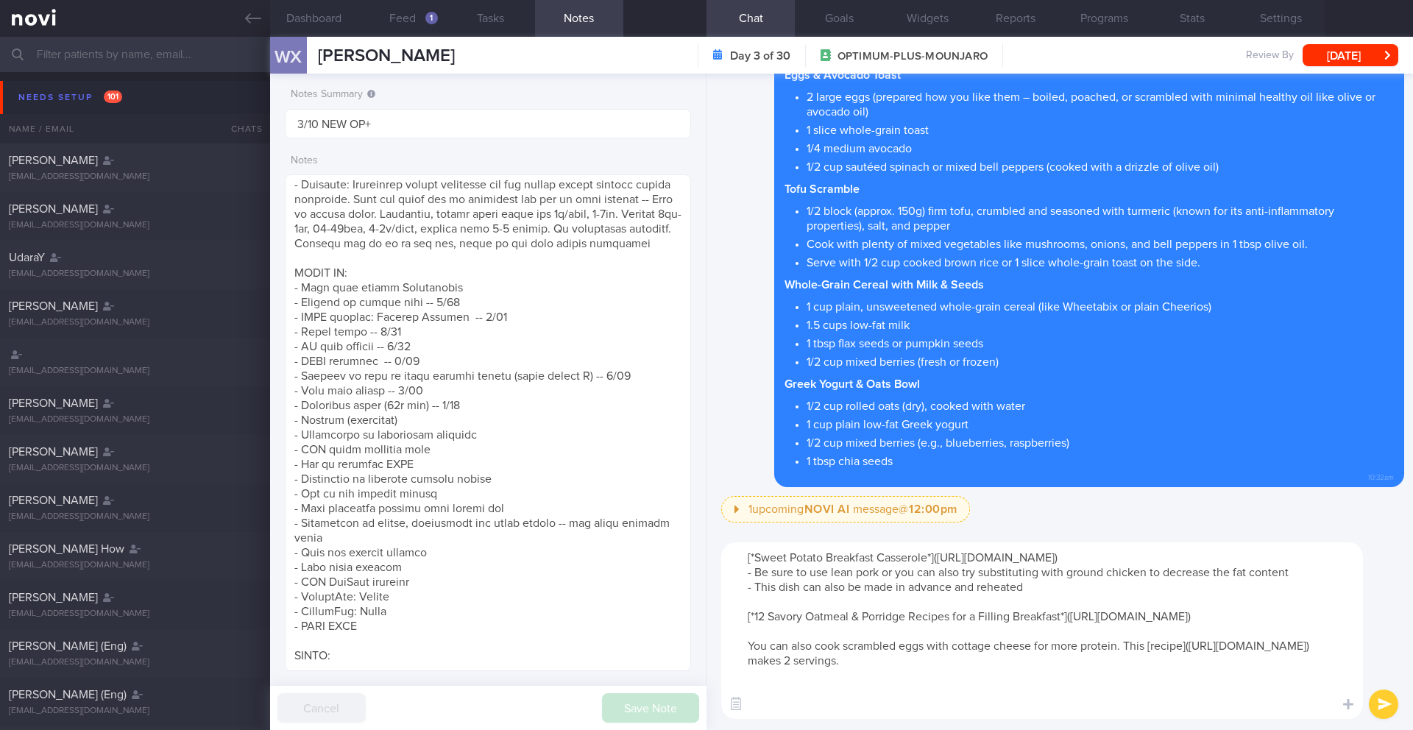
click at [735, 559] on textarea "[*Sweet Potato Breakfast Casserole*](https://therealfooddietitians.com/sweet-po…" at bounding box center [1042, 630] width 642 height 177
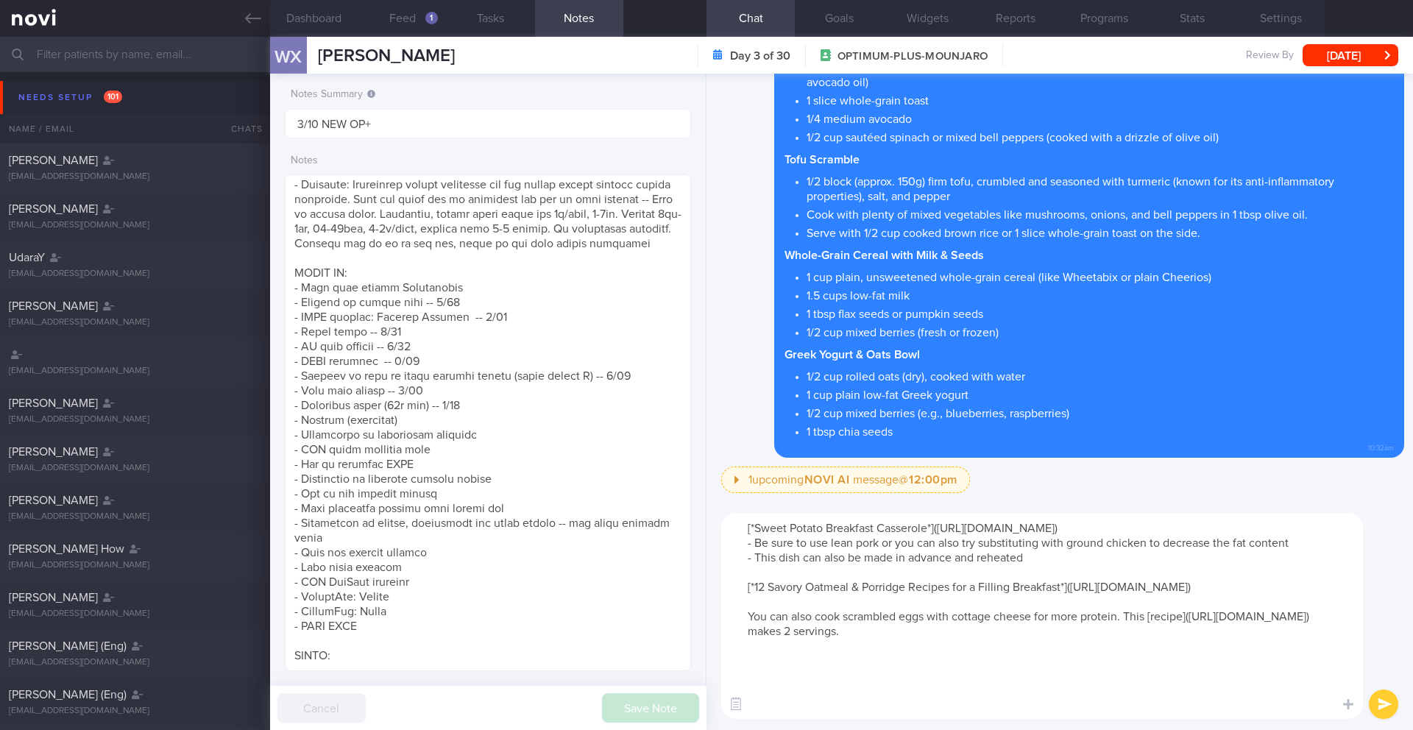
paste textarea "- *Overnight oats* - They are super easy to make, you can make a few servings a…"
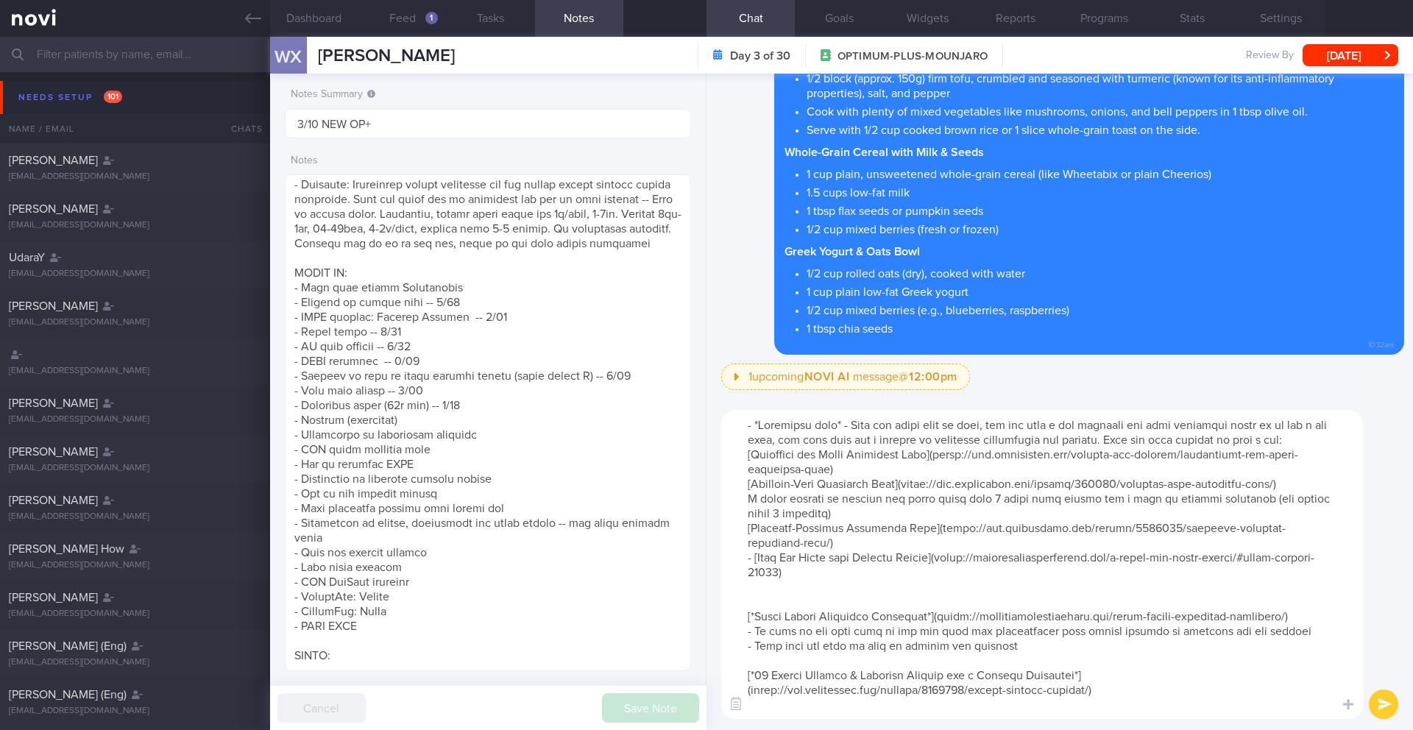
click at [754, 423] on textarea at bounding box center [1042, 564] width 642 height 309
click at [868, 424] on textarea at bounding box center [1042, 564] width 642 height 309
click at [1116, 442] on textarea at bounding box center [1042, 564] width 642 height 309
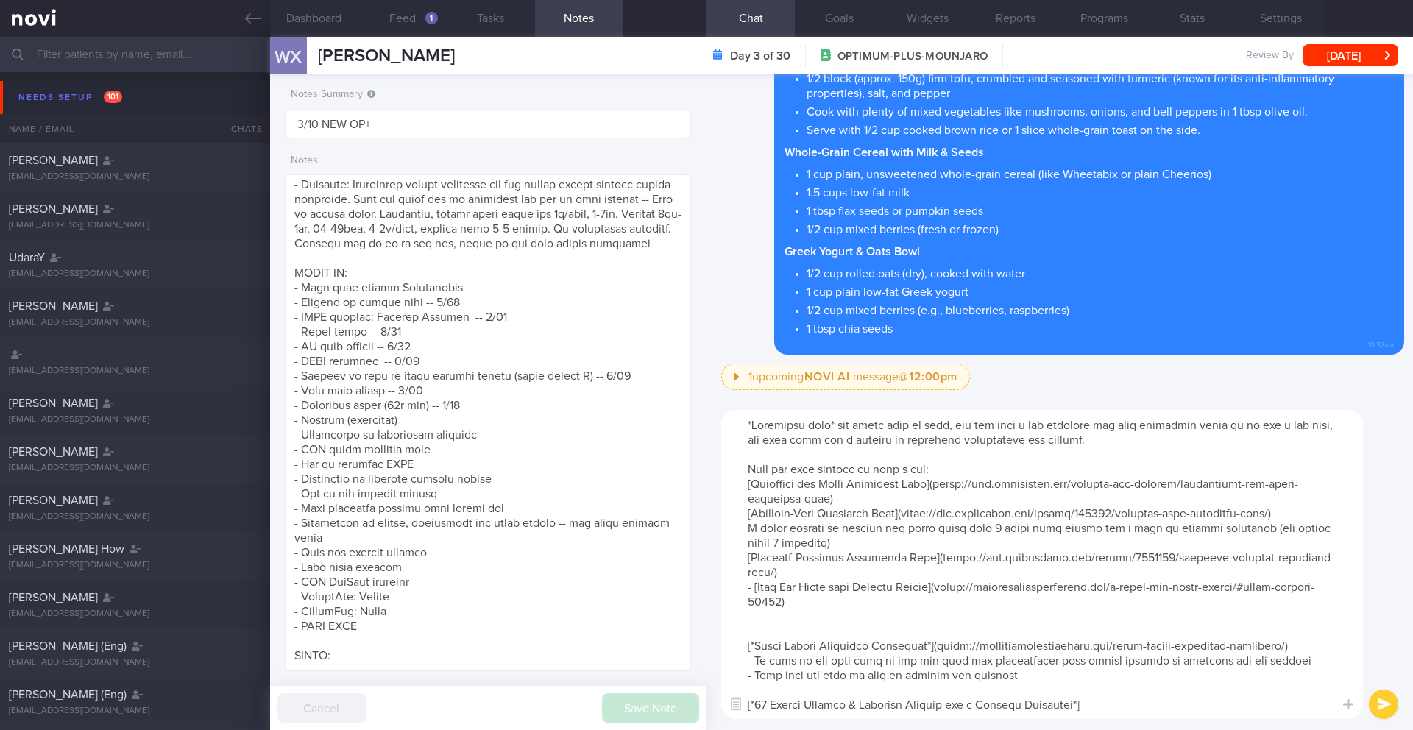
drag, startPoint x: 809, startPoint y: 604, endPoint x: 725, endPoint y: 591, distance: 84.8
click at [725, 591] on textarea at bounding box center [1042, 564] width 642 height 309
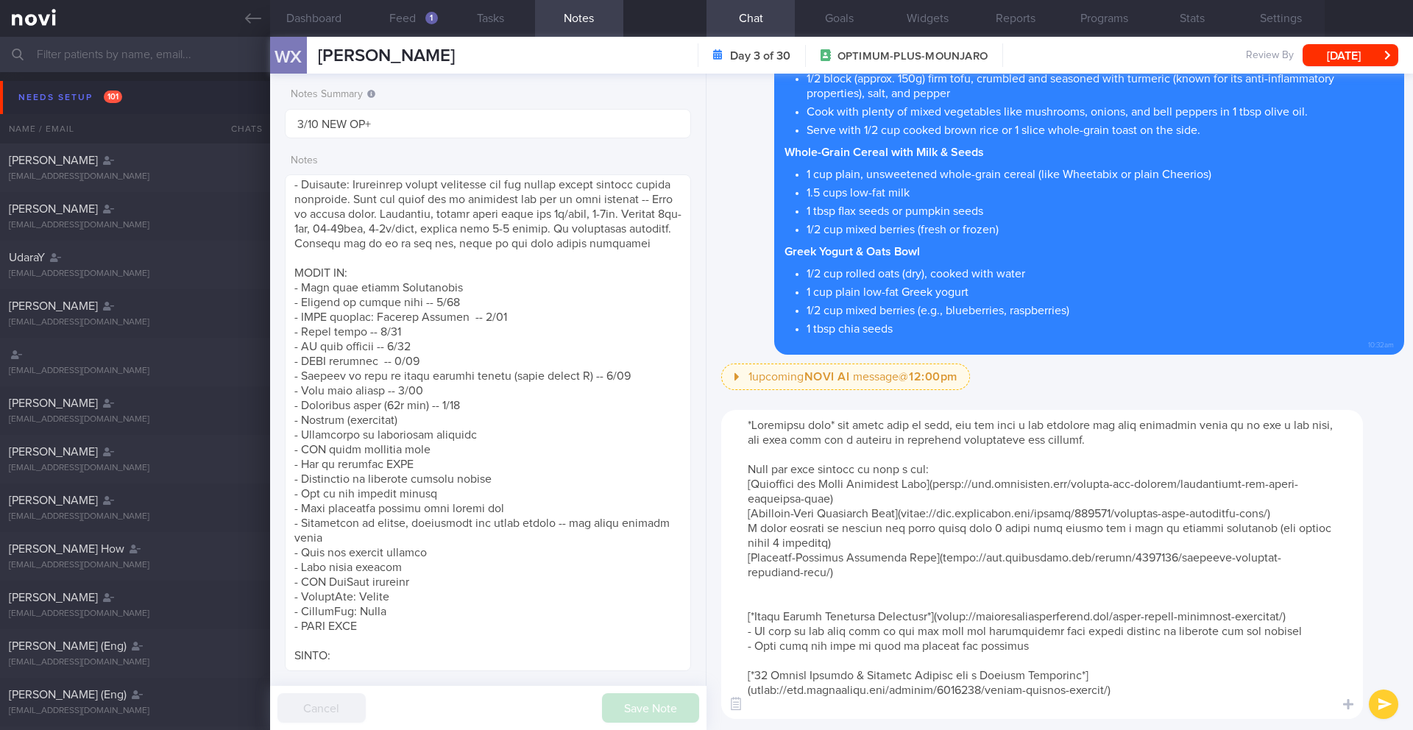
click at [1002, 585] on textarea at bounding box center [1042, 564] width 642 height 309
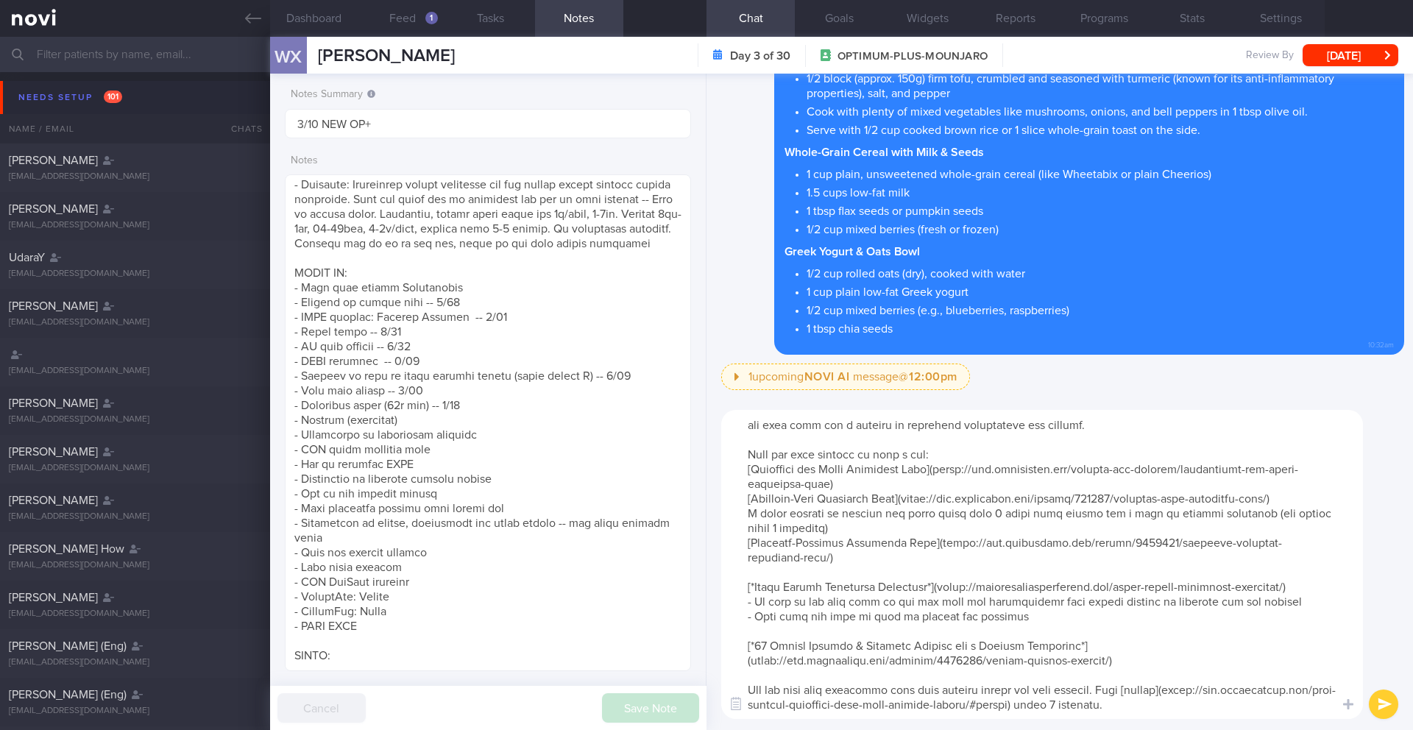
scroll to position [44, 0]
click at [914, 695] on textarea at bounding box center [1042, 564] width 642 height 309
click at [1134, 696] on textarea at bounding box center [1042, 564] width 642 height 309
click at [752, 606] on textarea at bounding box center [1042, 564] width 642 height 309
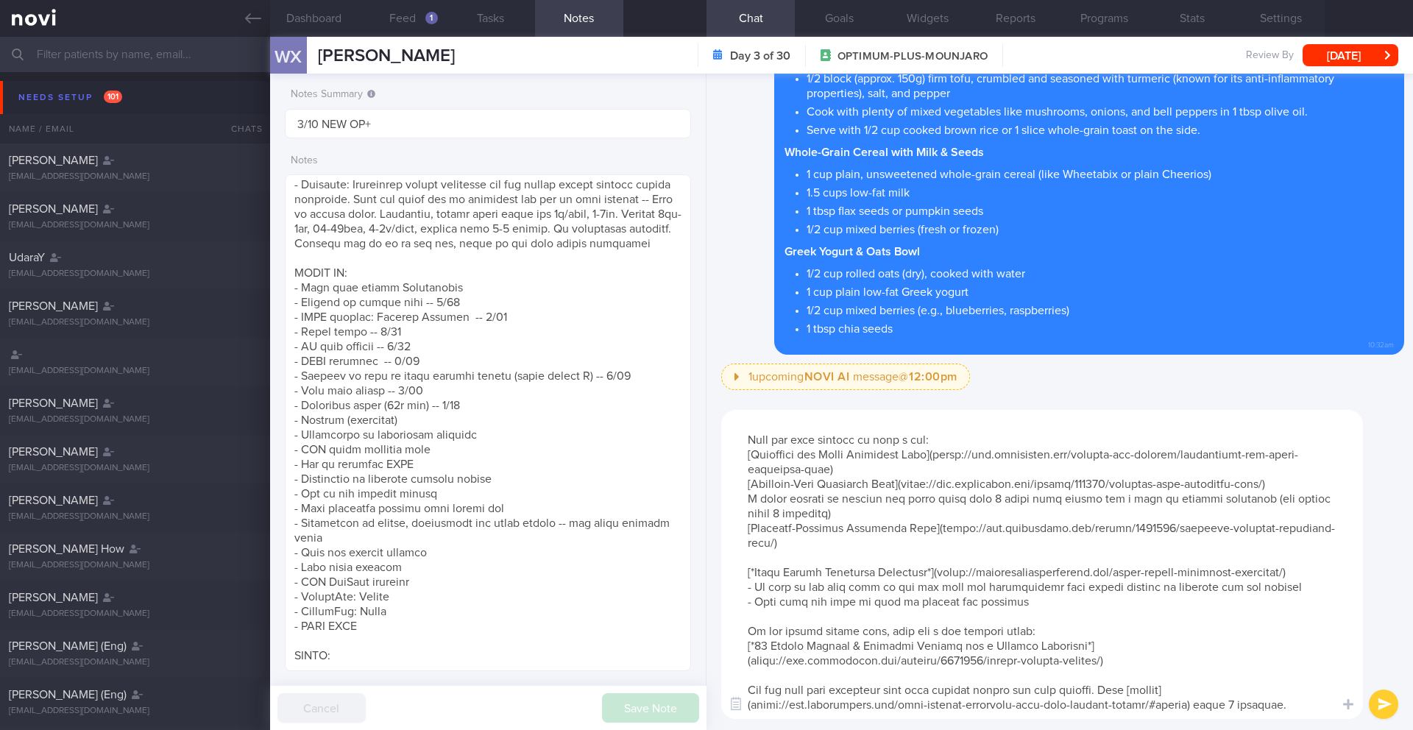
drag, startPoint x: 1065, startPoint y: 581, endPoint x: 746, endPoint y: 554, distance: 320.7
click at [746, 554] on textarea at bounding box center [1042, 564] width 642 height 309
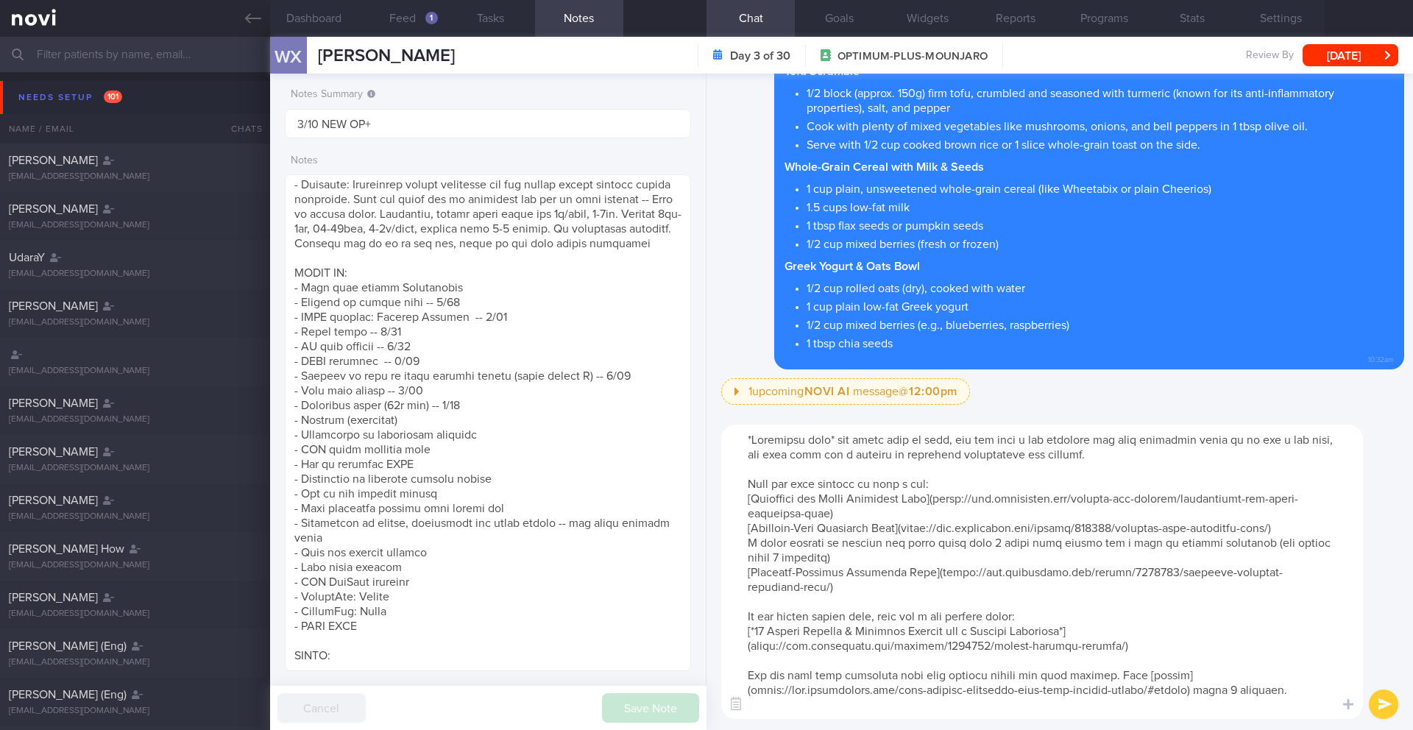
scroll to position [0, 0]
click at [803, 710] on textarea at bounding box center [1042, 572] width 642 height 294
paste textarea "[*Sweet Potato Breakfast Casserole*](https://therealfooddietitians.com/sweet-po…"
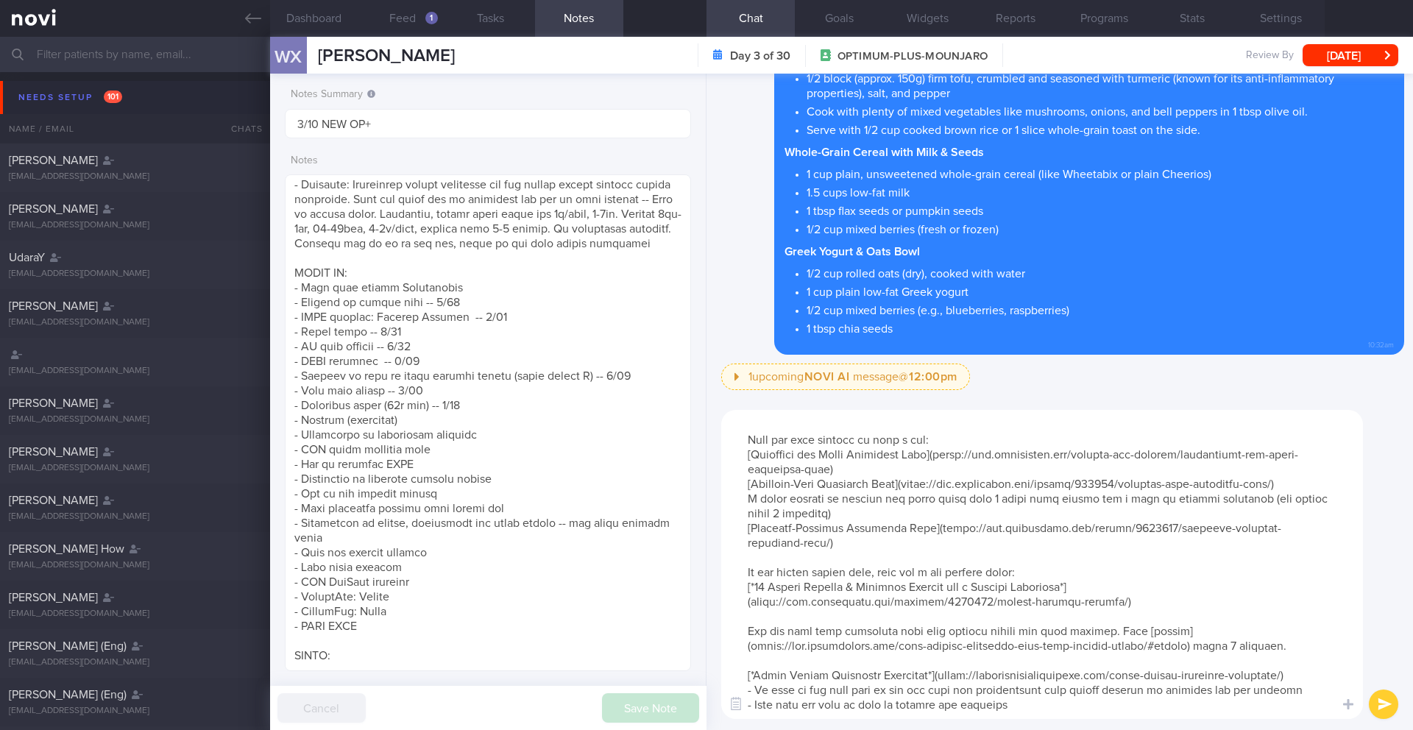
click at [802, 660] on textarea at bounding box center [1042, 564] width 642 height 309
click at [835, 654] on textarea at bounding box center [1042, 564] width 642 height 309
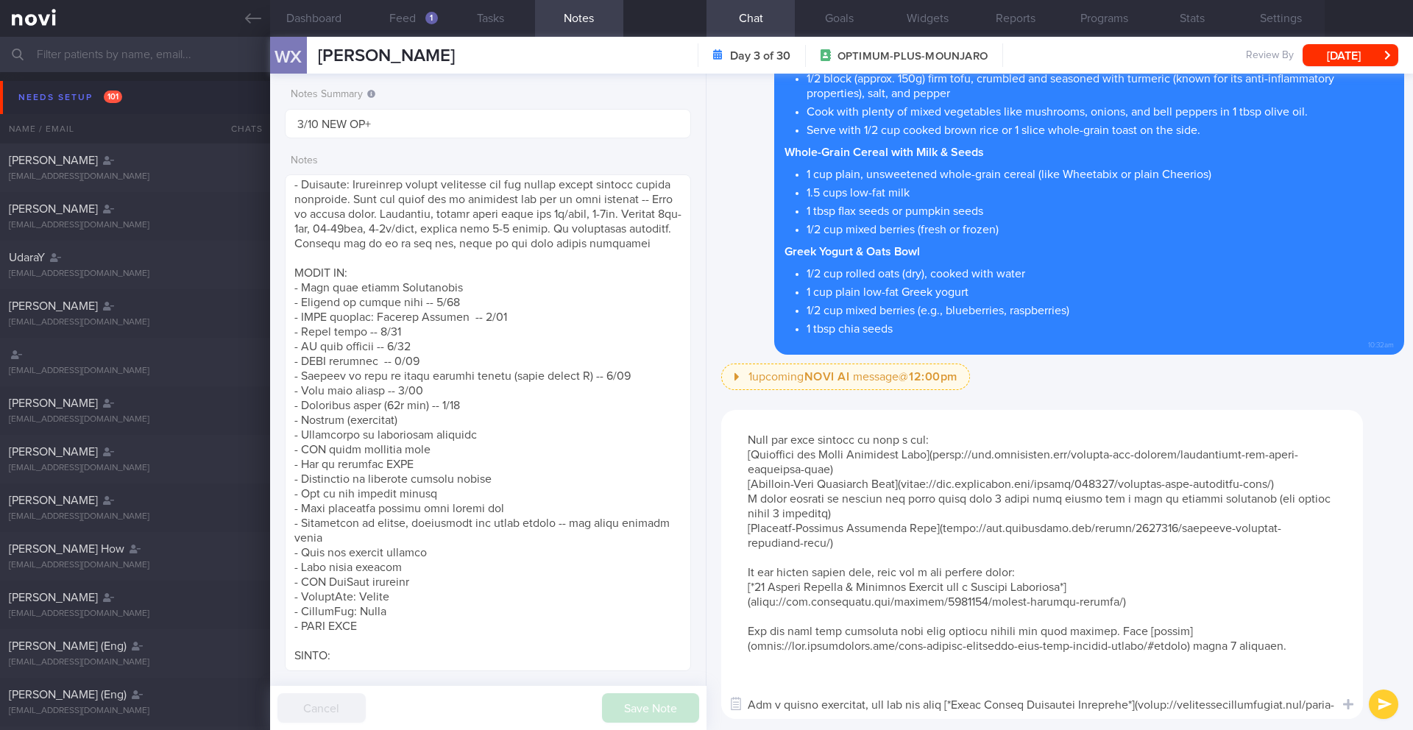
click at [1126, 626] on textarea at bounding box center [1042, 564] width 642 height 309
click at [1062, 683] on textarea at bounding box center [1042, 564] width 642 height 309
paste textarea "- [Easy Egg Bites with Cottage Cheese](https://therealfooddietitians.com/a-basi…"
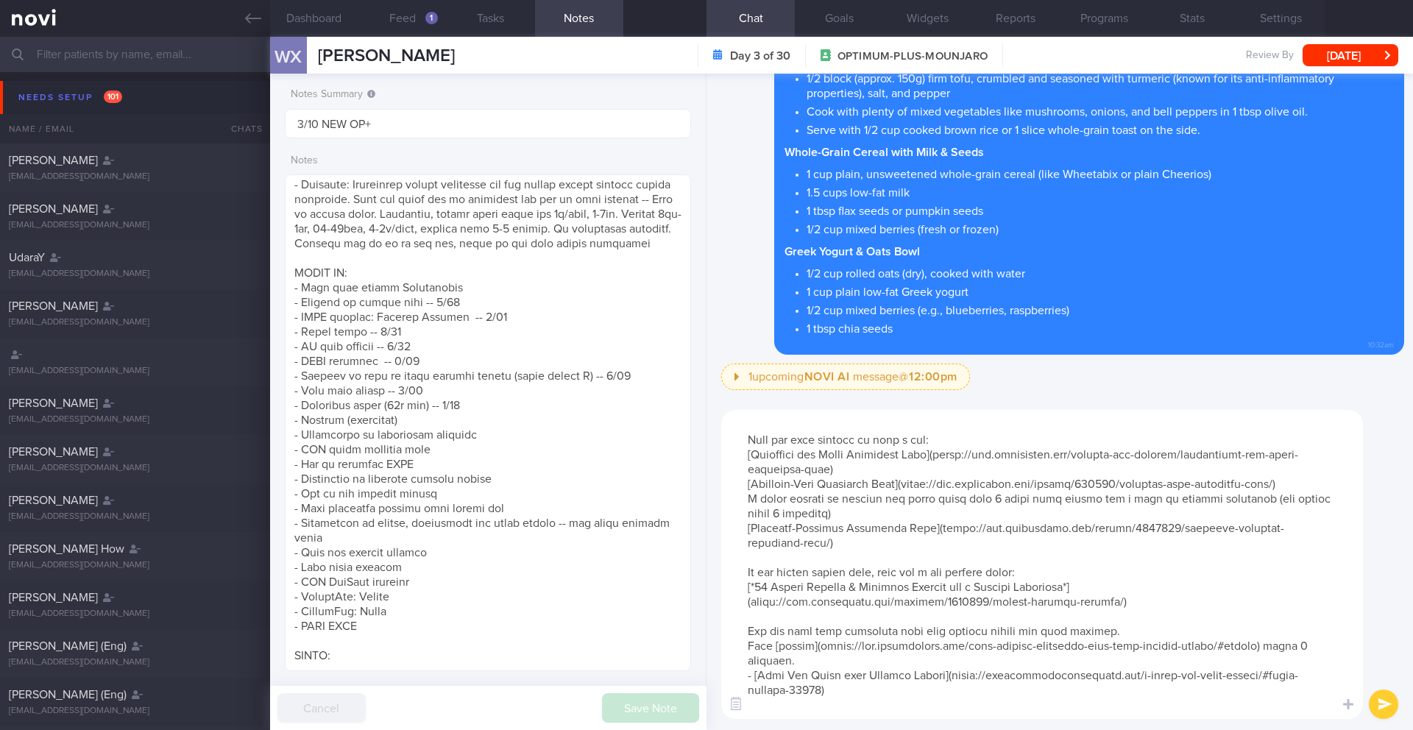
drag, startPoint x: 753, startPoint y: 674, endPoint x: 774, endPoint y: 606, distance: 71.5
click at [753, 674] on textarea at bounding box center [1042, 564] width 642 height 309
click at [828, 691] on textarea at bounding box center [1042, 564] width 642 height 309
click at [827, 437] on textarea at bounding box center [1042, 564] width 642 height 309
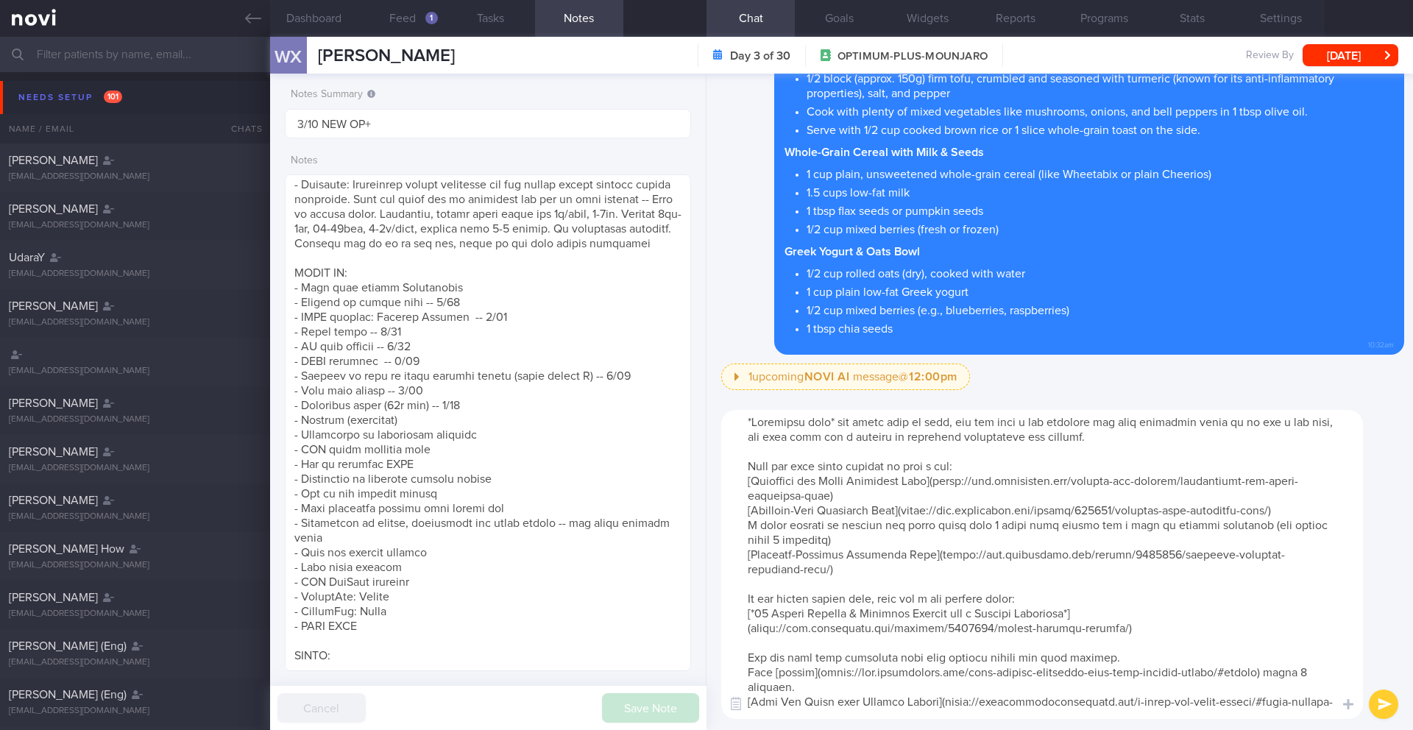
scroll to position [0, 0]
click at [743, 467] on textarea at bounding box center [1042, 564] width 642 height 309
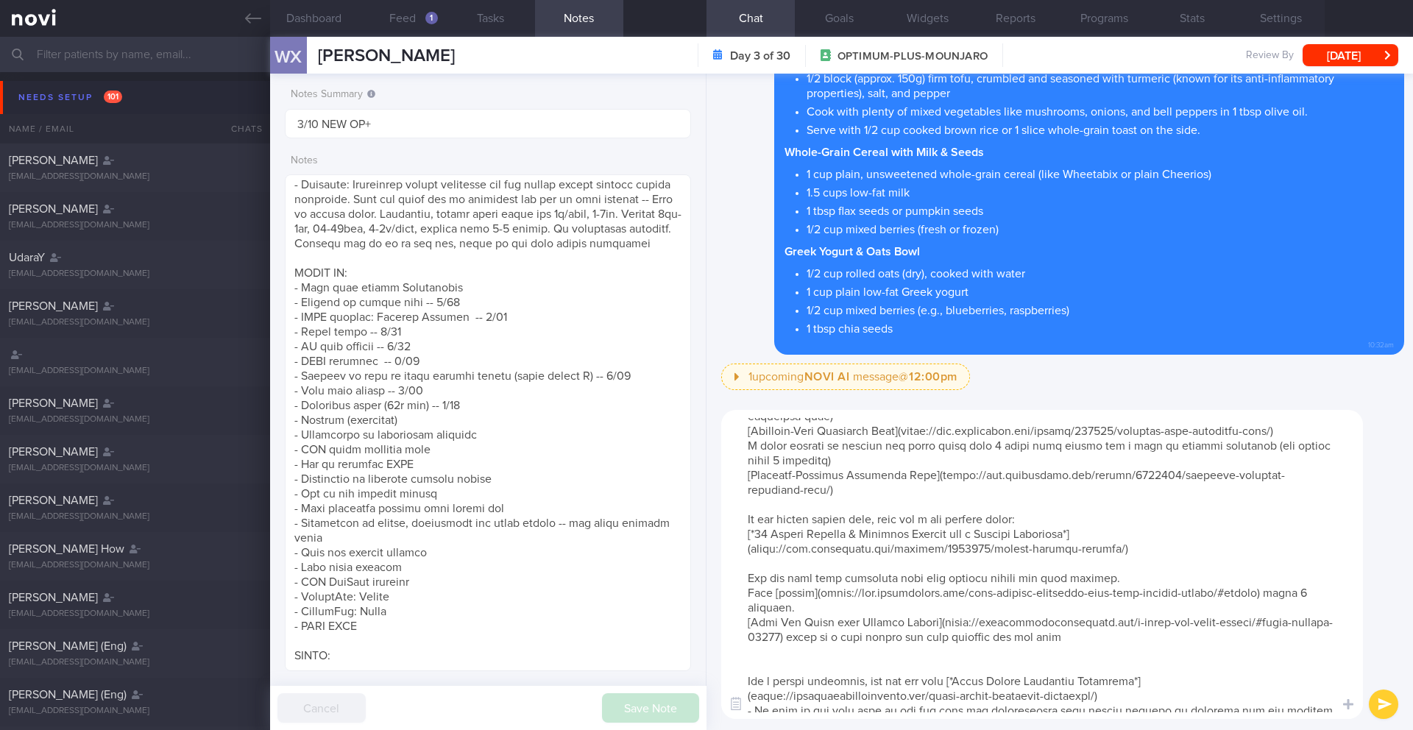
scroll to position [59, 0]
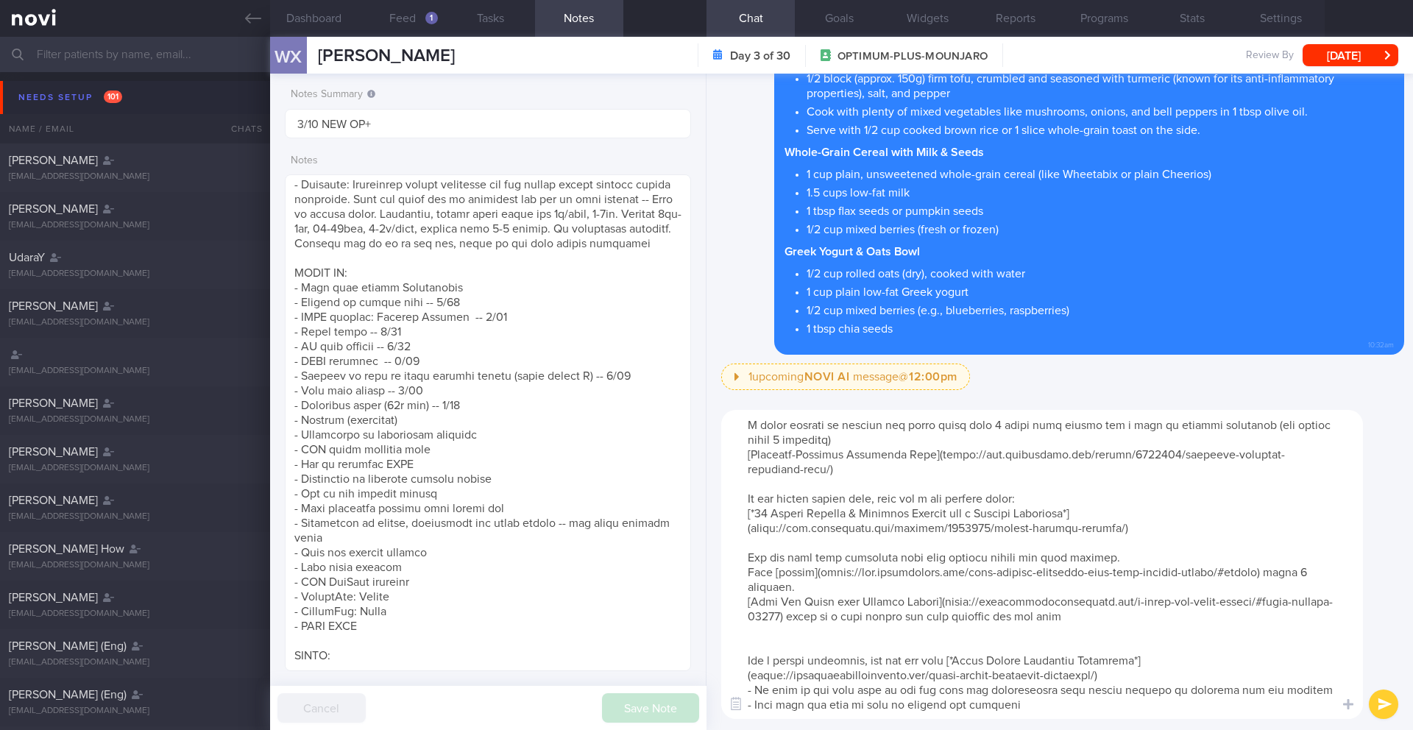
click at [948, 634] on textarea at bounding box center [1042, 564] width 642 height 309
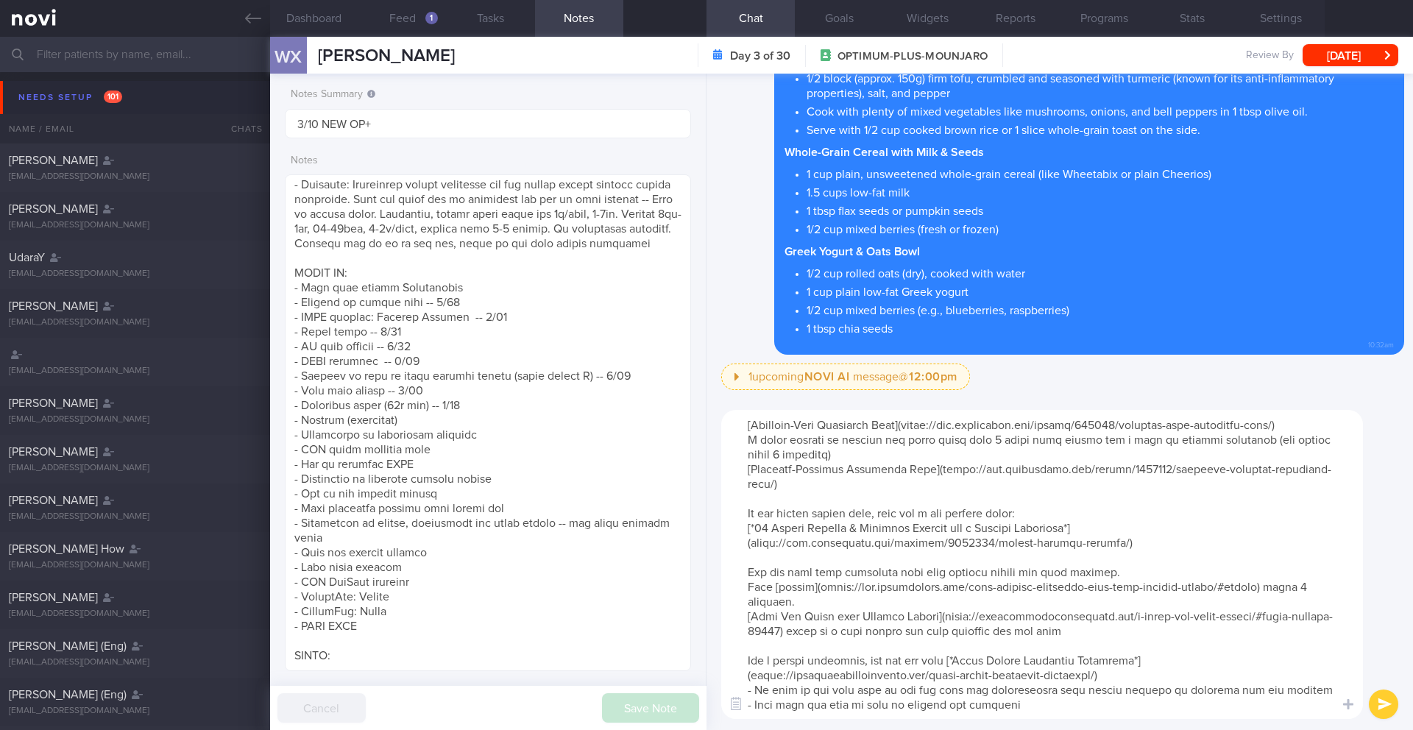
scroll to position [44, 0]
click at [843, 572] on textarea at bounding box center [1042, 564] width 642 height 309
click at [813, 576] on textarea at bounding box center [1042, 564] width 642 height 309
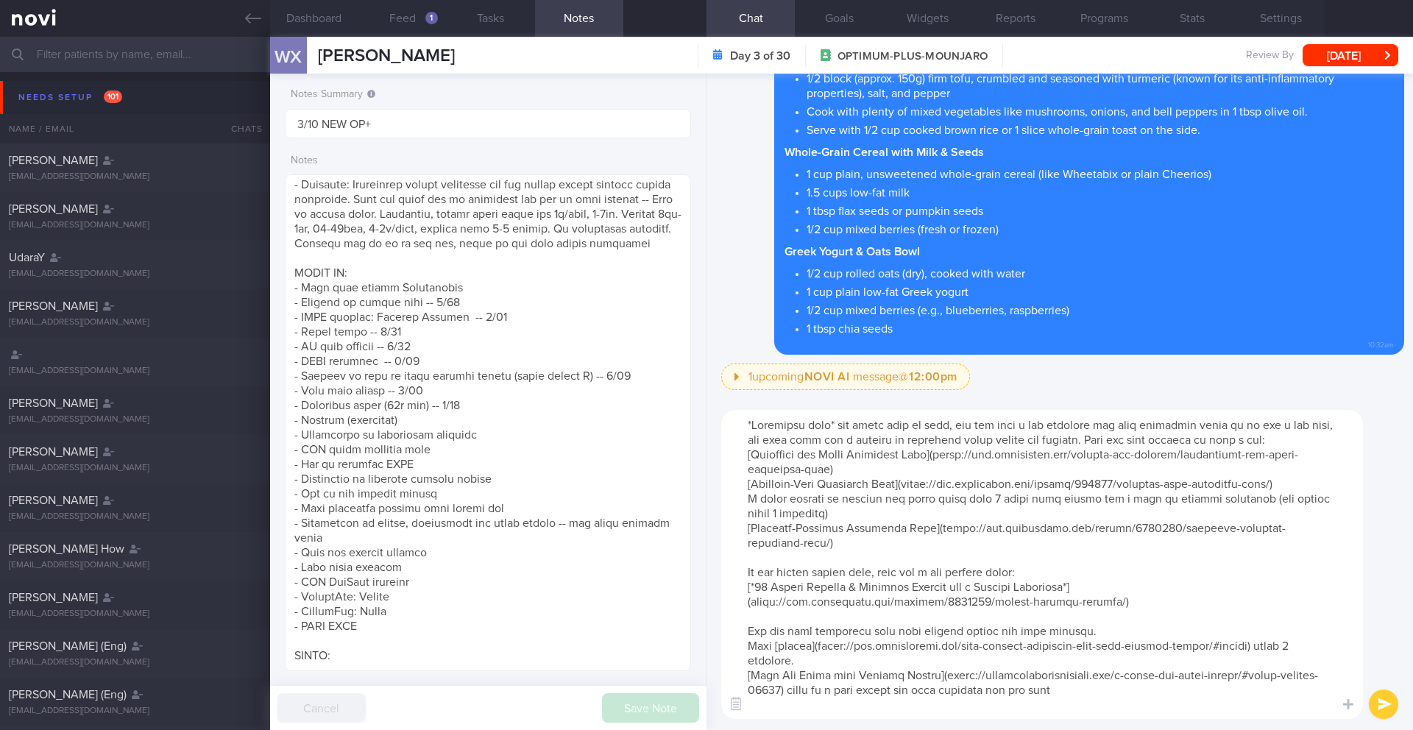
drag, startPoint x: 1034, startPoint y: 704, endPoint x: 699, endPoint y: 383, distance: 464.4
click at [699, 383] on div "Dashboard Feed 1 Tasks Notes Chat Goals Widgets Reports Programs Stats Settings…" at bounding box center [841, 383] width 1143 height 693
type textarea "*Overnight oats* are super easy to make, you can make a few servings and have b…"
click at [1384, 700] on button "submit" at bounding box center [1383, 704] width 29 height 29
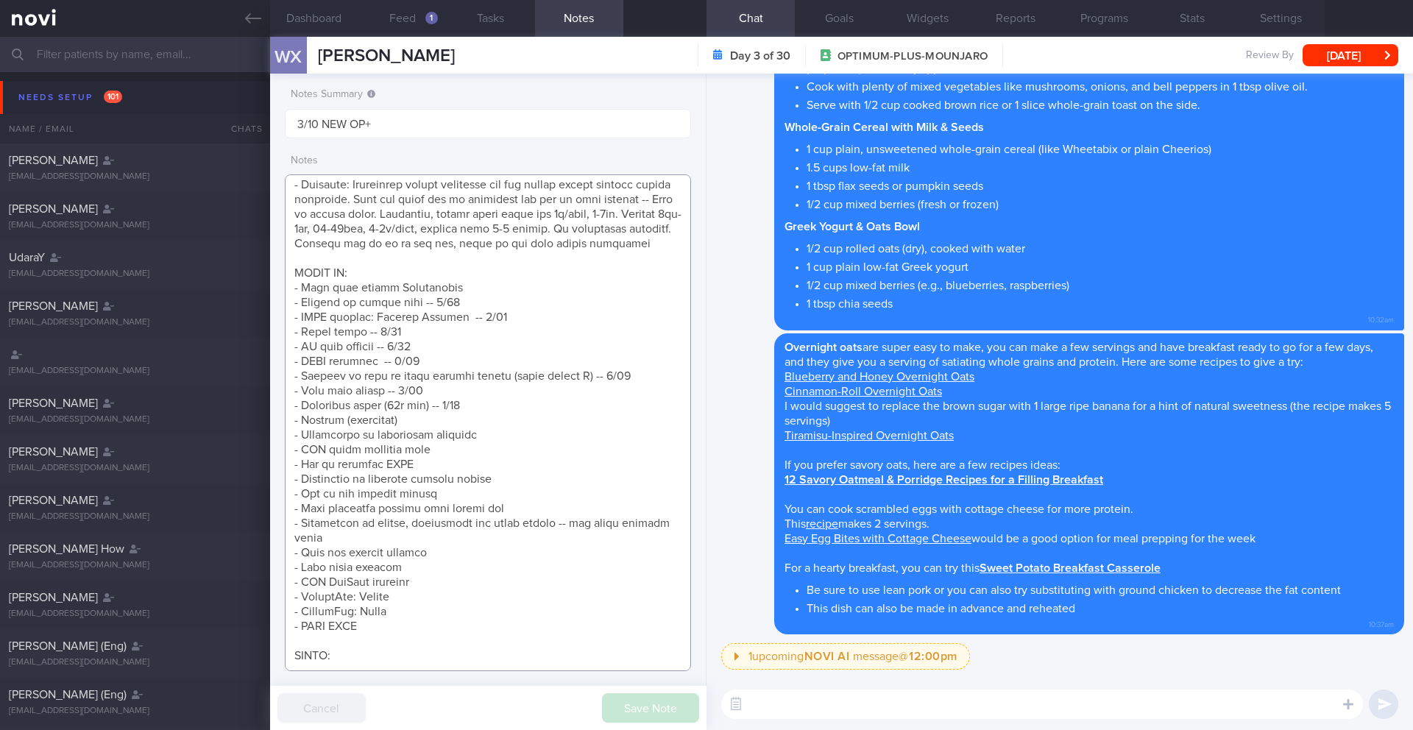
click at [436, 407] on textarea at bounding box center [488, 422] width 406 height 497
type textarea "SUPPORT NEEDED: CHALLENGE: - DIET - EXERCISE - MEDS - WEIGHT - HbA1c/GMI Wt tre…"
click at [637, 701] on button "Save Note" at bounding box center [650, 707] width 97 height 29
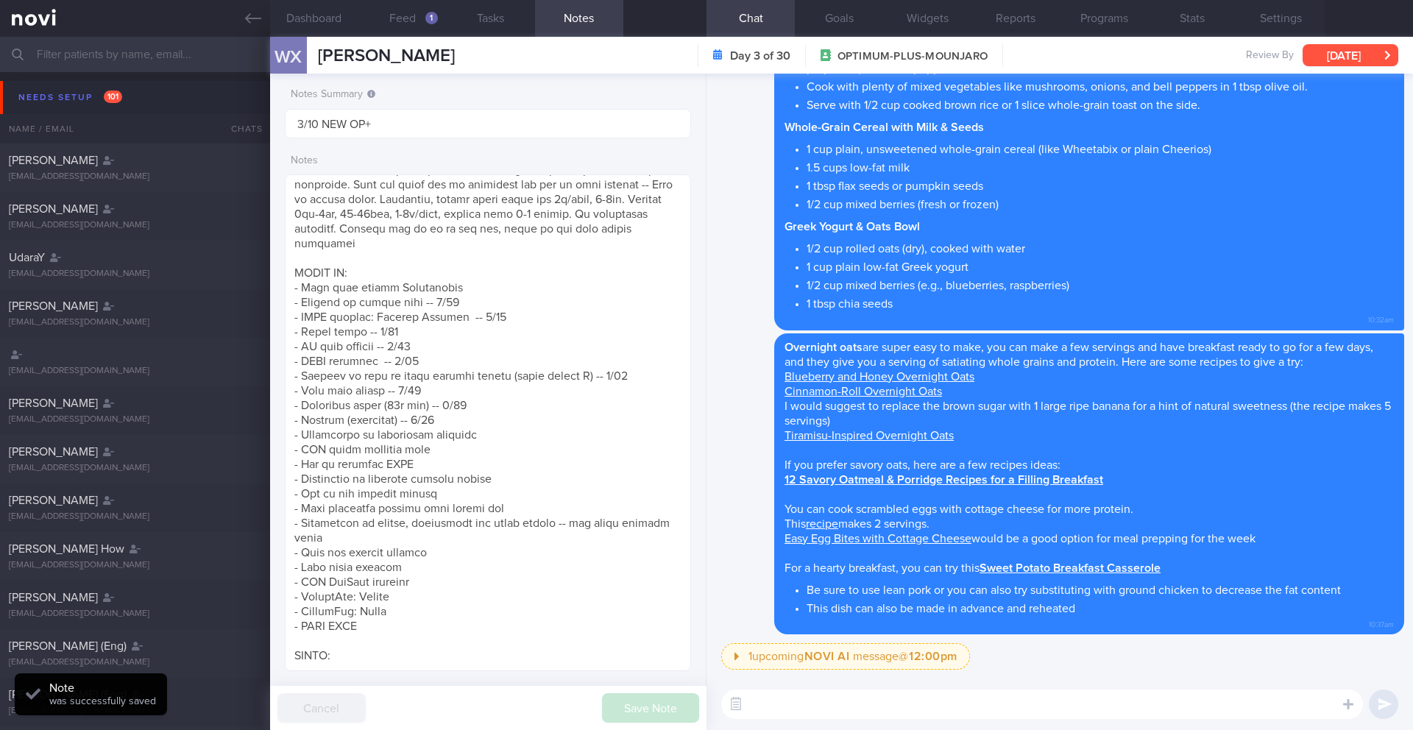
click at [1310, 60] on button "[DATE]" at bounding box center [1351, 55] width 96 height 22
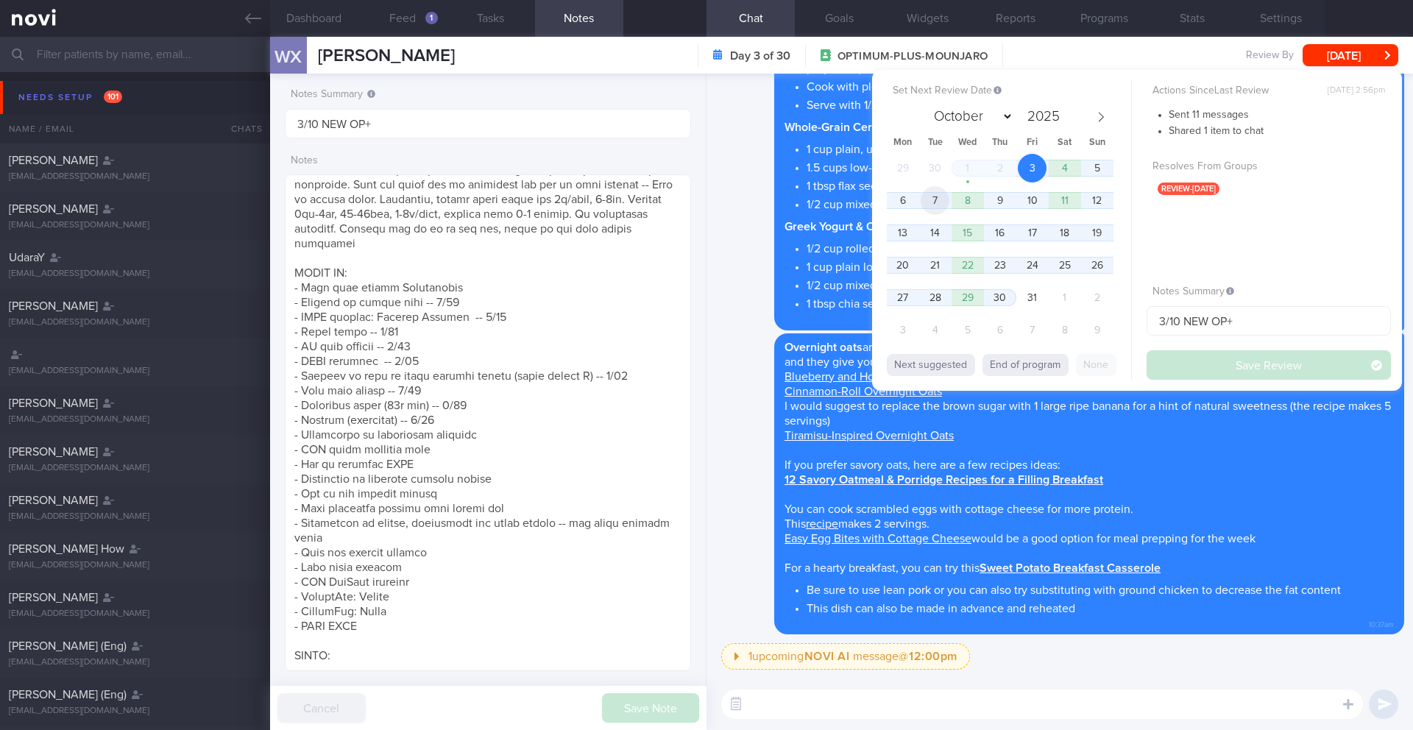
click at [935, 197] on span "7" at bounding box center [935, 200] width 29 height 29
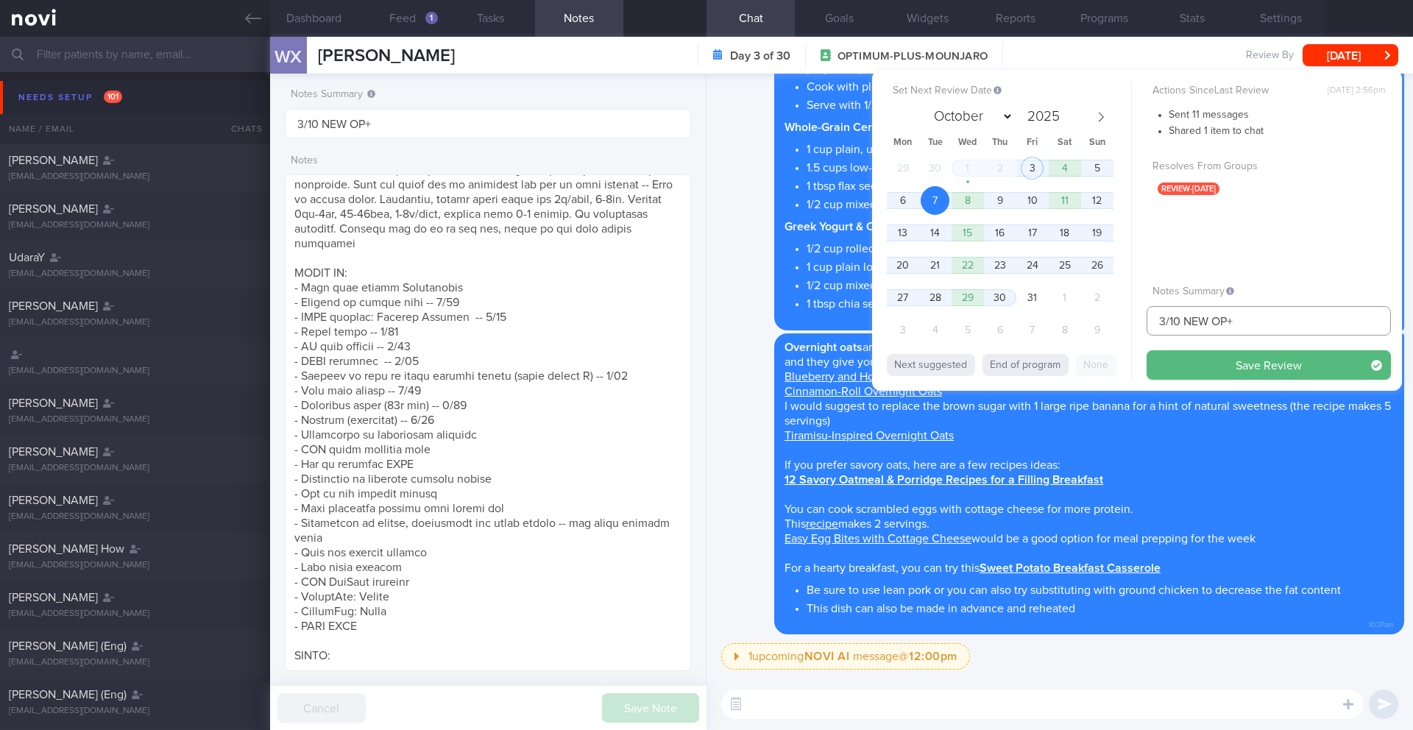
drag, startPoint x: 1162, startPoint y: 322, endPoint x: 1139, endPoint y: 325, distance: 22.9
click at [1139, 325] on div "Set Next Review Date 7 Oct 2025 October November December 2025 Mon Tue Wed Thu …" at bounding box center [1137, 230] width 530 height 321
type input "7/10 NEW OP+"
click at [1190, 374] on button "Save Review" at bounding box center [1269, 364] width 244 height 29
type input "7/10 NEW OP+"
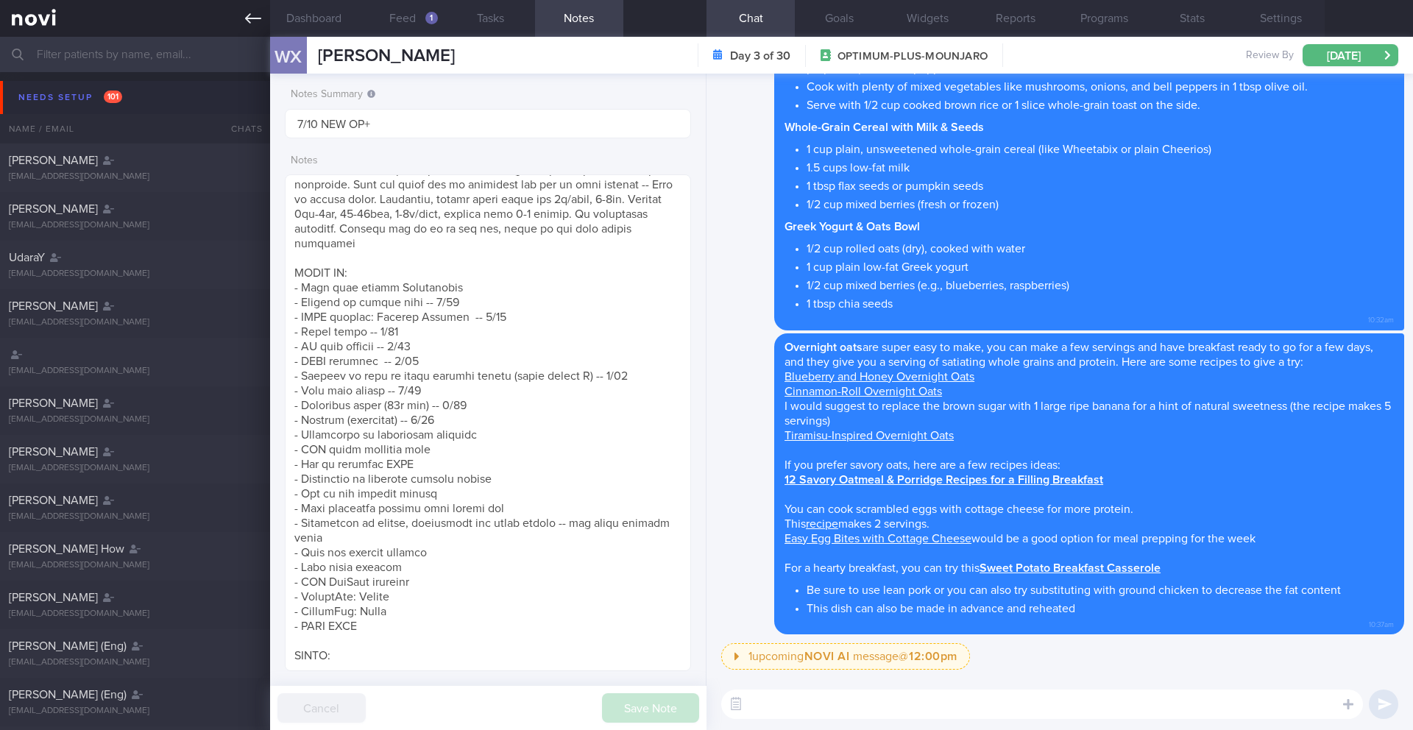
click at [246, 18] on icon at bounding box center [253, 18] width 16 height 10
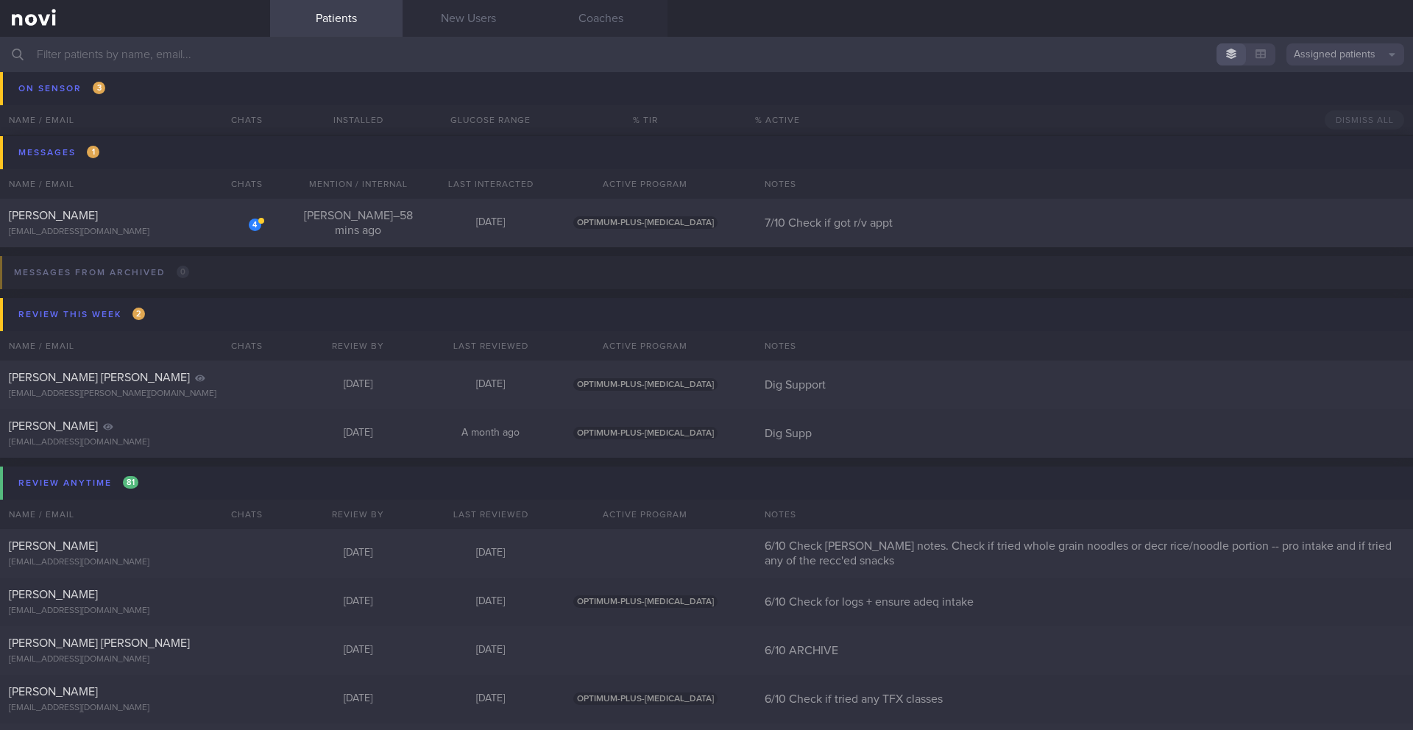
scroll to position [8939, 0]
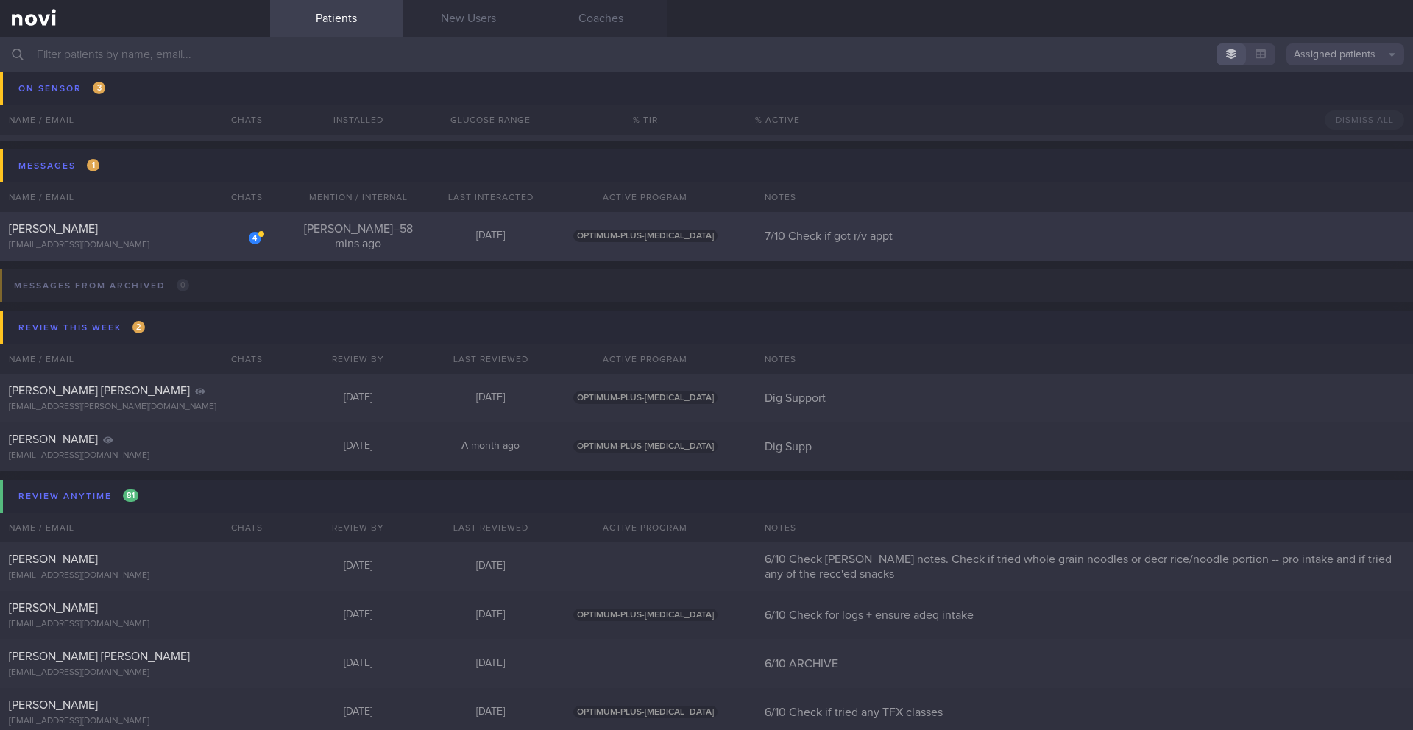
click at [203, 241] on div "[EMAIL_ADDRESS][DOMAIN_NAME]" at bounding box center [135, 245] width 252 height 11
select select "9"
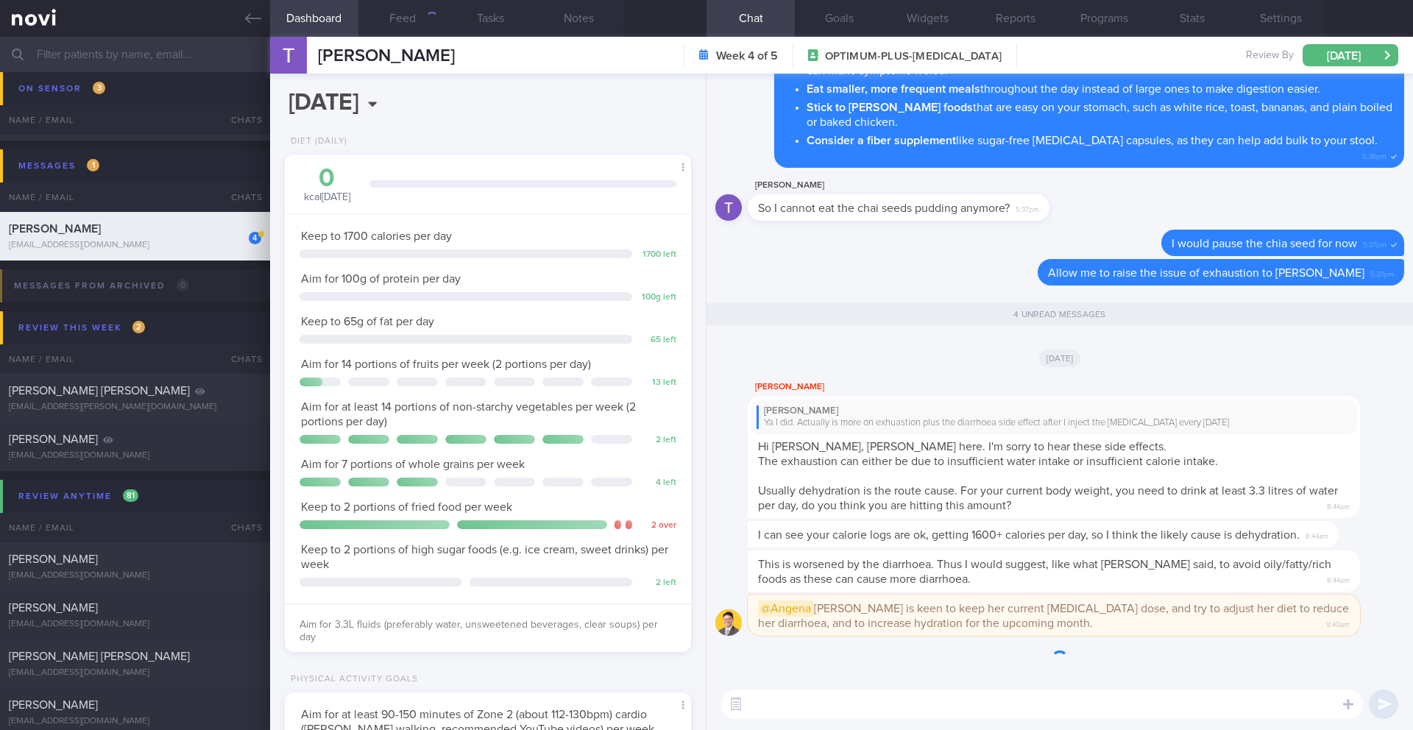
scroll to position [1, 0]
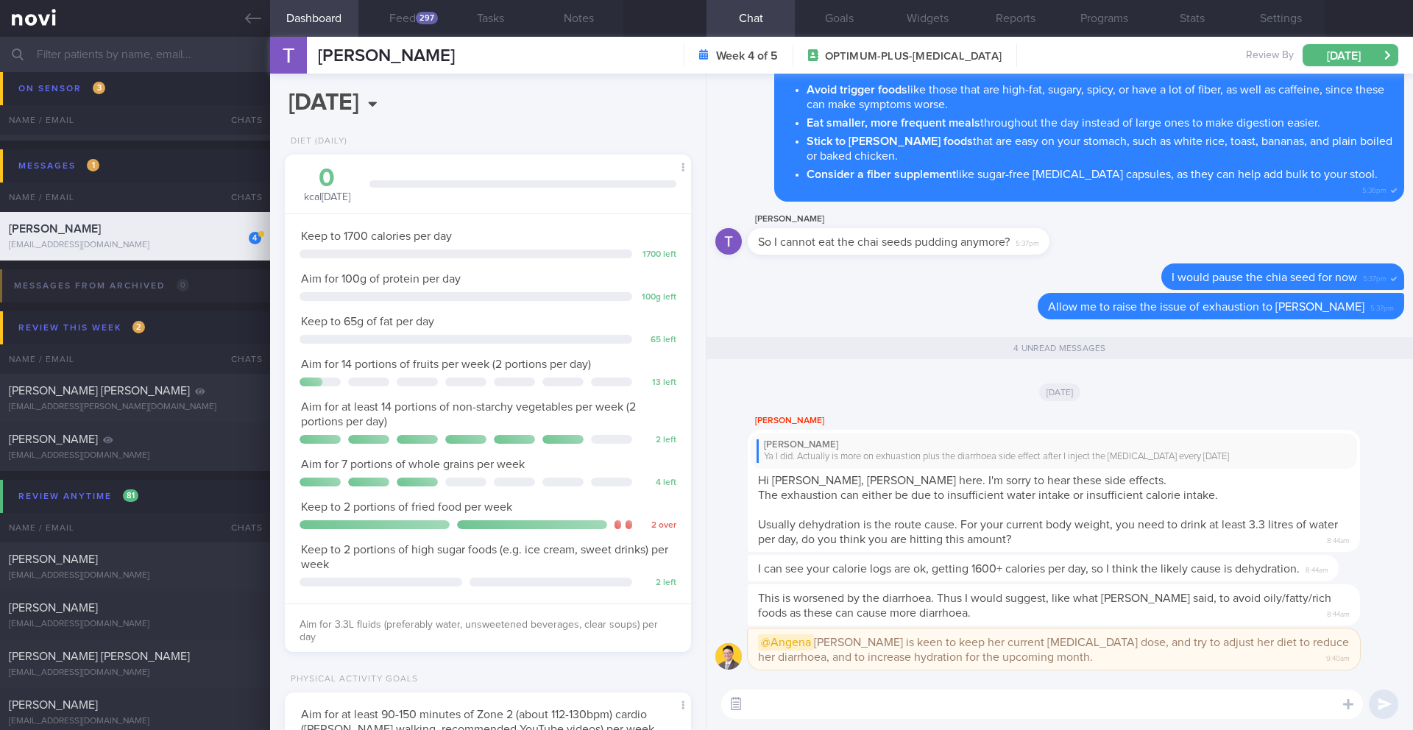
click at [735, 702] on button "button" at bounding box center [736, 704] width 26 height 26
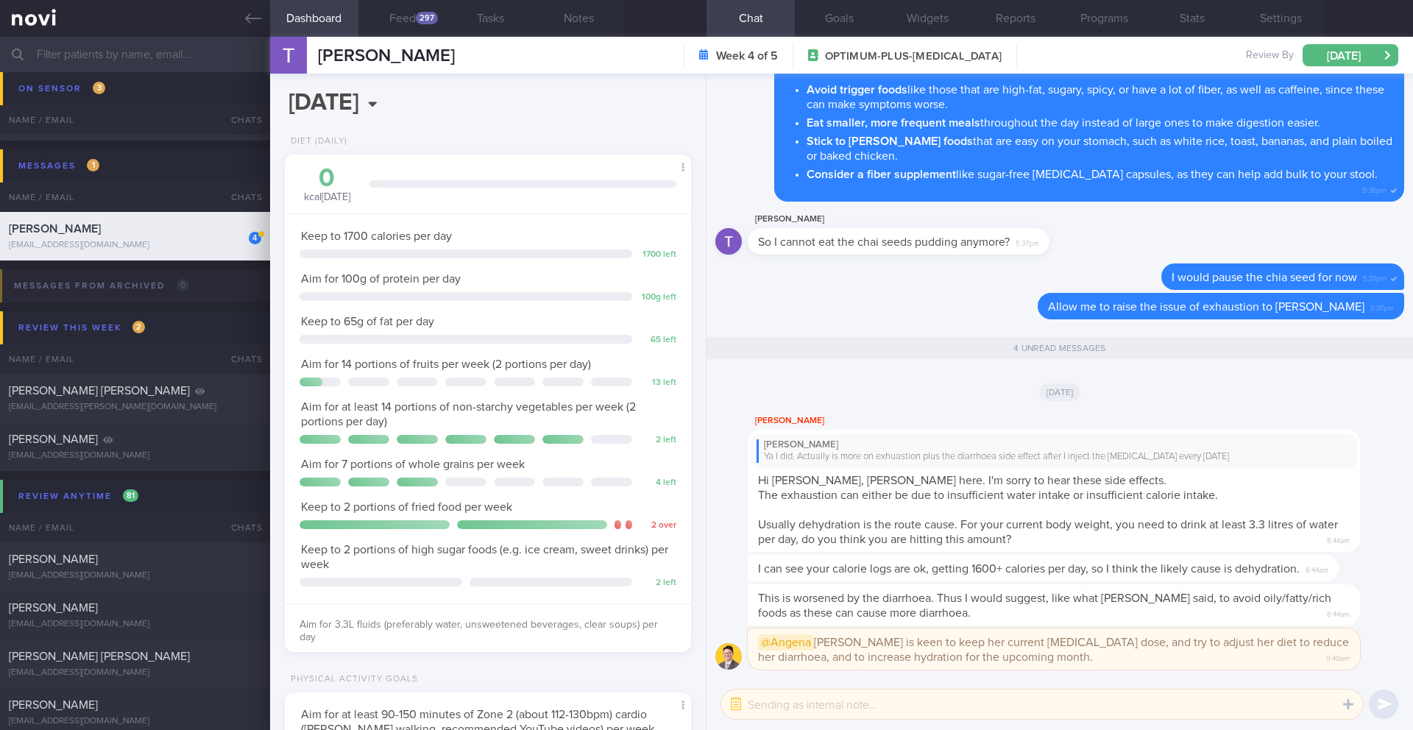
click at [778, 705] on textarea at bounding box center [1042, 704] width 642 height 29
type textarea "@Todd Noted. Thank you!"
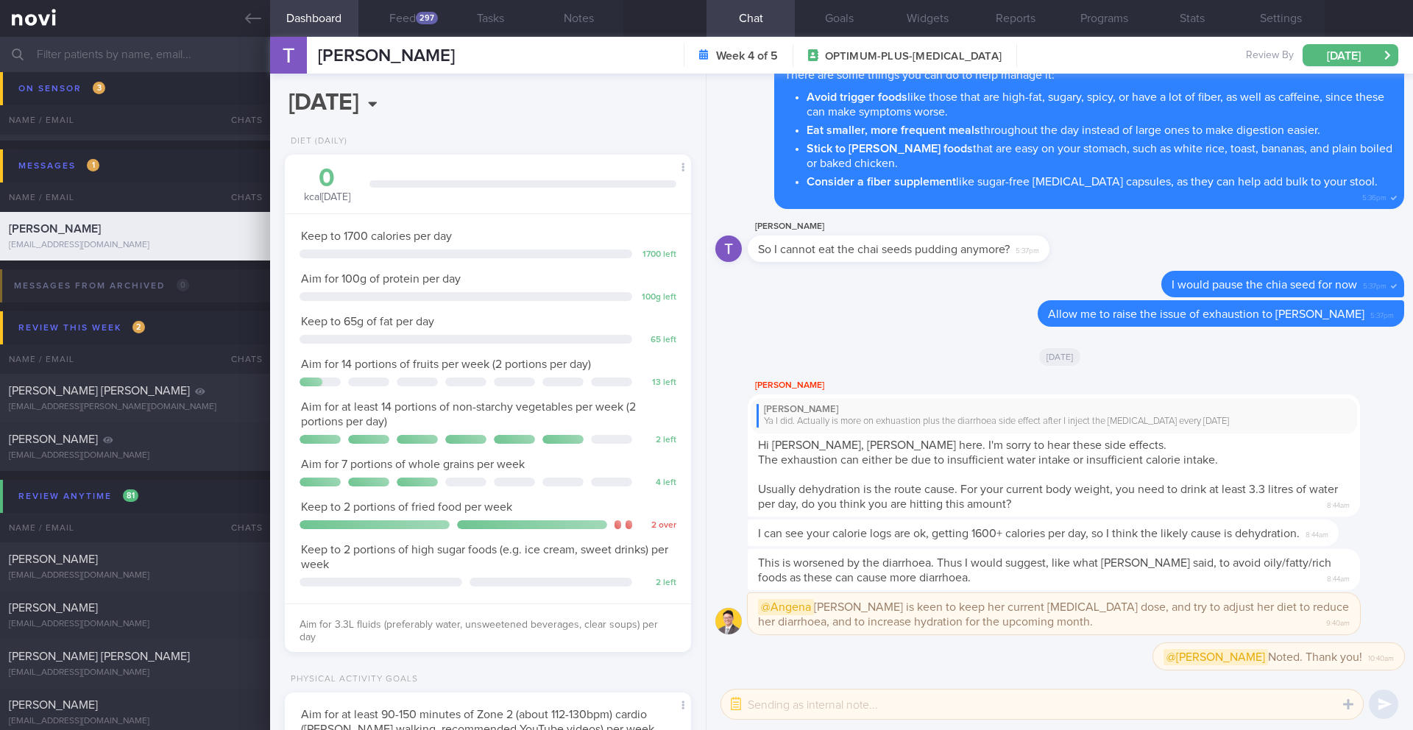
scroll to position [0, 0]
drag, startPoint x: 760, startPoint y: 489, endPoint x: 1123, endPoint y: 496, distance: 363.7
click at [1123, 496] on div "Tan Mei Yan Ya I did. Actually is more on exhuastion plus the diarrhoea side ef…" at bounding box center [1054, 456] width 612 height 123
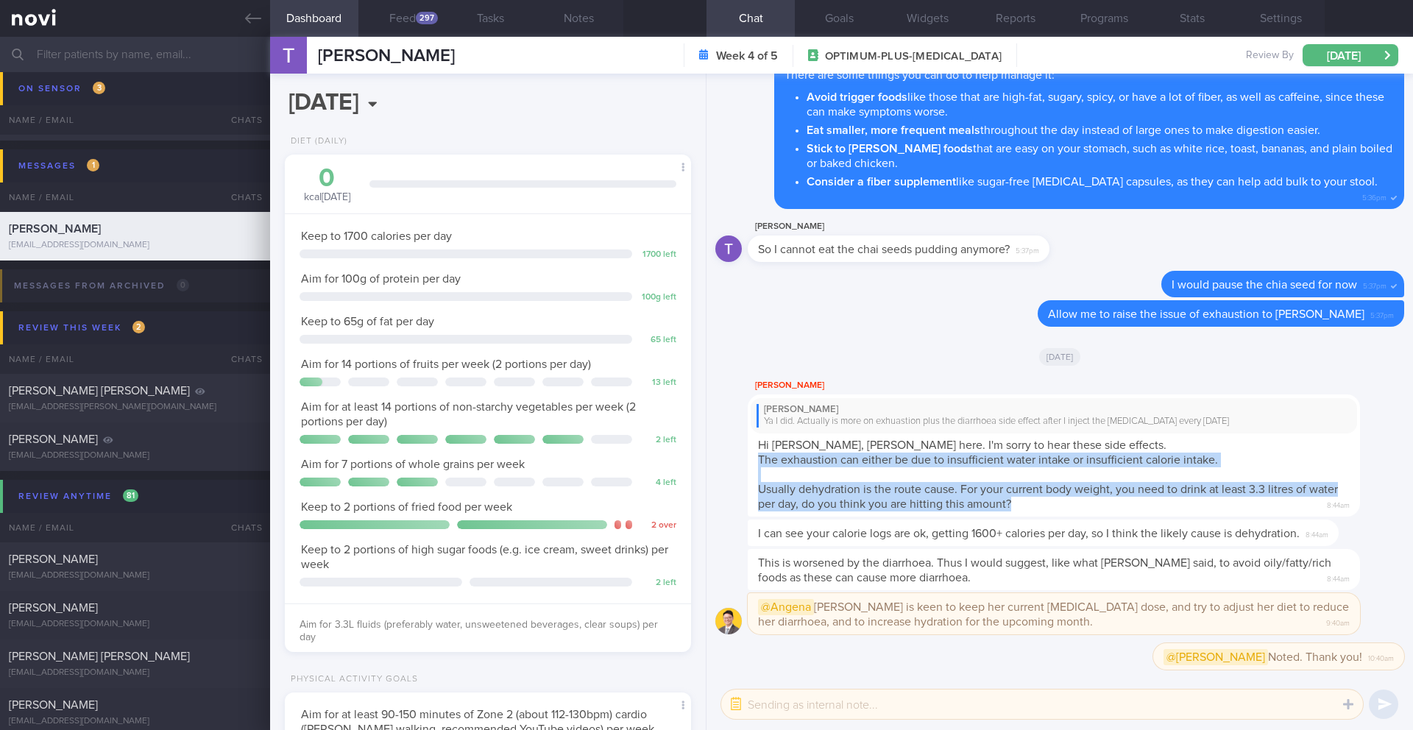
drag, startPoint x: 760, startPoint y: 462, endPoint x: 1081, endPoint y: 506, distance: 323.2
click at [1081, 506] on div "Tan Mei Yan Ya I did. Actually is more on exhuastion plus the diarrhoea side ef…" at bounding box center [1054, 456] width 612 height 123
copy span "The exhaustion can either be due to insufficient water intake or insufficient c…"
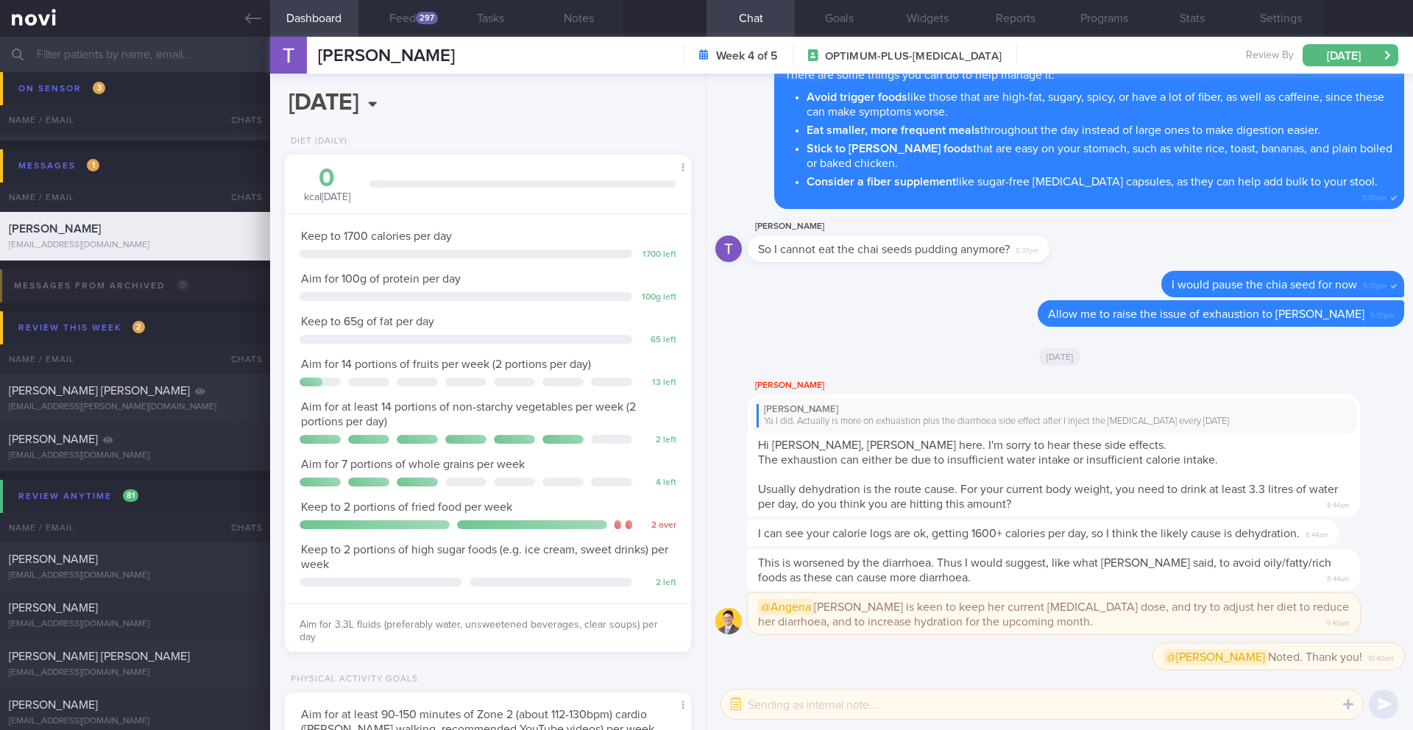
click at [152, 60] on input "text" at bounding box center [706, 54] width 1413 height 35
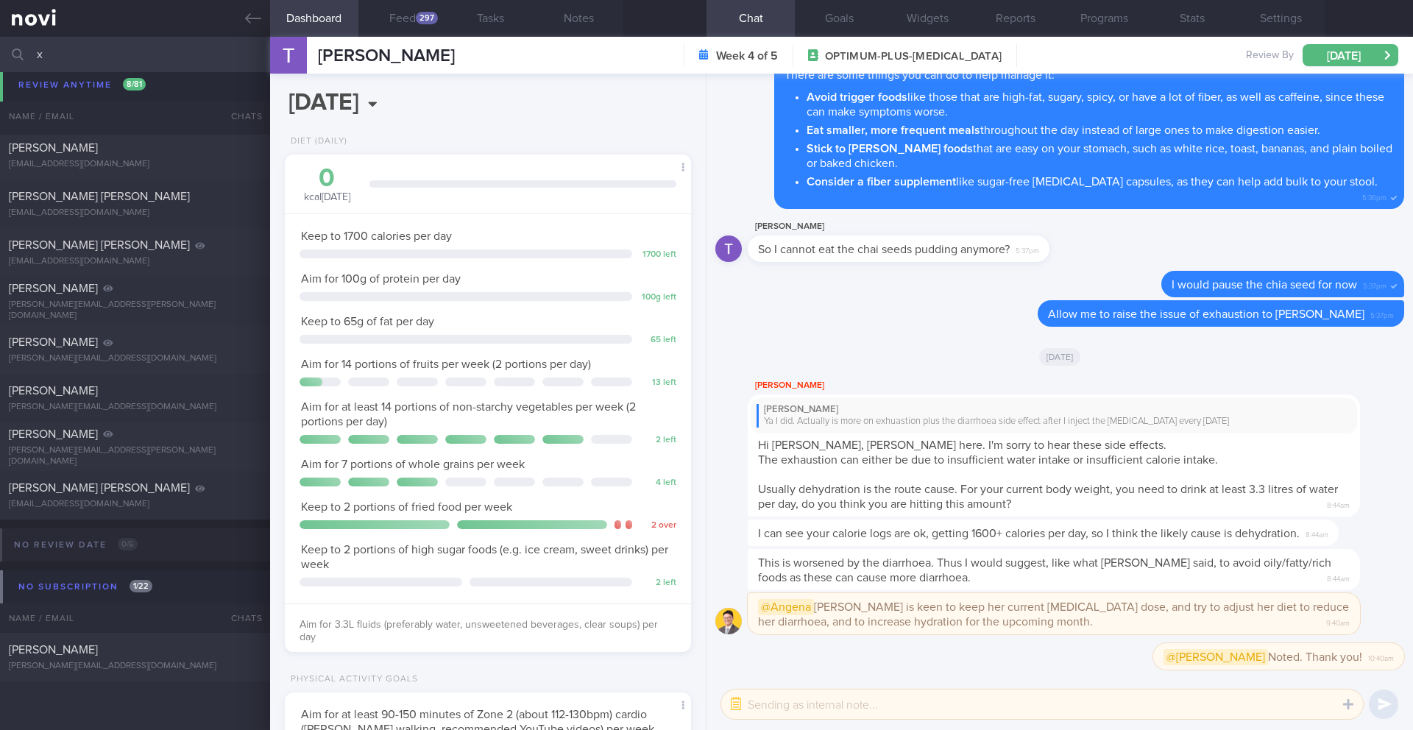
scroll to position [197, 0]
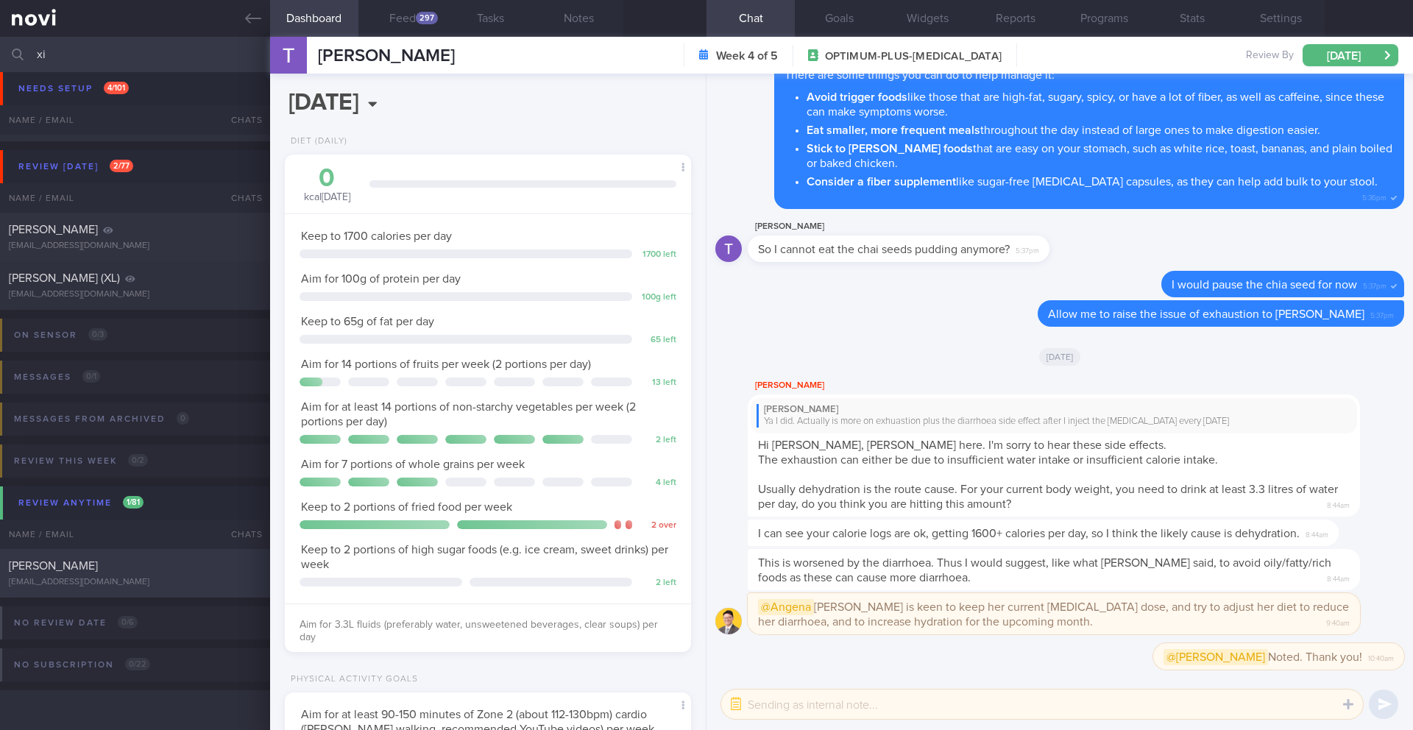
type input "xi"
click at [99, 576] on div "WANG XIUYI xuexuew@gmail.com" at bounding box center [135, 573] width 270 height 29
type input "7/10 NEW OP+"
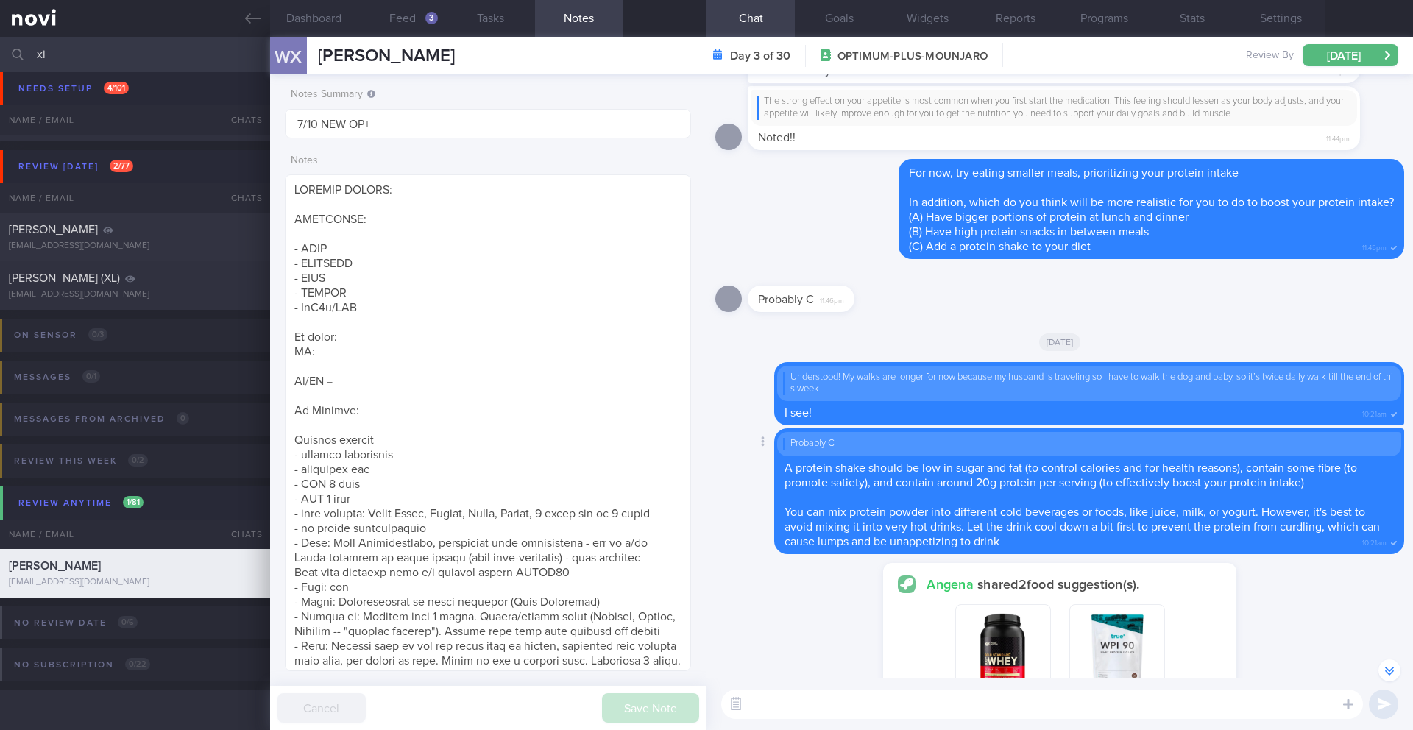
scroll to position [-1377, 0]
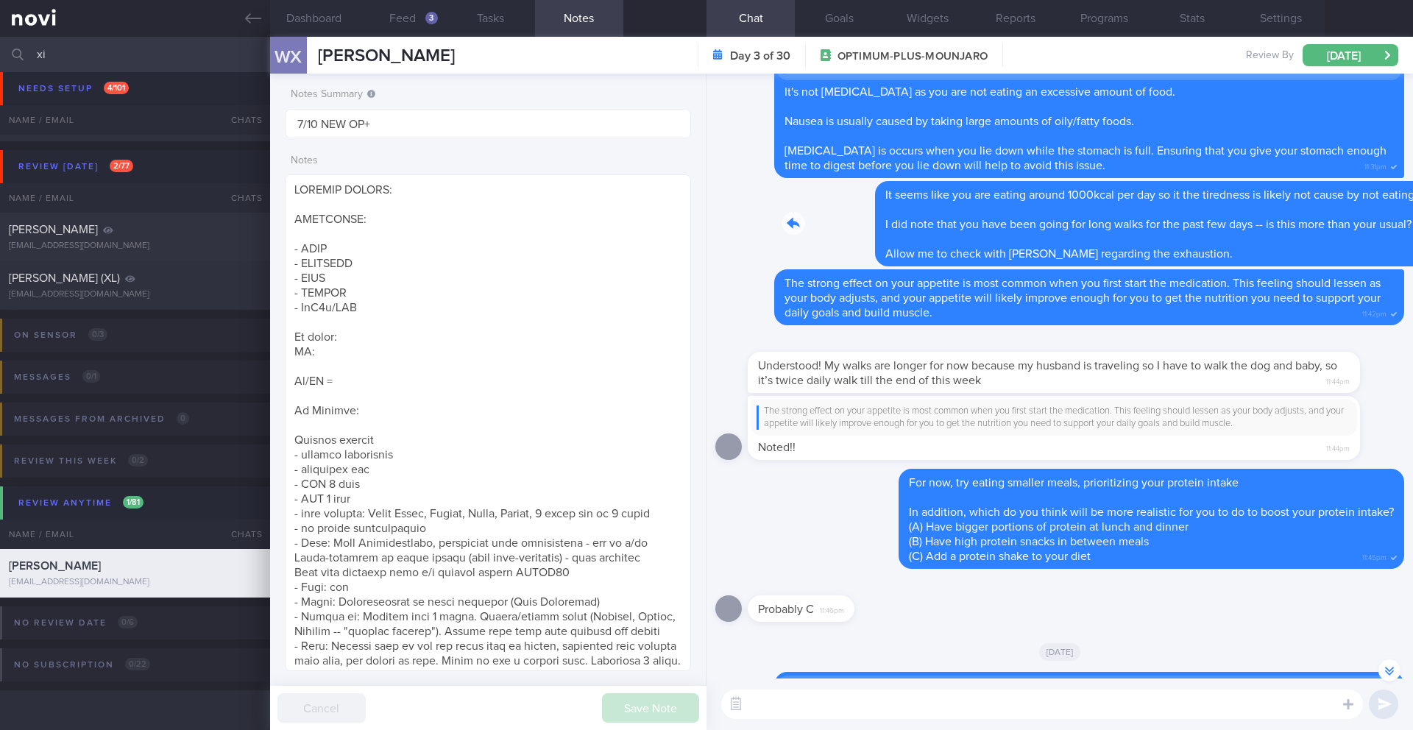
drag, startPoint x: 780, startPoint y: 233, endPoint x: 1118, endPoint y: 241, distance: 337.9
click at [1115, 241] on div "Delete It seems like you are eating around 1000kcal per day so it the tiredness…" at bounding box center [1064, 223] width 681 height 85
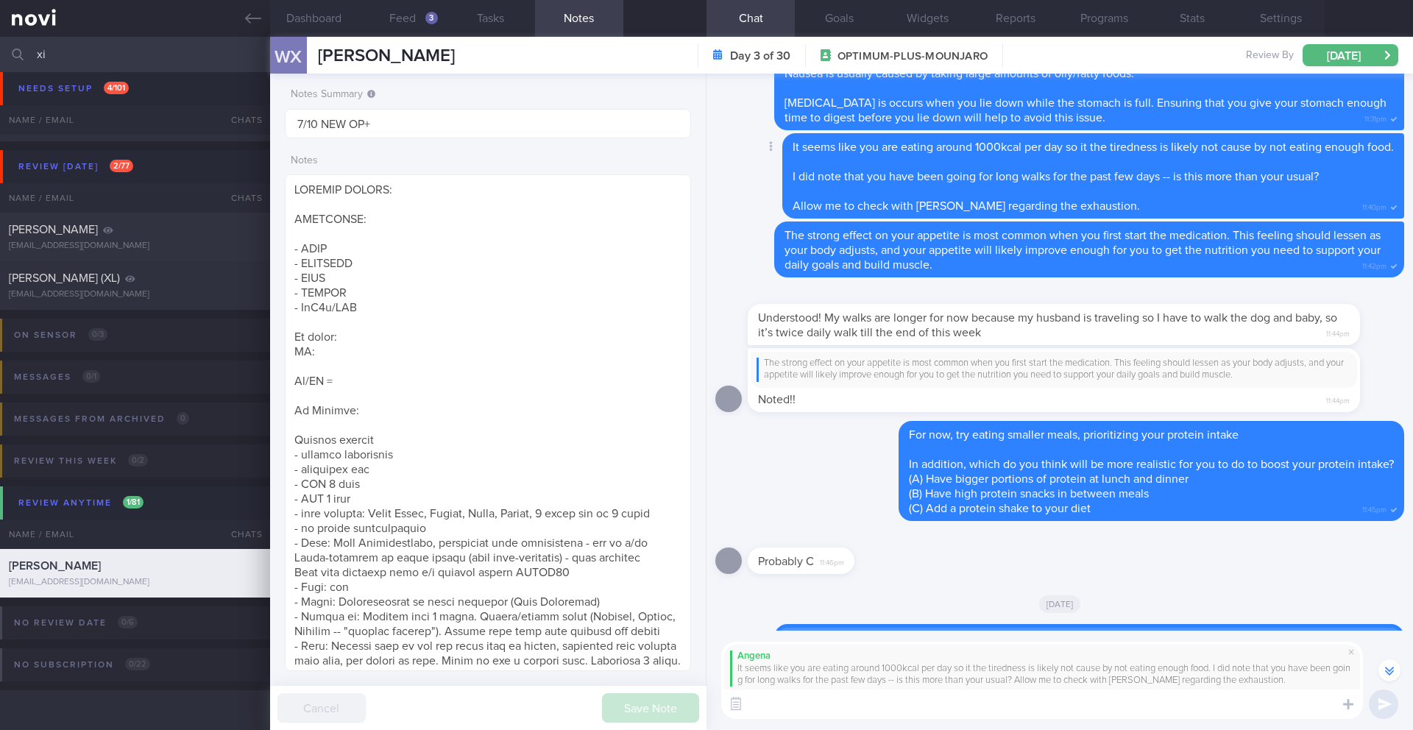
scroll to position [-1425, 0]
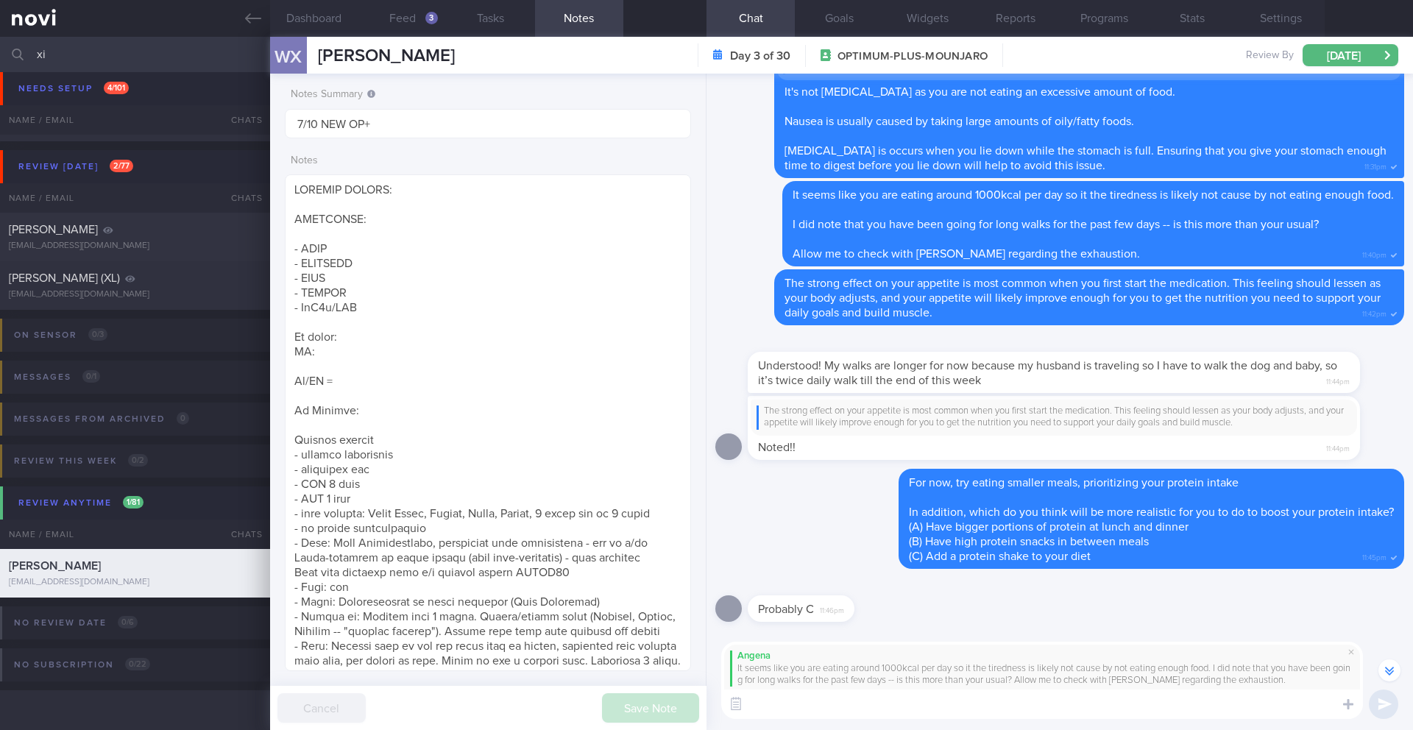
paste textarea "The exhaustion can either be due to insufficient water intake or insufficient c…"
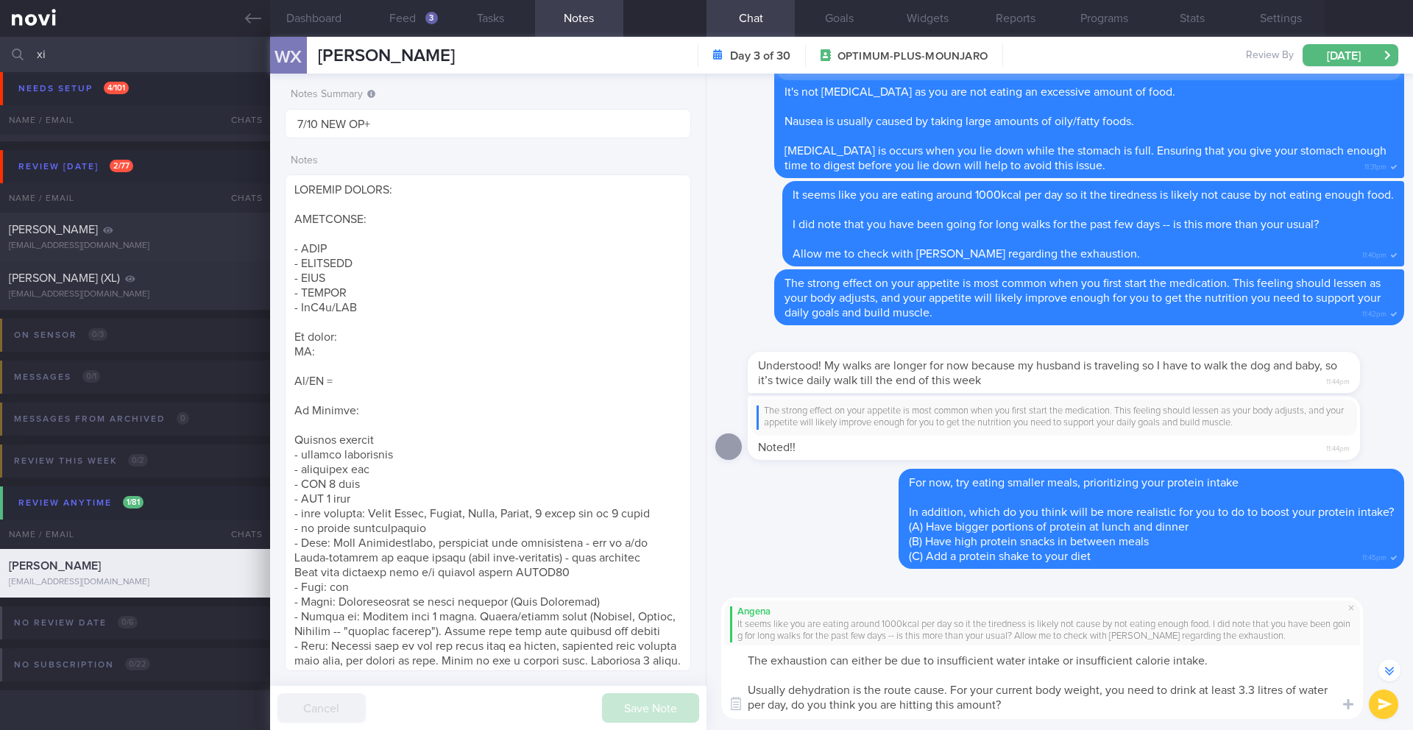
click at [752, 659] on textarea "The exhaustion can either be due to insufficient water intake or insufficient c…" at bounding box center [1042, 683] width 642 height 74
click at [338, 24] on button "Dashboard" at bounding box center [314, 18] width 88 height 37
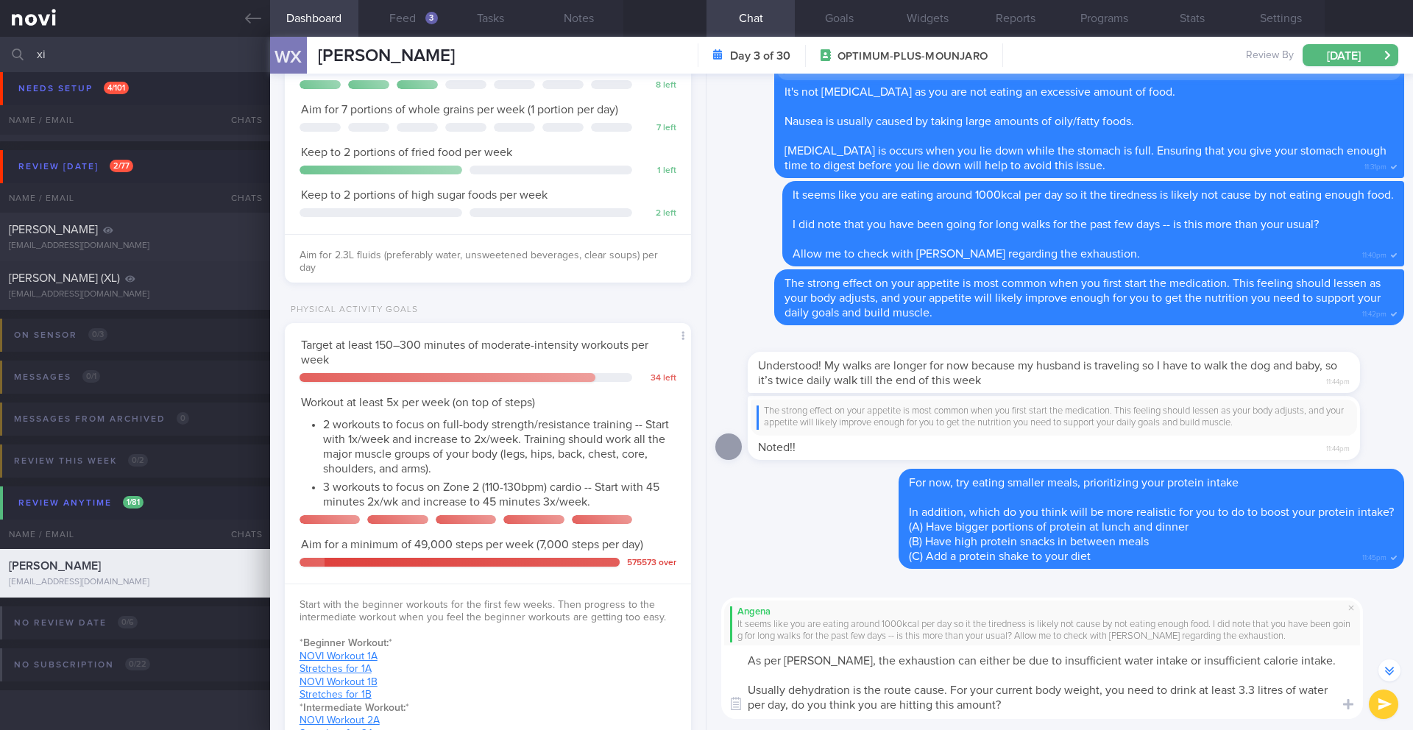
scroll to position [487, 0]
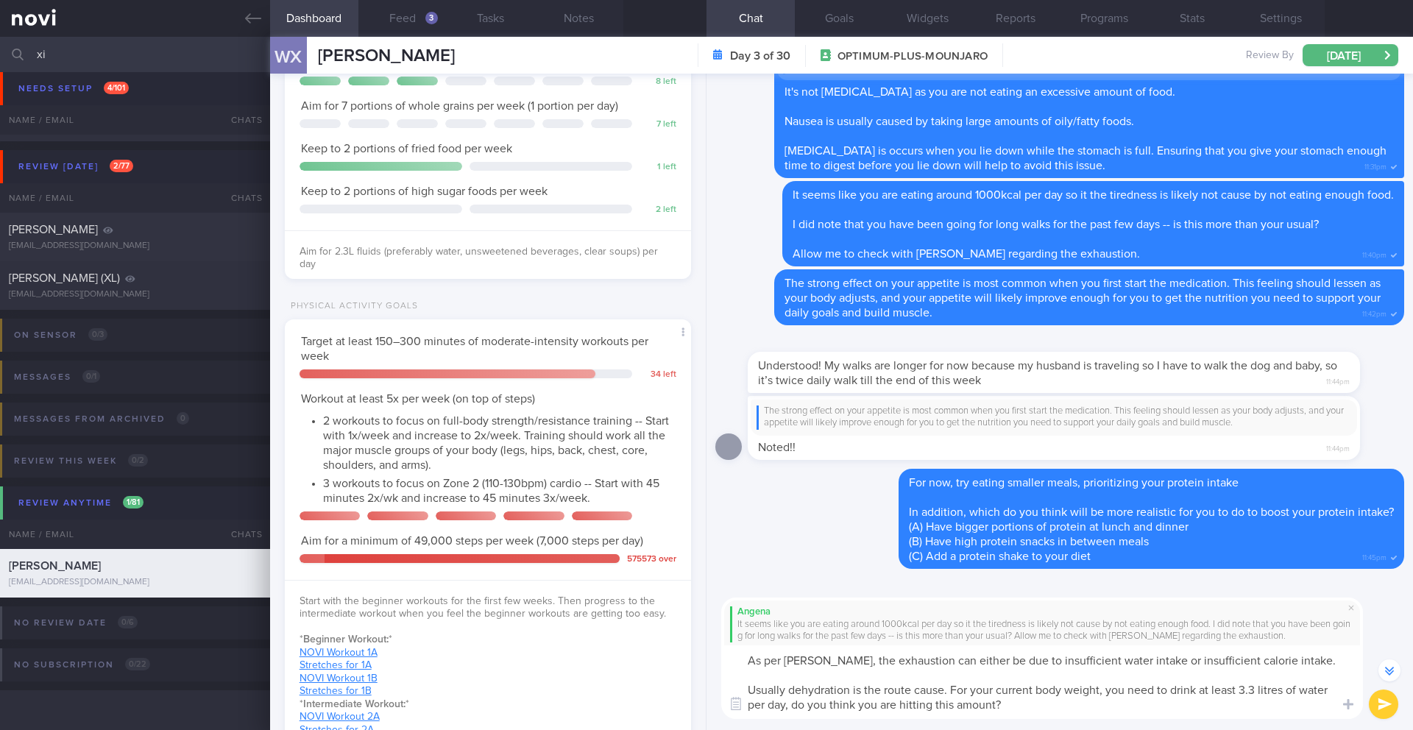
click at [1242, 690] on textarea "As per Dr Todd, the exhaustion can either be due to insufficient water intake o…" at bounding box center [1042, 683] width 642 height 74
drag, startPoint x: 790, startPoint y: 705, endPoint x: 1075, endPoint y: 701, distance: 284.9
click at [1075, 701] on textarea "As per Dr Todd, the exhaustion can either be due to insufficient water intake o…" at bounding box center [1042, 683] width 642 height 74
type textarea "As per Dr Todd, the exhaustion can either be due to insufficient water intake o…"
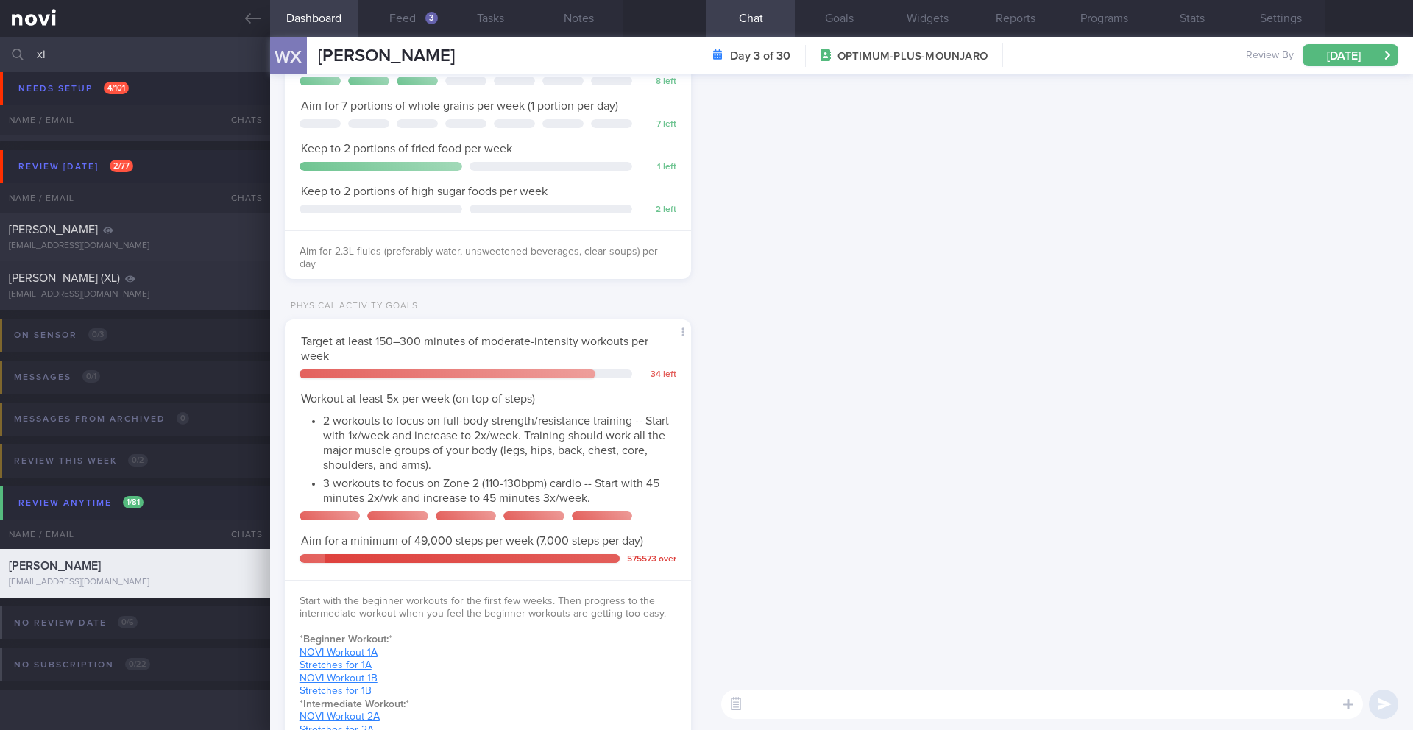
scroll to position [0, 0]
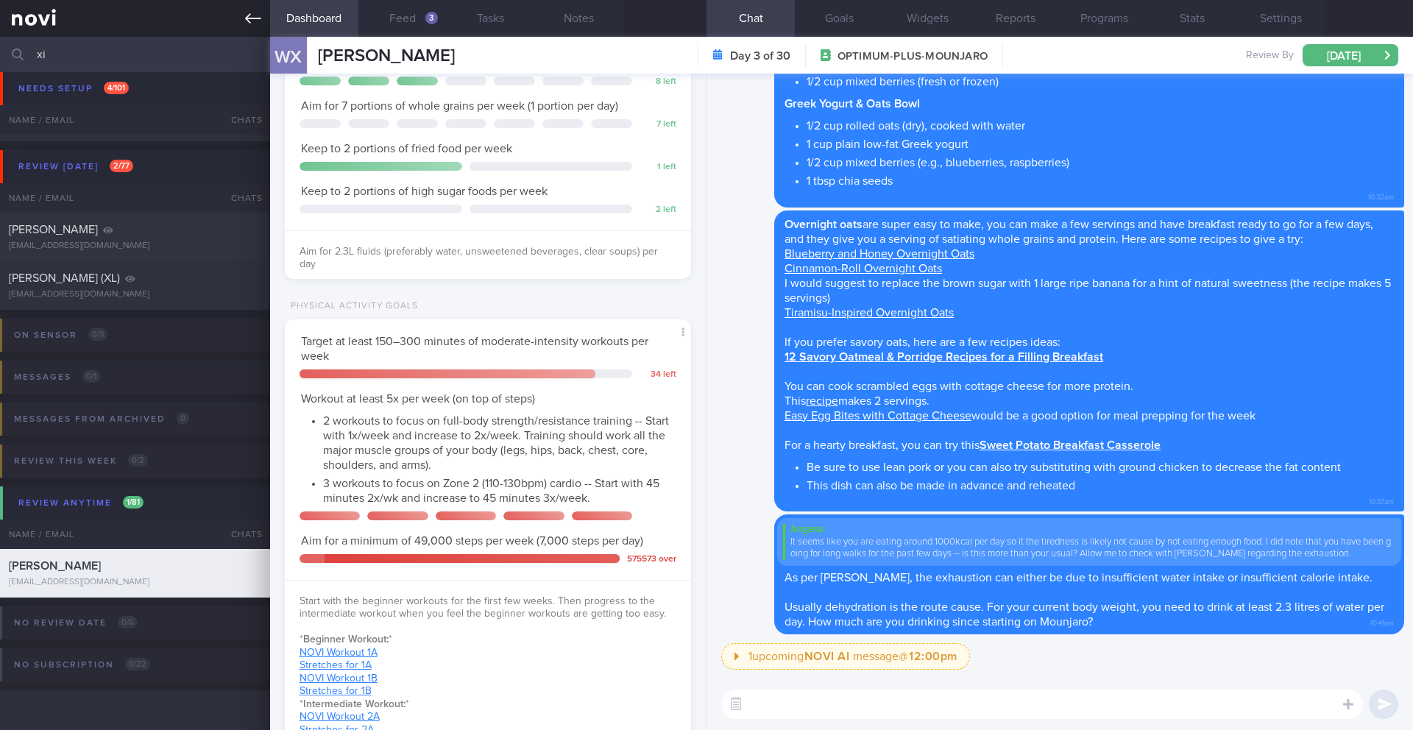
click at [258, 28] on link at bounding box center [135, 18] width 270 height 37
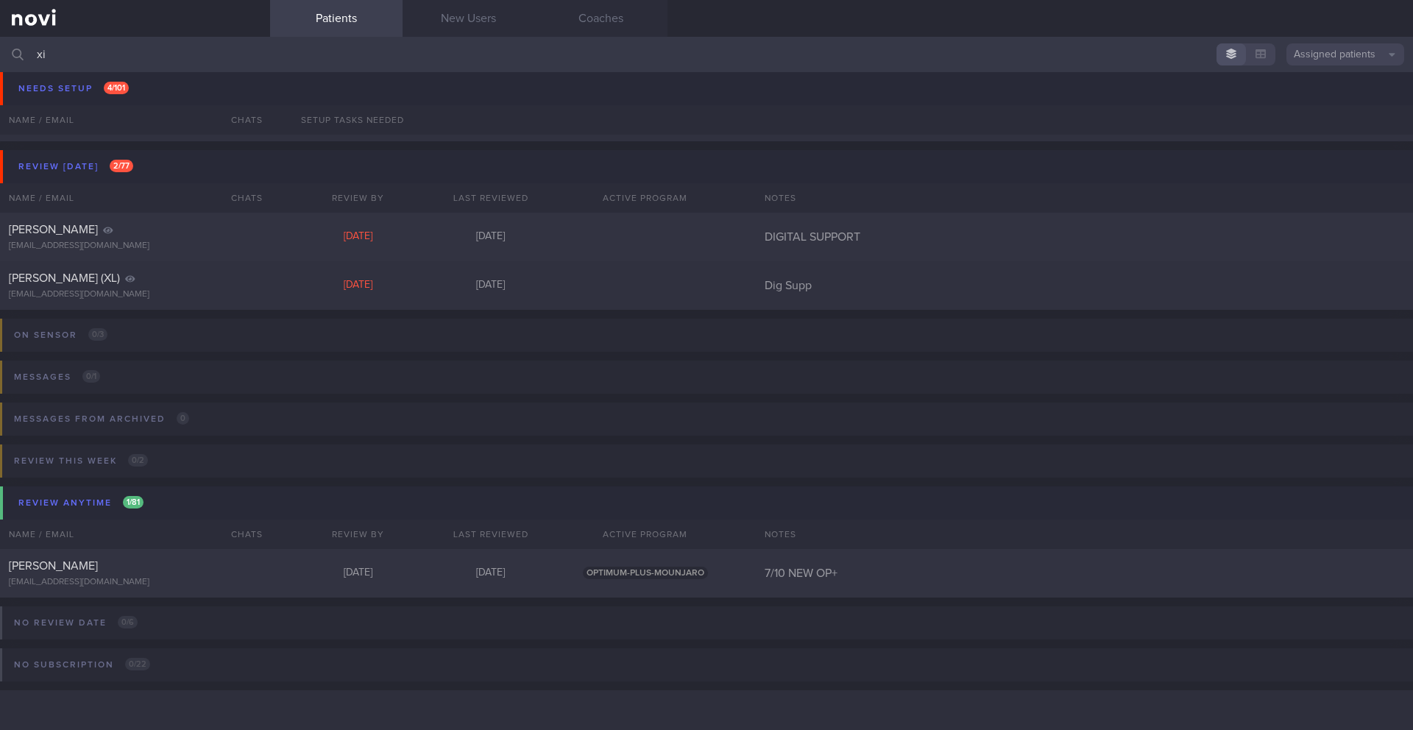
click at [141, 44] on input "xi" at bounding box center [706, 54] width 1413 height 35
click at [141, 52] on input "xi" at bounding box center [706, 54] width 1413 height 35
type input "x"
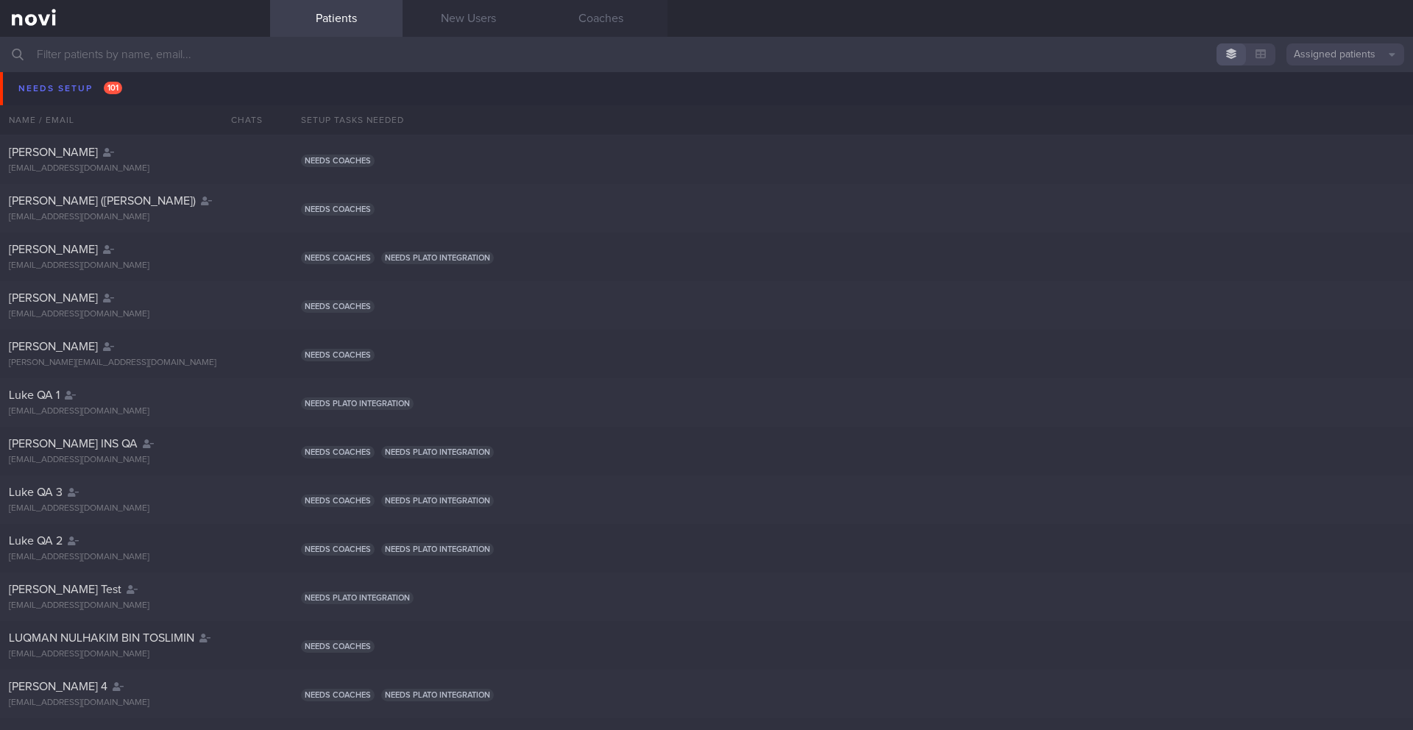
scroll to position [2845, 0]
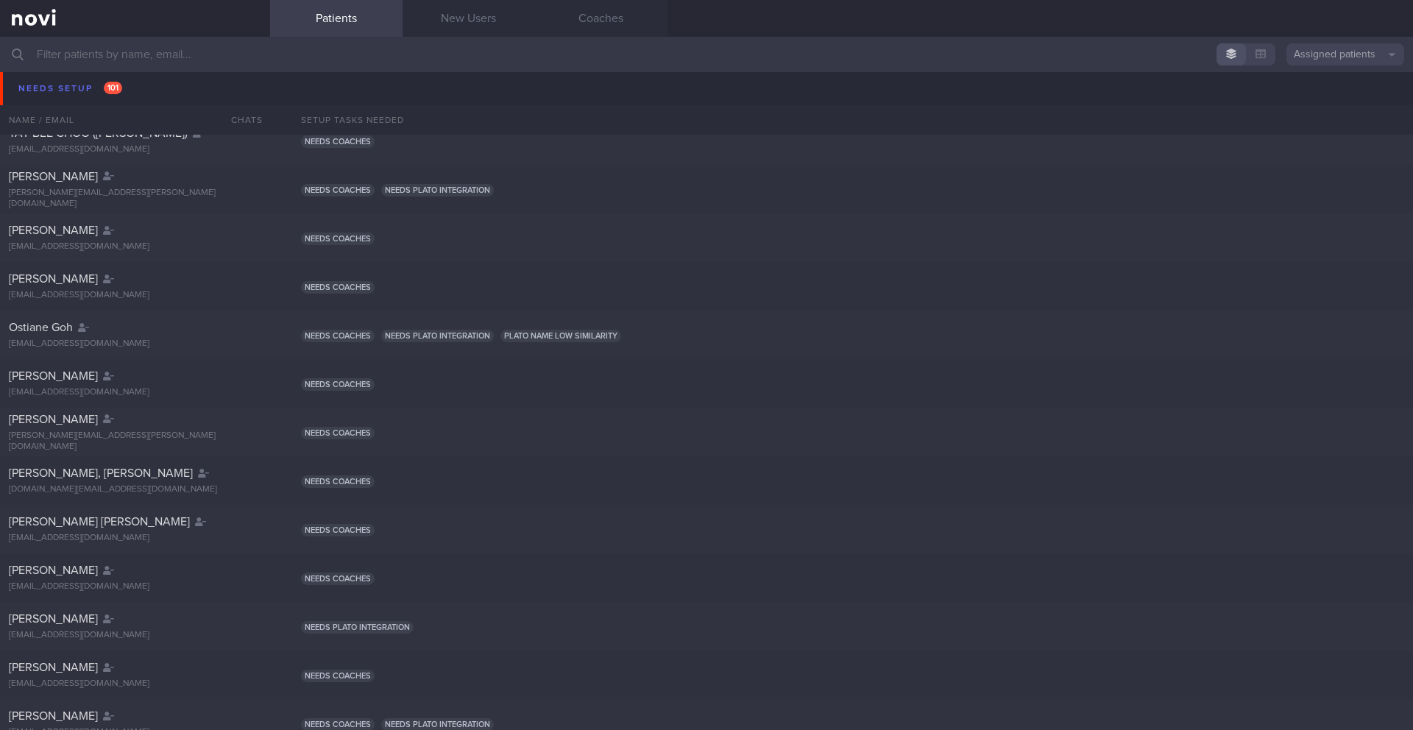
click at [662, 106] on div "SAM JENAI LOUISE samjenai@gmail.com Needs coaches Needs plato integration" at bounding box center [706, 92] width 1413 height 49
click at [188, 50] on input "text" at bounding box center [706, 54] width 1413 height 35
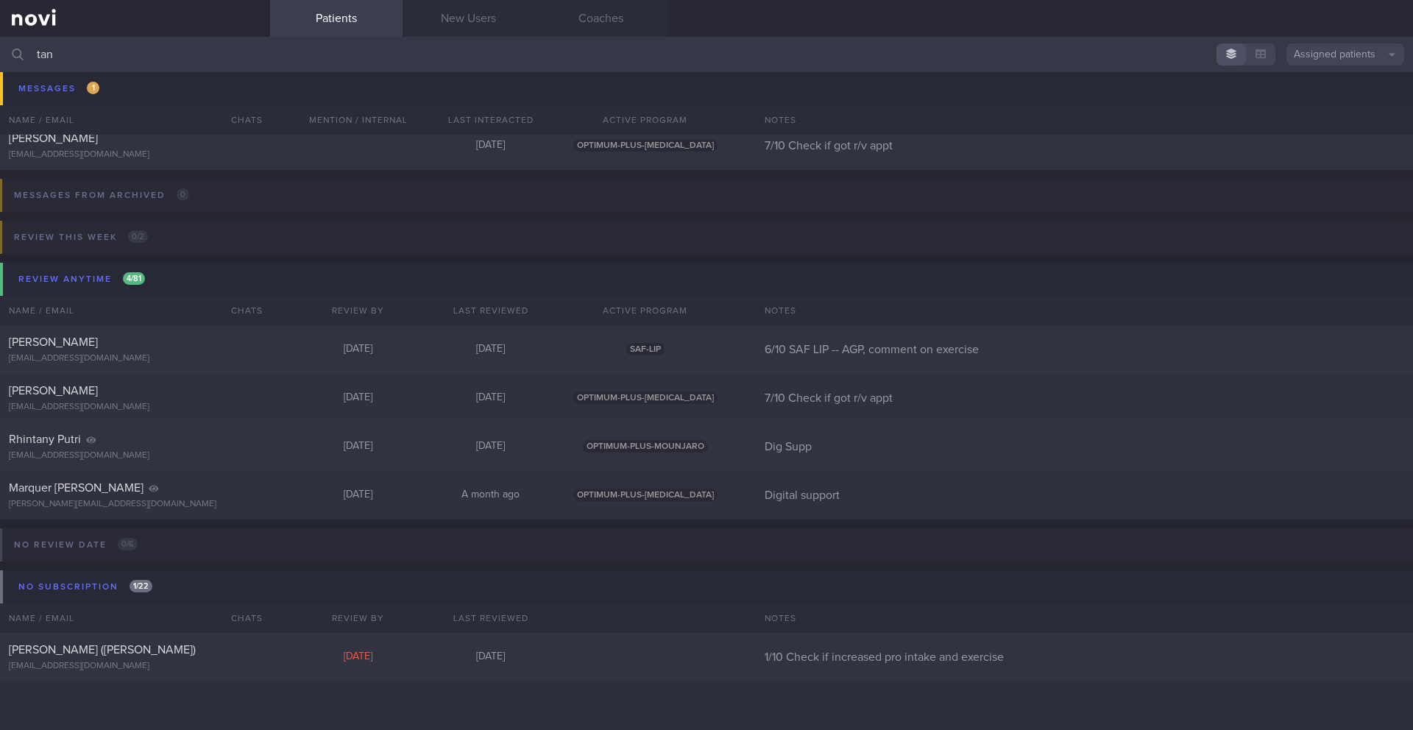
scroll to position [1111, 0]
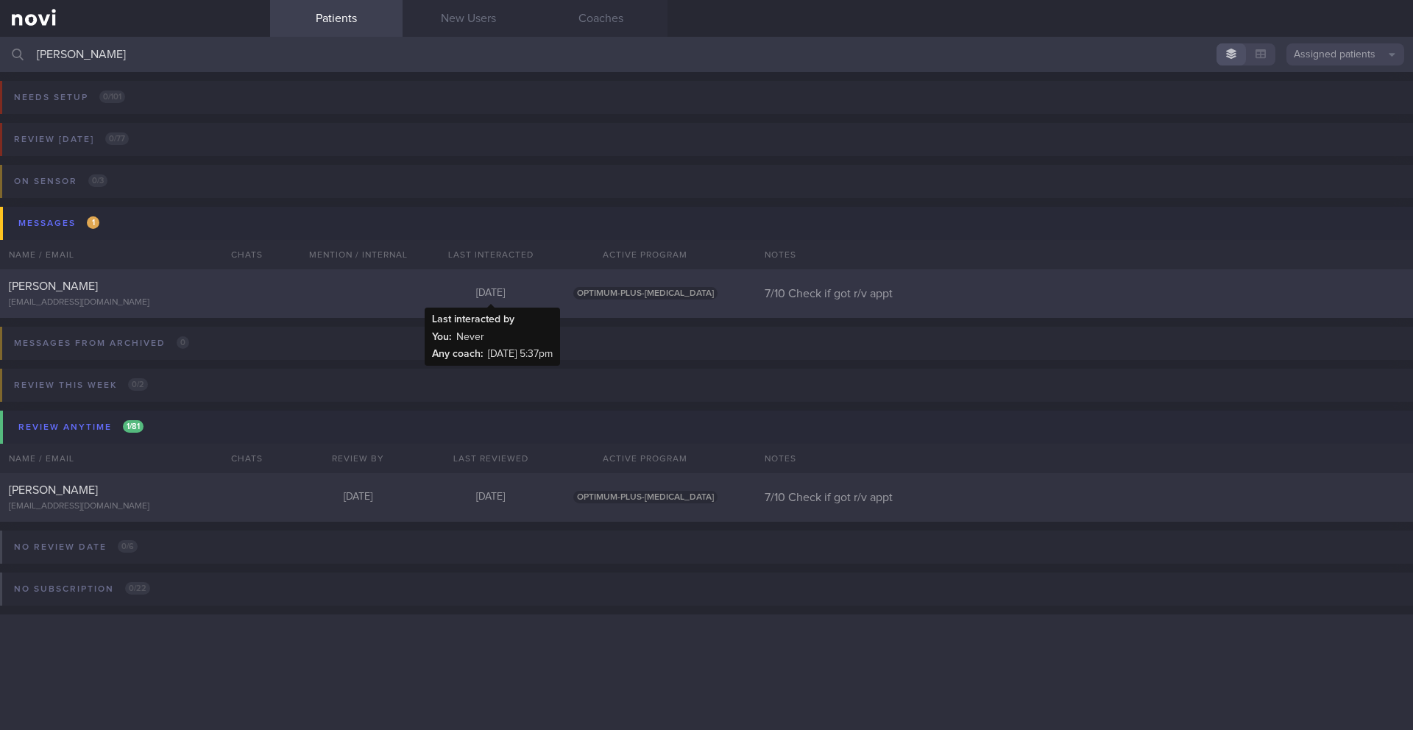
type input "tan mei"
click at [473, 297] on div "[DATE]" at bounding box center [491, 293] width 132 height 13
select select "9"
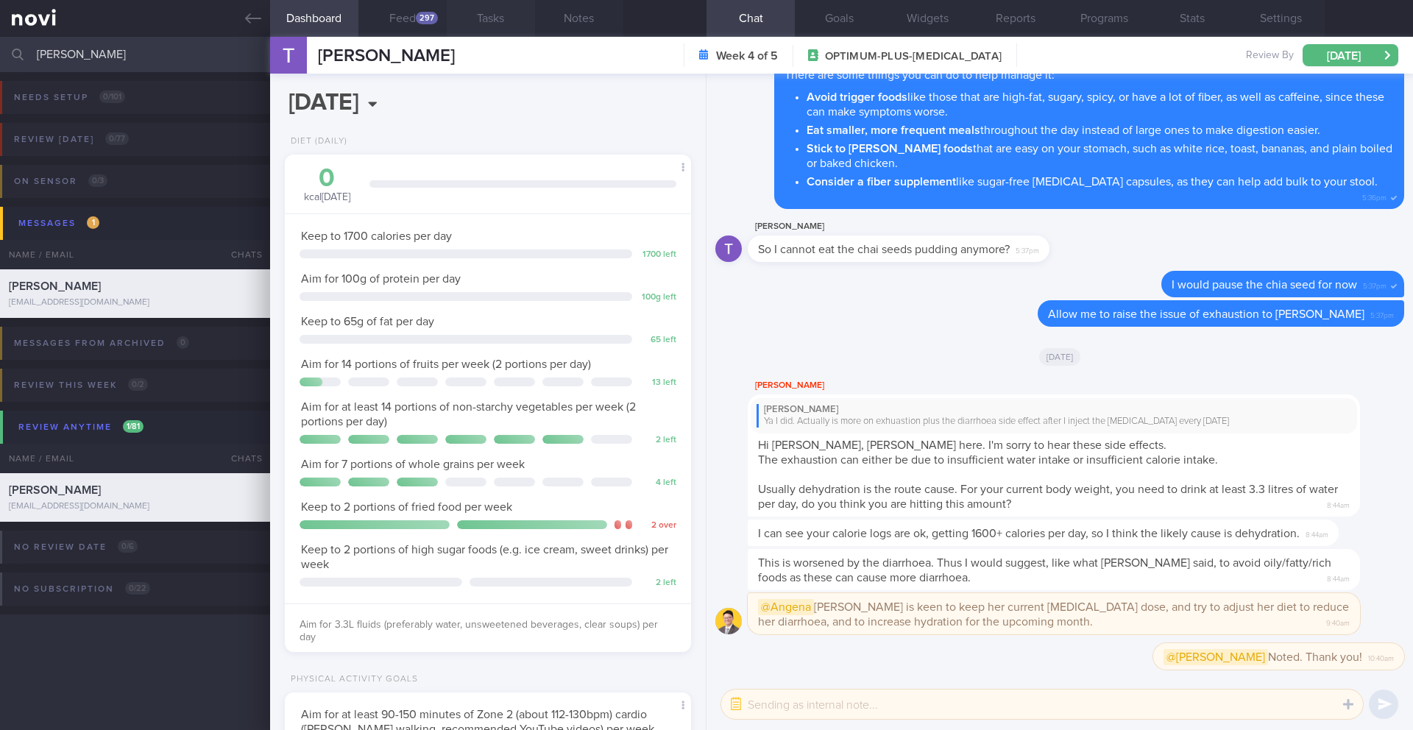
scroll to position [735867, 735682]
click at [576, 13] on button "Notes" at bounding box center [579, 18] width 88 height 37
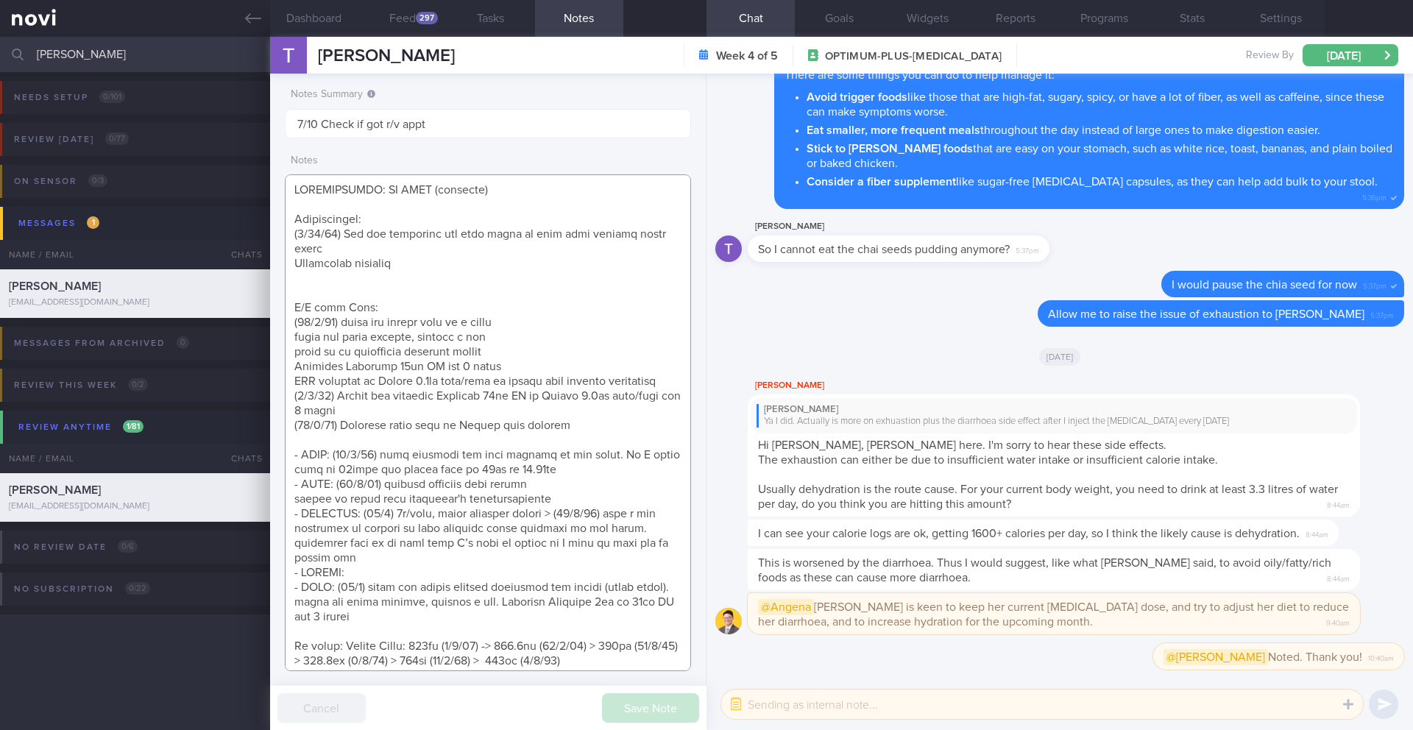
click at [421, 283] on textarea at bounding box center [488, 422] width 406 height 497
click at [423, 291] on textarea at bounding box center [488, 422] width 406 height 497
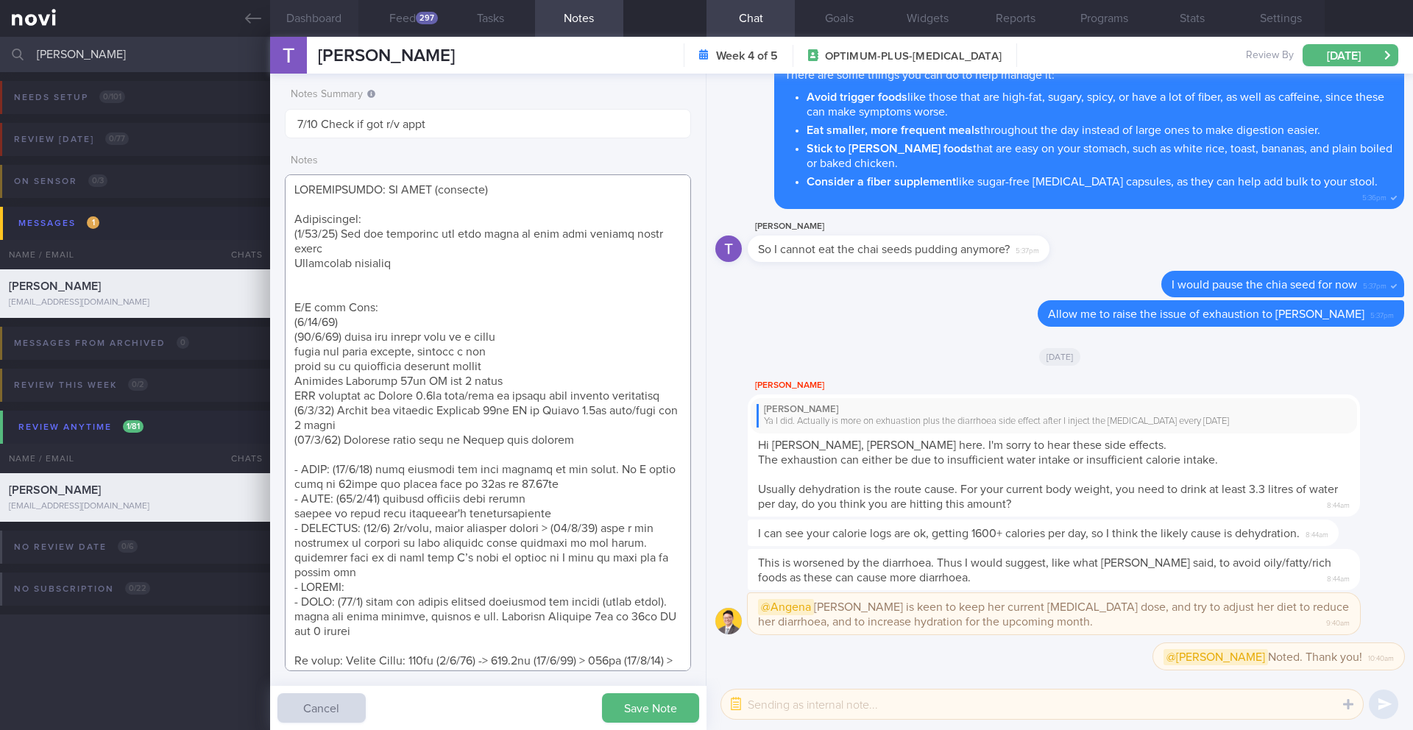
type textarea "RESTRICTIONS: NO BEEF (religion) Observations: (1/10/25) Can eat healthily but …"
